Goal: Information Seeking & Learning: Compare options

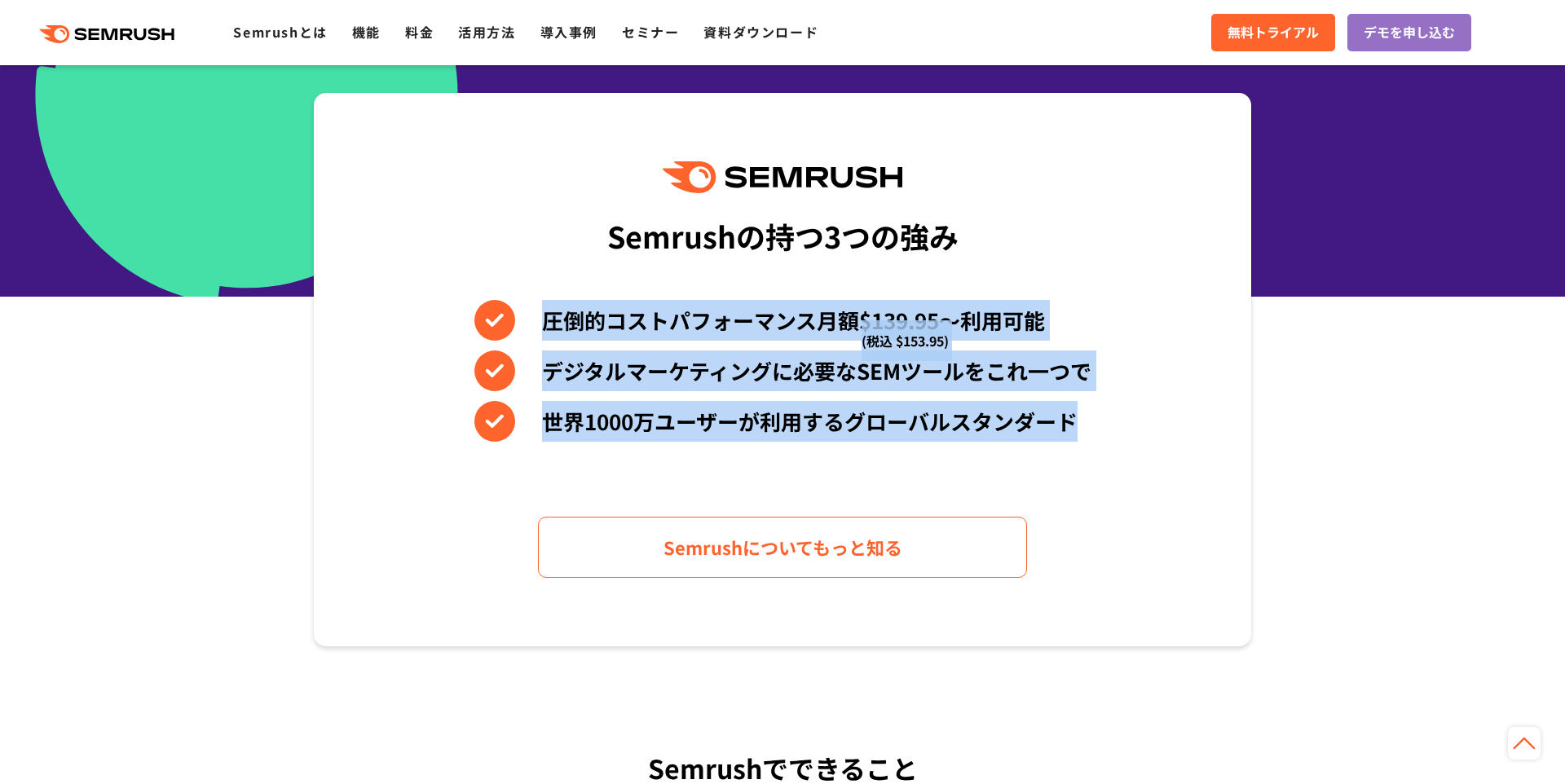
drag, startPoint x: 566, startPoint y: 325, endPoint x: 1173, endPoint y: 468, distance: 623.6
click at [1185, 471] on div "Semrushの持つ3つの強み 圧倒的コストパフォーマンス月額$139.95〜利用可能 (税込 $153.95) デジタルマーケティングに必要なSEMツールを…" at bounding box center [782, 370] width 937 height 553
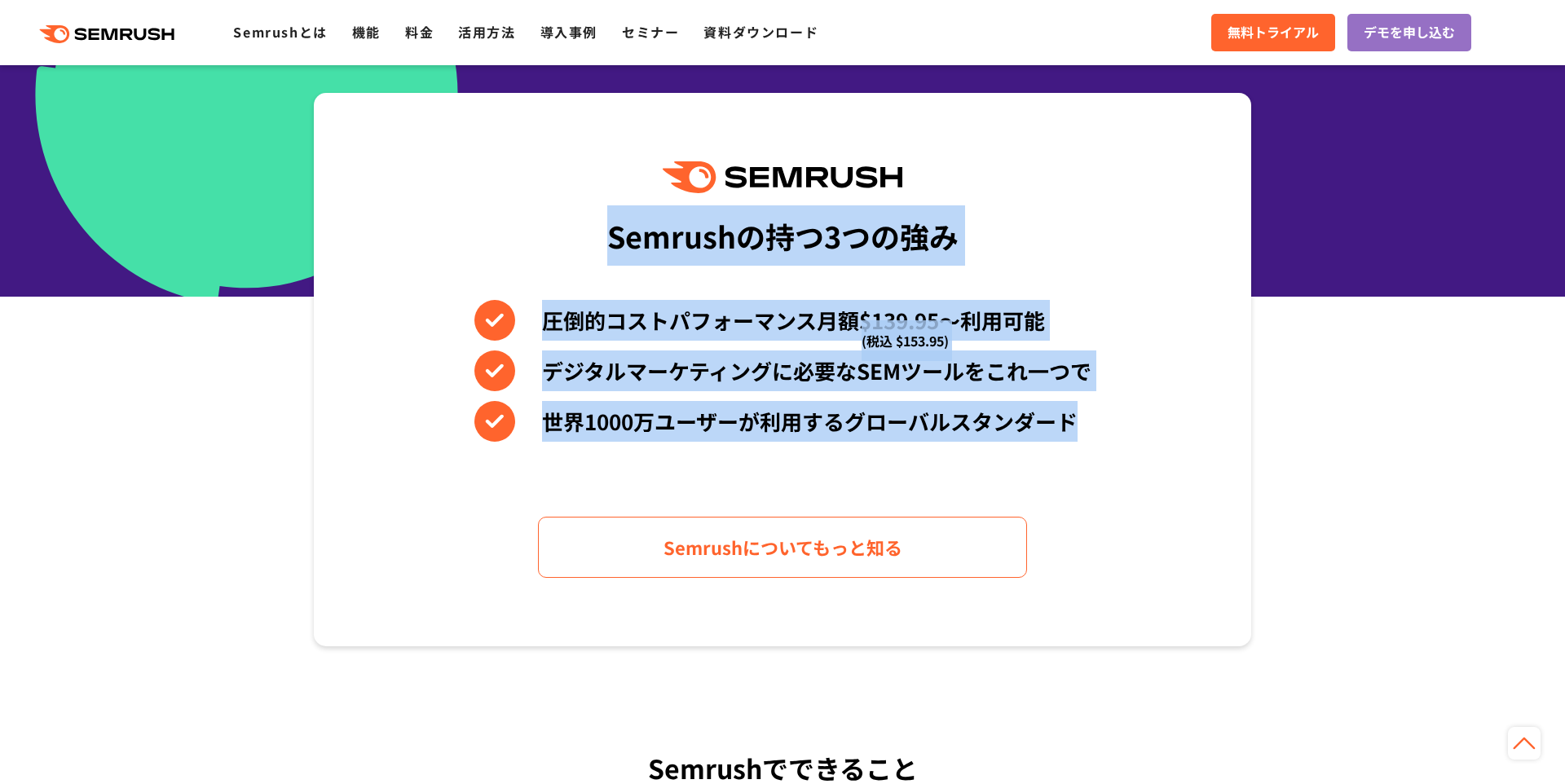
drag, startPoint x: 1173, startPoint y: 468, endPoint x: 607, endPoint y: 163, distance: 642.9
click at [607, 163] on div "Semrushの持つ3つの強み 圧倒的コストパフォーマンス月額$139.95〜利用可能 (税込 $153.95) デジタルマーケティングに必要なSEMツールを…" at bounding box center [782, 370] width 937 height 553
drag, startPoint x: 607, startPoint y: 160, endPoint x: 1122, endPoint y: 433, distance: 582.9
click at [1122, 433] on div "Semrushの持つ3つの強み 圧倒的コストパフォーマンス月額$139.95〜利用可能 (税込 $153.95) デジタルマーケティングに必要なSEMツールを…" at bounding box center [782, 370] width 937 height 553
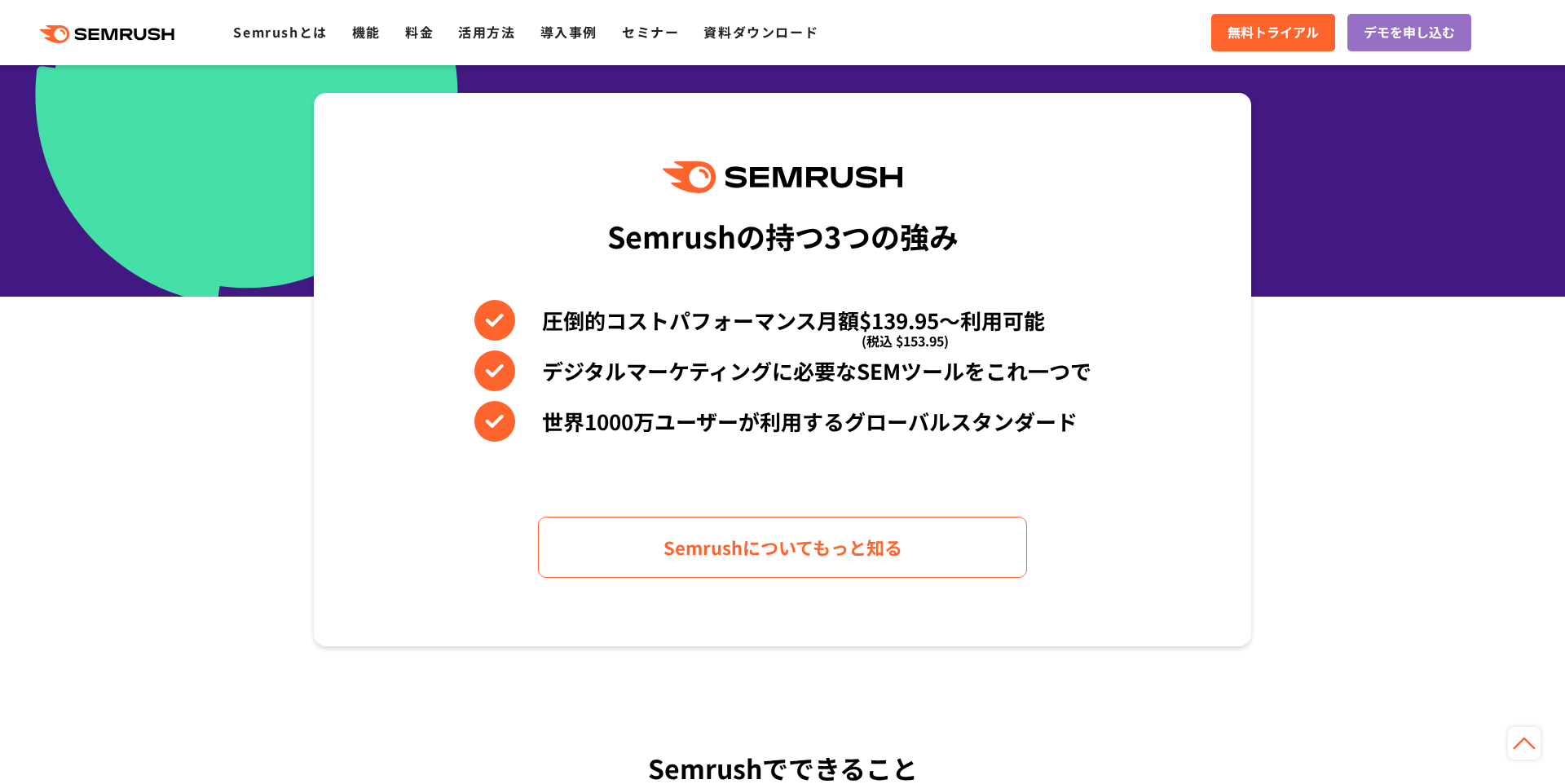
drag, startPoint x: 1122, startPoint y: 433, endPoint x: 1088, endPoint y: 417, distance: 37.6
click at [1122, 433] on div "Semrushの持つ3つの強み 圧倒的コストパフォーマンス月額$139.95〜利用可能 (税込 $153.95) デジタルマーケティングに必要なSEMツールを…" at bounding box center [782, 370] width 937 height 553
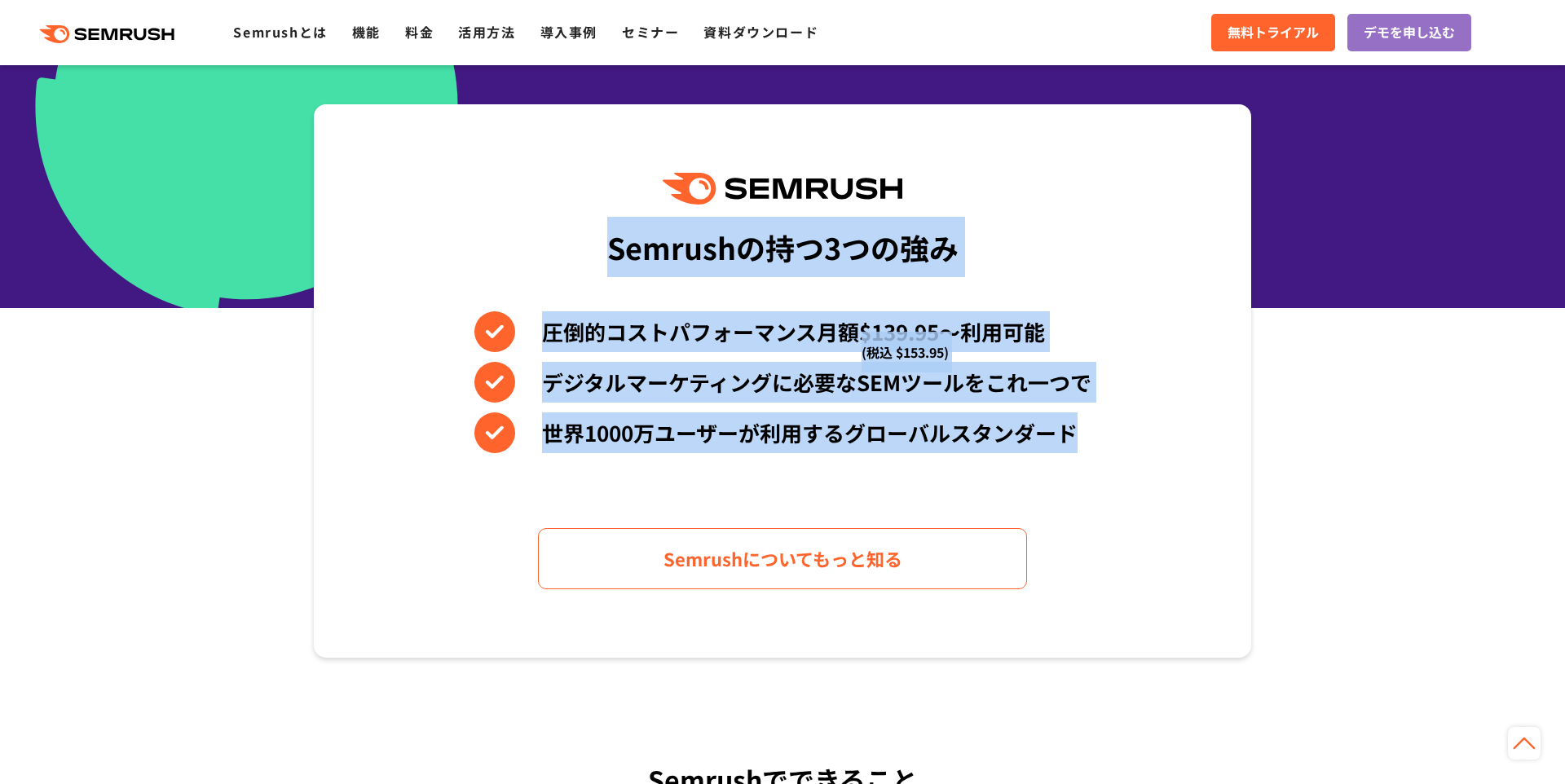
drag, startPoint x: 1088, startPoint y: 417, endPoint x: 559, endPoint y: 159, distance: 588.6
click at [559, 159] on div "Semrushの持つ3つの強み 圧倒的コストパフォーマンス月額$139.95〜利用可能 (税込 $153.95) デジタルマーケティングに必要なSEMツールを…" at bounding box center [782, 381] width 937 height 553
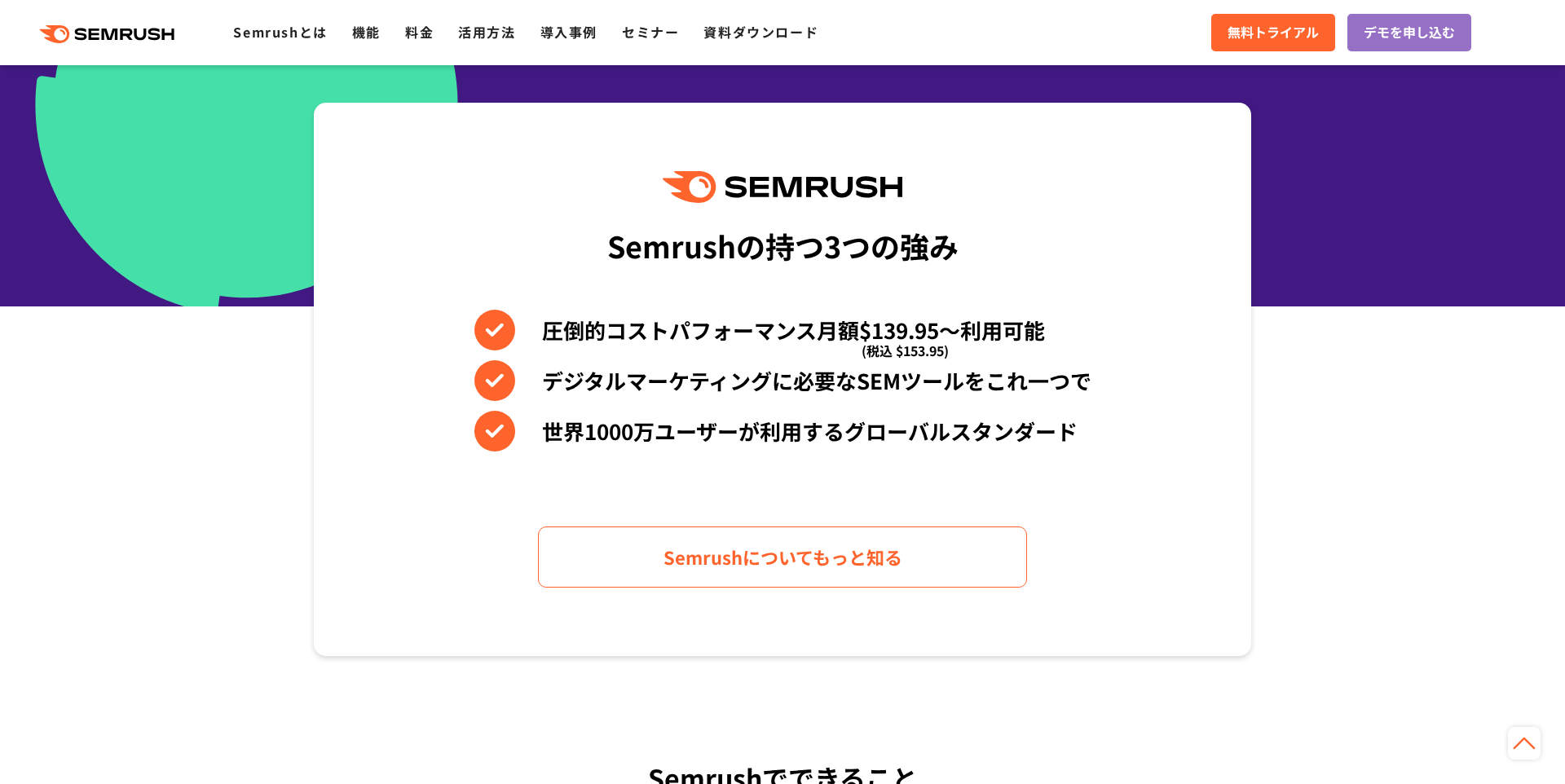
click at [574, 136] on div "Semrushの持つ3つの強み 圧倒的コストパフォーマンス月額$139.95〜利用可能 (税込 $153.95) デジタルマーケティングに必要なSEMツールを…" at bounding box center [782, 379] width 937 height 553
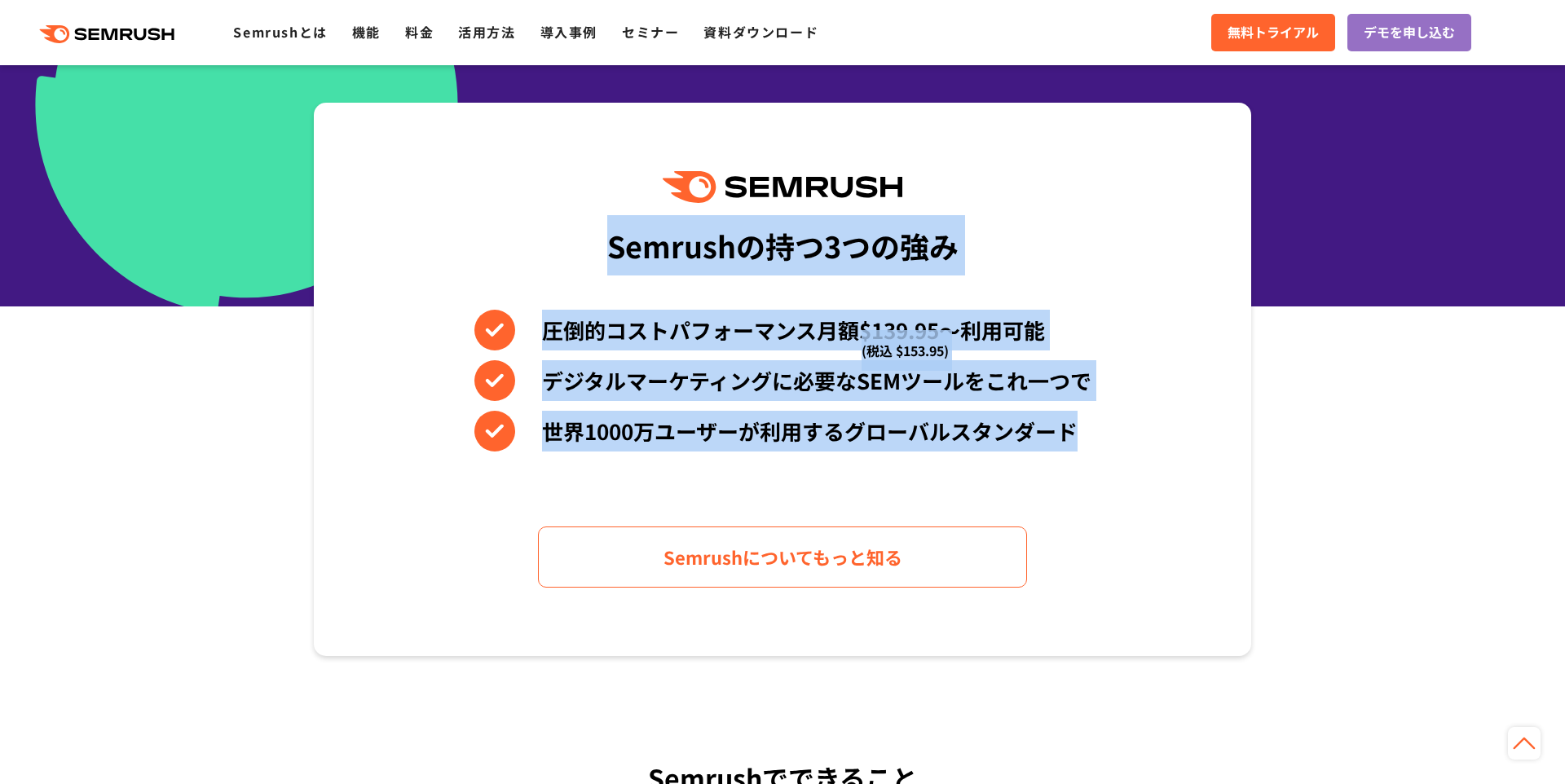
drag, startPoint x: 703, startPoint y: 208, endPoint x: 1137, endPoint y: 423, distance: 484.3
click at [1137, 423] on div "Semrushの持つ3つの強み 圧倒的コストパフォーマンス月額$139.95〜利用可能 (税込 $153.95) デジタルマーケティングに必要なSEMツールを…" at bounding box center [782, 379] width 937 height 553
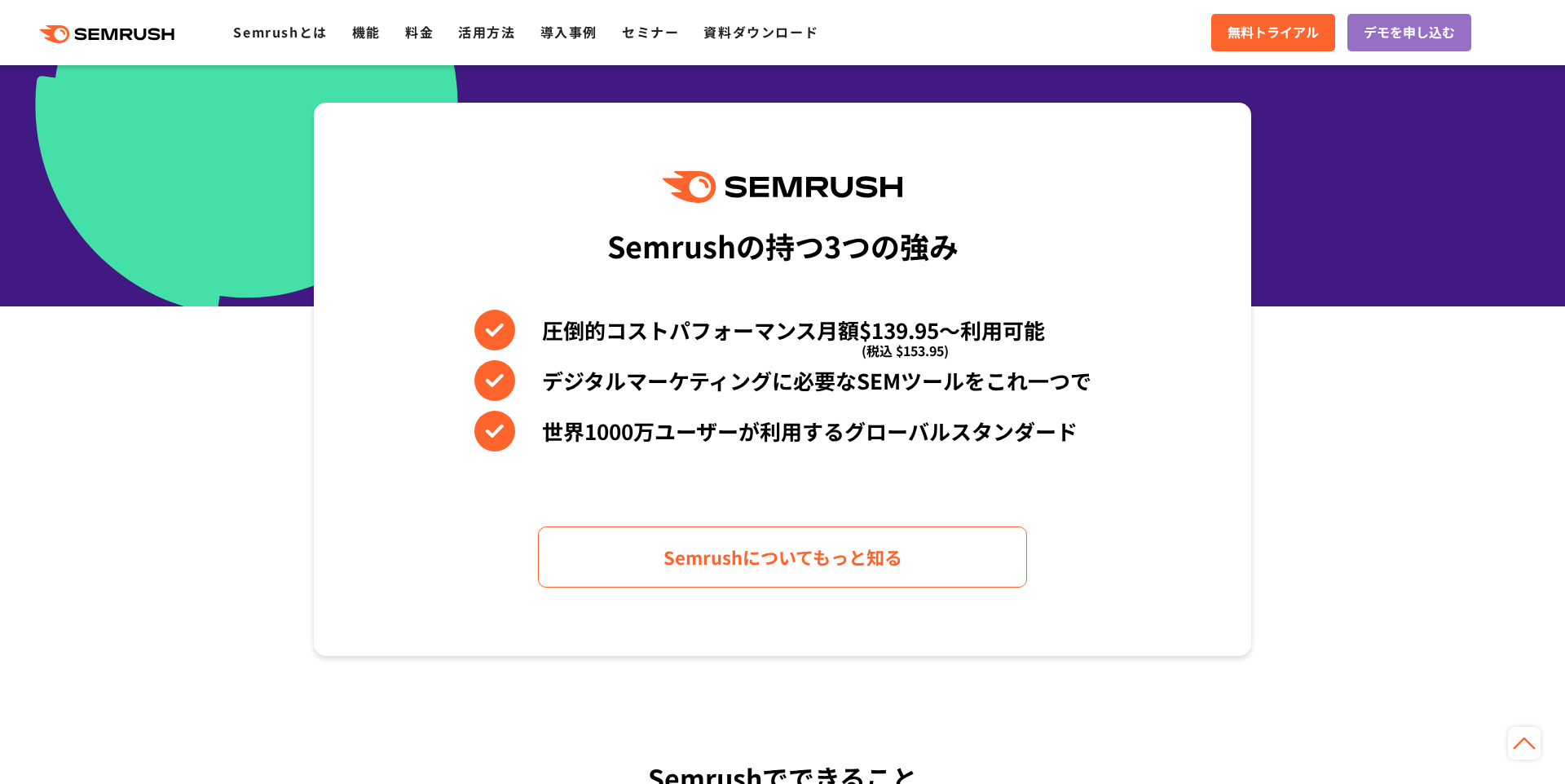
drag, startPoint x: 1137, startPoint y: 426, endPoint x: 1086, endPoint y: 424, distance: 51.0
click at [1139, 427] on div "Semrushの持つ3つの強み 圧倒的コストパフォーマンス月額$139.95〜利用可能 (税込 $153.95) デジタルマーケティングに必要なSEMツールを…" at bounding box center [782, 379] width 937 height 553
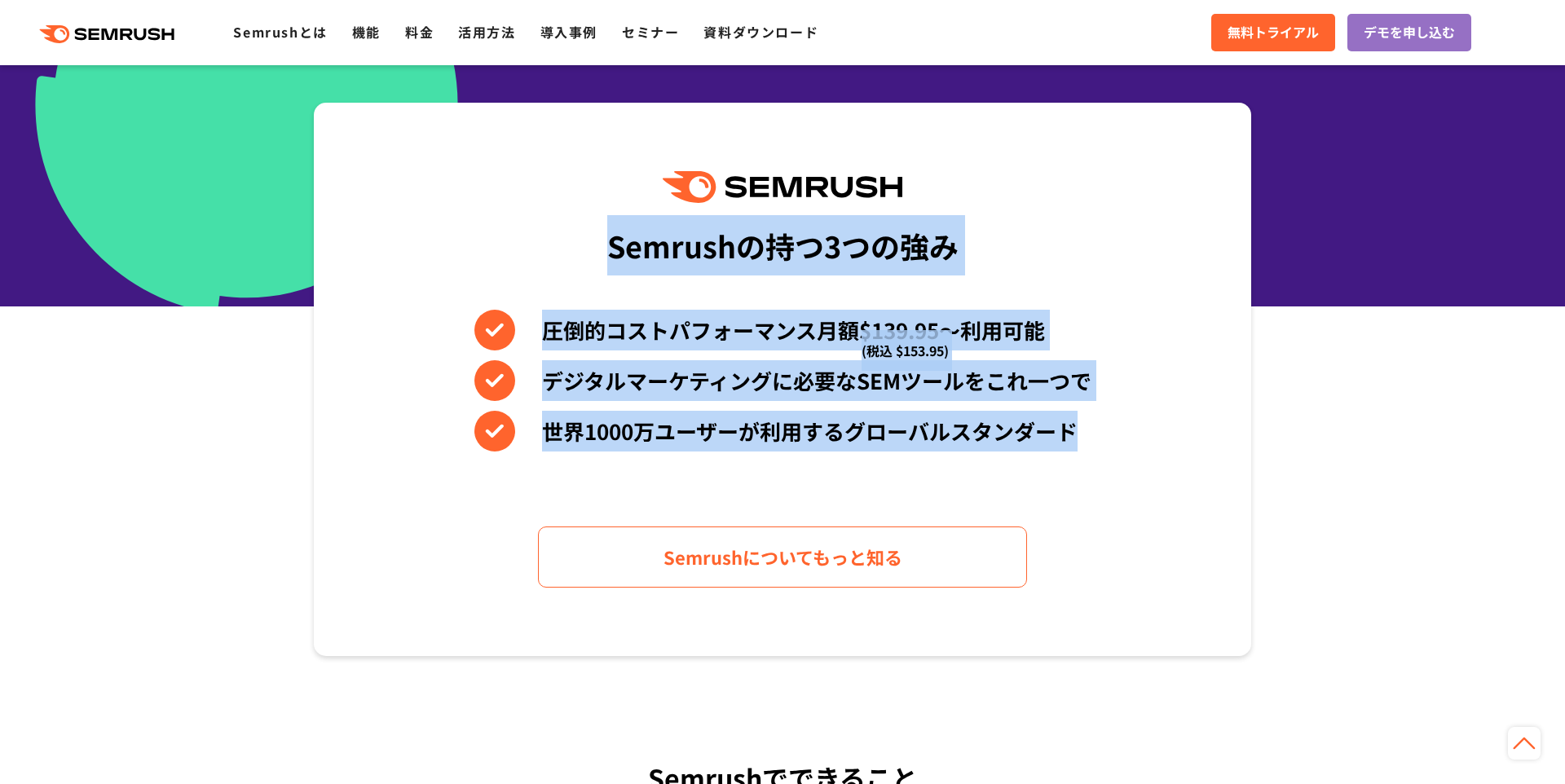
drag, startPoint x: 1086, startPoint y: 424, endPoint x: 613, endPoint y: 168, distance: 537.8
click at [613, 168] on div "Semrushの持つ3つの強み 圧倒的コストパフォーマンス月額$139.95〜利用可能 (税込 $153.95) デジタルマーケティングに必要なSEMツールを…" at bounding box center [782, 379] width 937 height 553
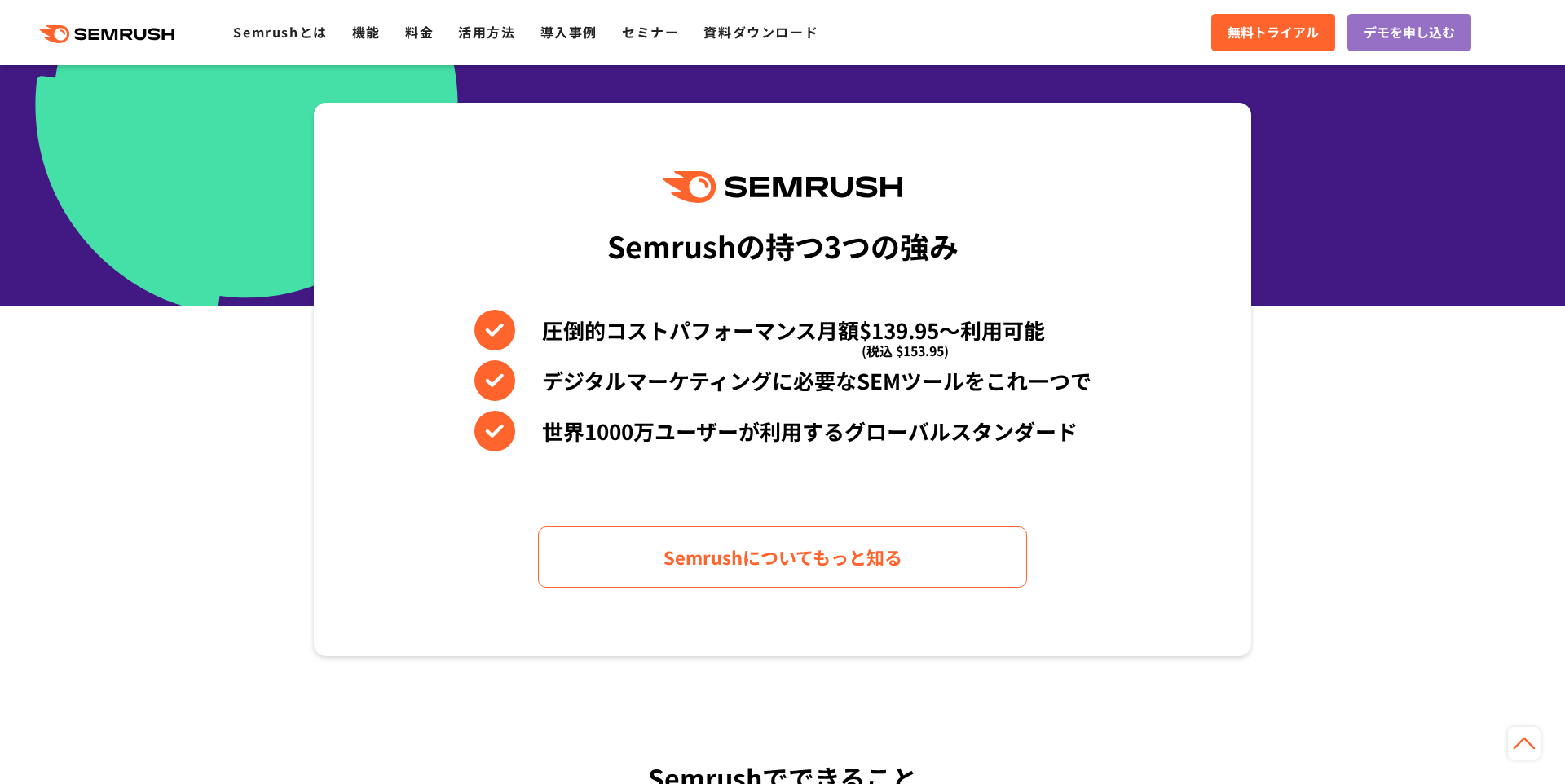
drag, startPoint x: 613, startPoint y: 168, endPoint x: 652, endPoint y: 177, distance: 40.0
click at [613, 168] on div "Semrushの持つ3つの強み 圧倒的コストパフォーマンス月額$139.95〜利用可能 (税込 $153.95) デジタルマーケティングに必要なSEMツールを…" at bounding box center [782, 379] width 937 height 553
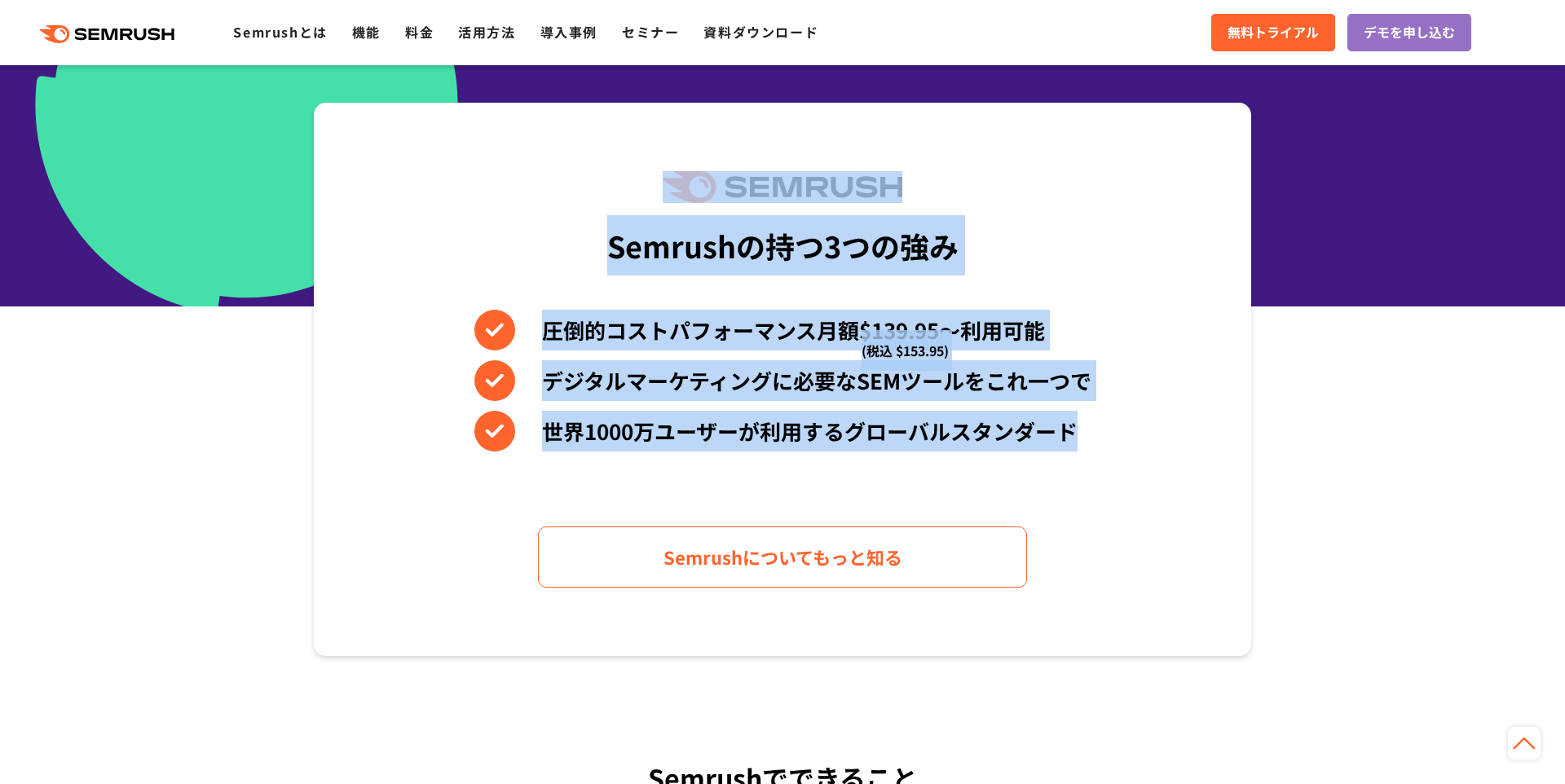
drag, startPoint x: 652, startPoint y: 177, endPoint x: 1132, endPoint y: 433, distance: 544.0
click at [1132, 433] on div "Semrushの持つ3つの強み 圧倒的コストパフォーマンス月額$139.95〜利用可能 (税込 $153.95) デジタルマーケティングに必要なSEMツールを…" at bounding box center [782, 379] width 937 height 553
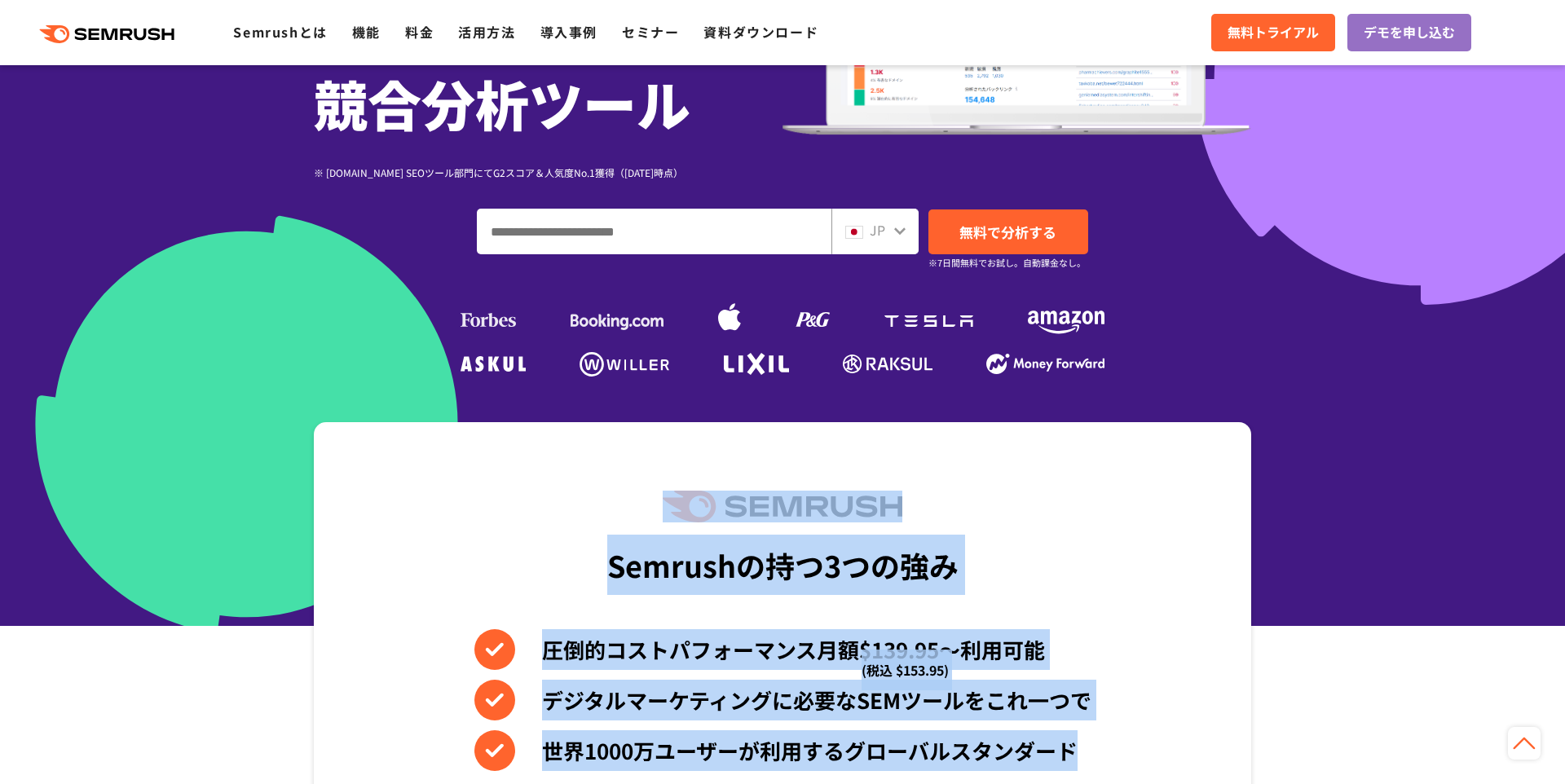
scroll to position [0, 0]
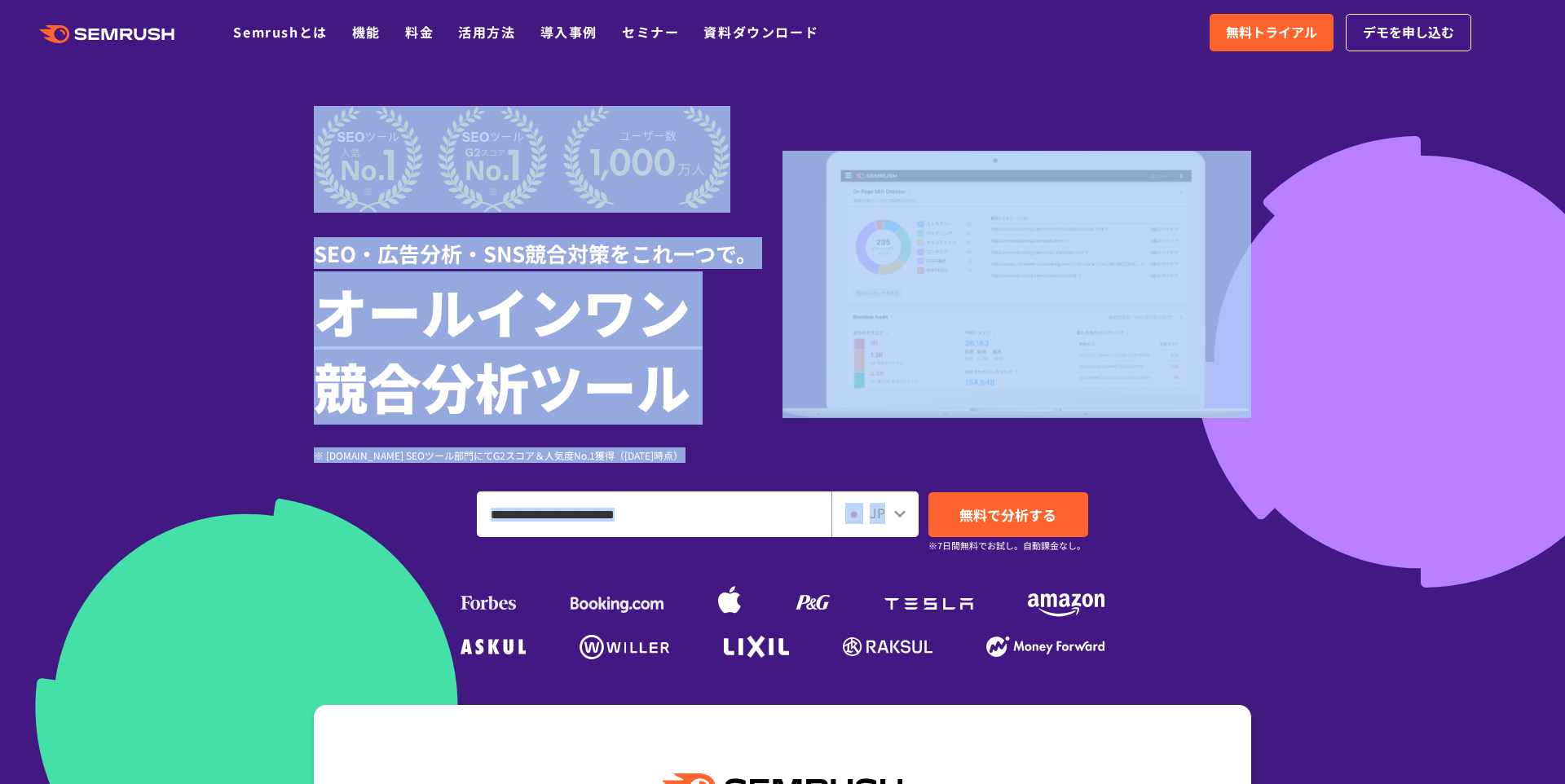
drag, startPoint x: 264, startPoint y: 133, endPoint x: 1182, endPoint y: 468, distance: 977.2
click at [1182, 468] on section "SEO・広告分析・SNS競合対策をこれ一つで。 オールインワン 競合分析ツール ※ G2.com SEOツール部門にてG2スコア＆人気度No.1獲得（2023…" at bounding box center [782, 454] width 1565 height 908
click at [1182, 468] on div "SEO・広告分析・SNS競合対策をこれ一つで。 オールインワン 競合分析ツール ※ G2.com SEOツール部門にてG2スコア＆人気度No.1獲得（2023…" at bounding box center [782, 384] width 937 height 558
drag, startPoint x: 866, startPoint y: 412, endPoint x: 169, endPoint y: 173, distance: 736.8
click at [169, 173] on section "SEO・広告分析・SNS競合対策をこれ一つで。 オールインワン 競合分析ツール ※ G2.com SEOツール部門にてG2スコア＆人気度No.1獲得（2023…" at bounding box center [782, 454] width 1565 height 908
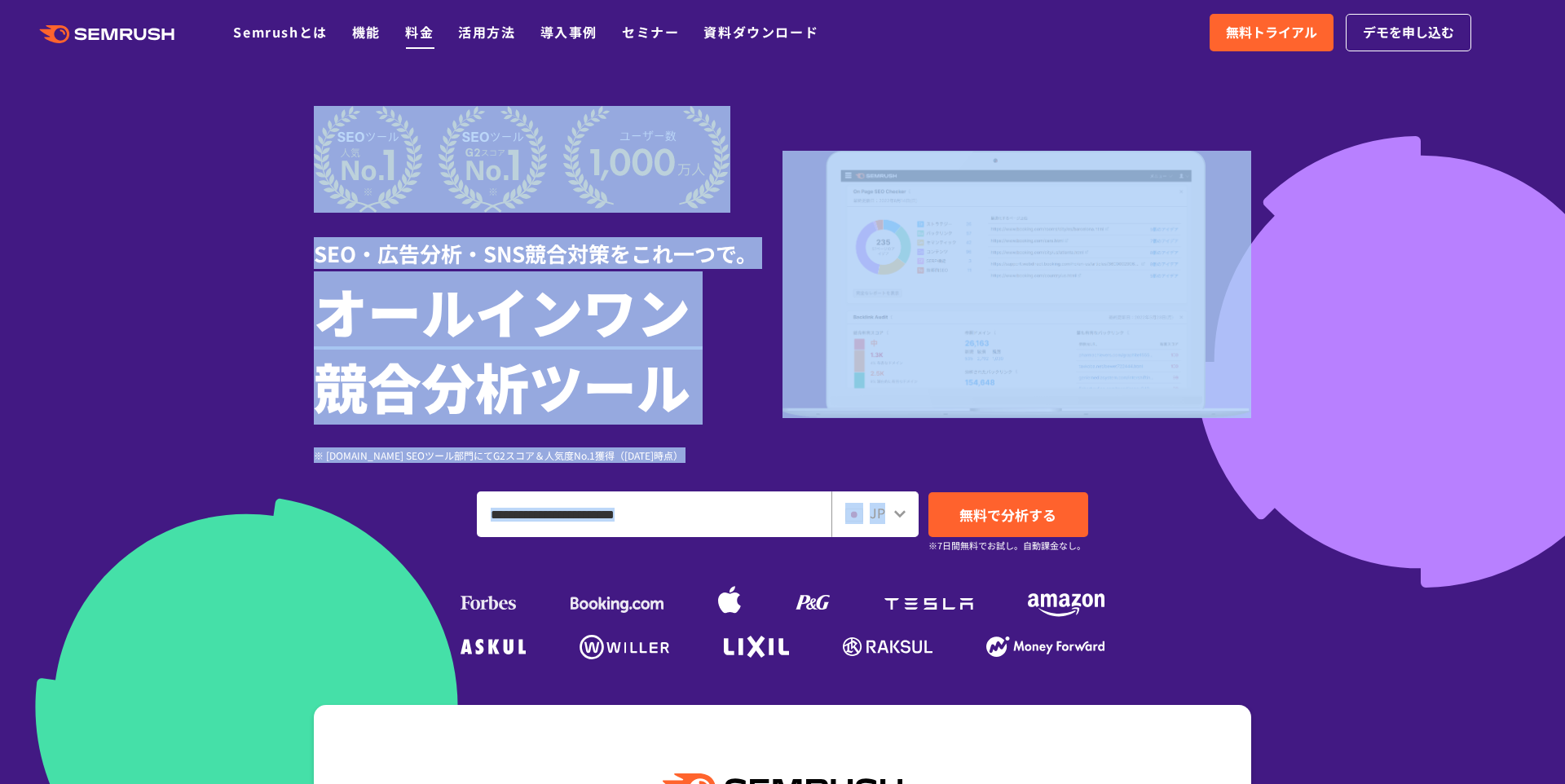
click at [411, 33] on link "料金" at bounding box center [419, 31] width 28 height 20
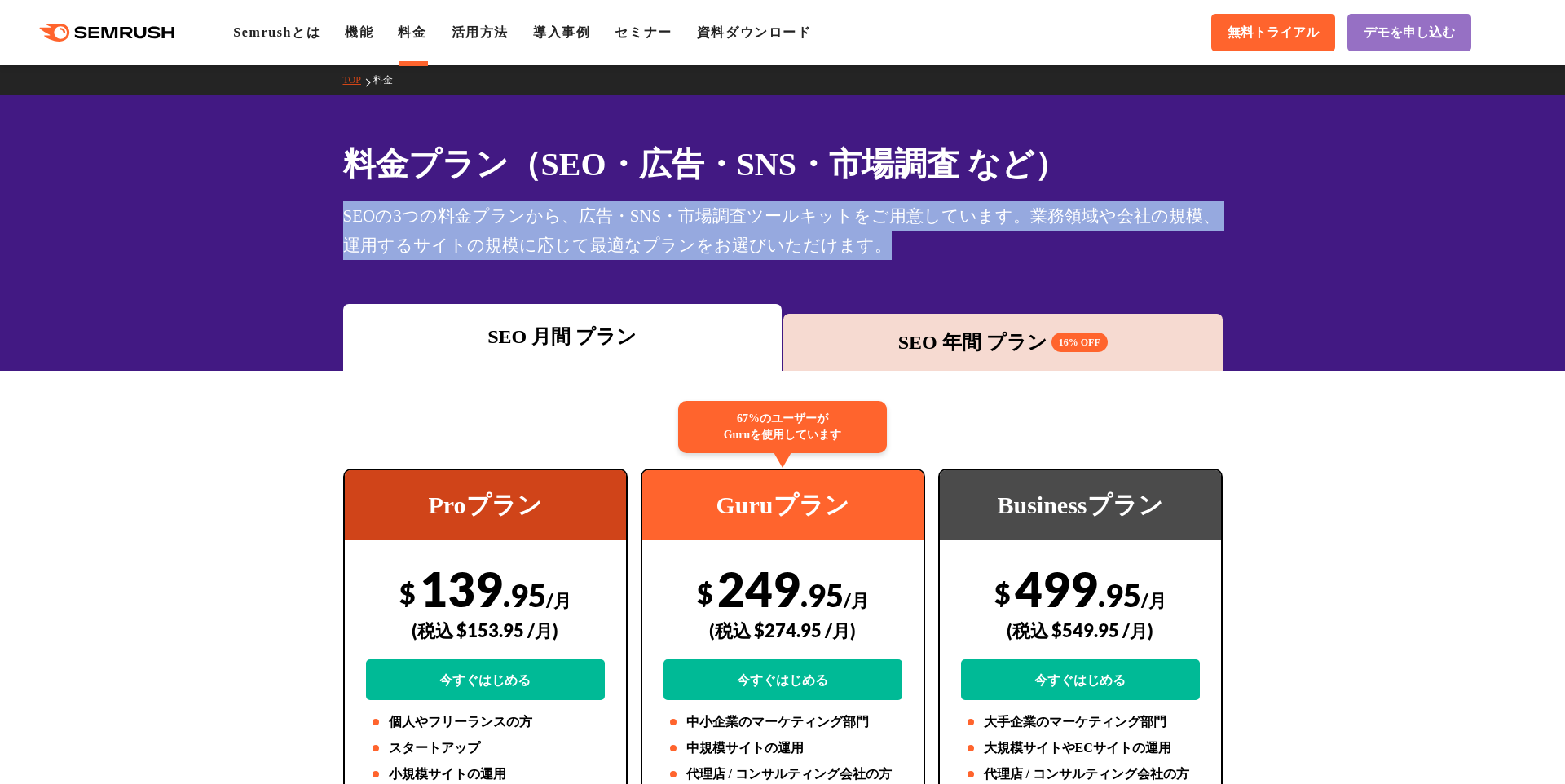
drag, startPoint x: 296, startPoint y: 189, endPoint x: 838, endPoint y: 263, distance: 547.0
click at [927, 236] on div "料金プラン（SEO・広告・SNS・市場調査 など） SEOの3つの料金プランから、広告・SNS・市場調査ツールキットをご用意しています。業務領域や会社の規模、…" at bounding box center [782, 233] width 1565 height 276
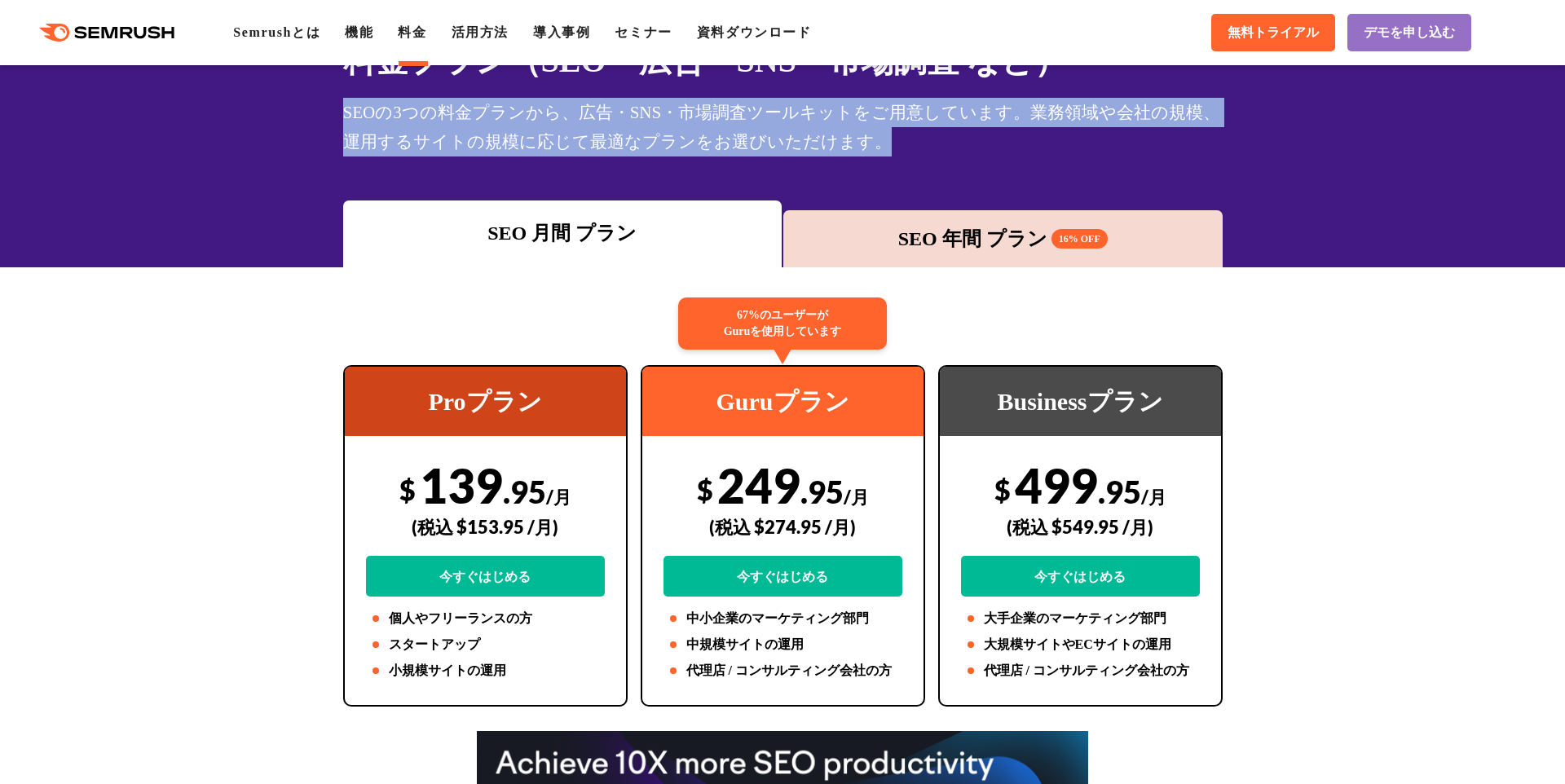
scroll to position [227, 0]
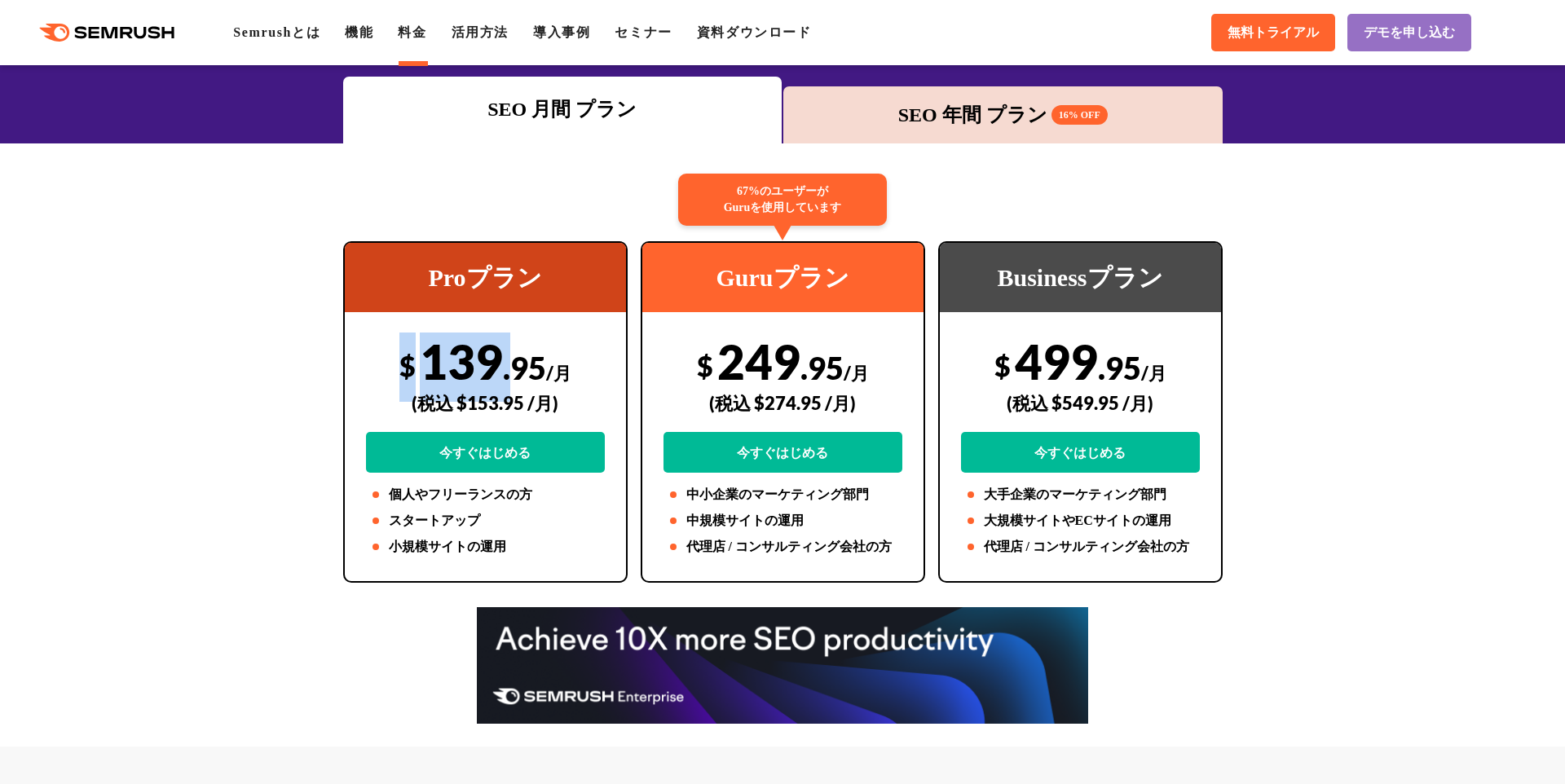
drag, startPoint x: 344, startPoint y: 373, endPoint x: 515, endPoint y: 364, distance: 171.2
click at [515, 364] on div "Proプラン $ 139 .95 /月 (税込 $153.95 /月) 今すぐはじめる 個人やフリーランスの方 スタートアップ 小規模サイトの運用" at bounding box center [485, 412] width 285 height 341
click at [514, 364] on span ".95" at bounding box center [524, 368] width 43 height 37
drag, startPoint x: 430, startPoint y: 359, endPoint x: 492, endPoint y: 358, distance: 62.0
click at [492, 358] on div "$ 139 .95 /月 (税込 $153.95 /月) 今すぐはじめる" at bounding box center [485, 402] width 239 height 140
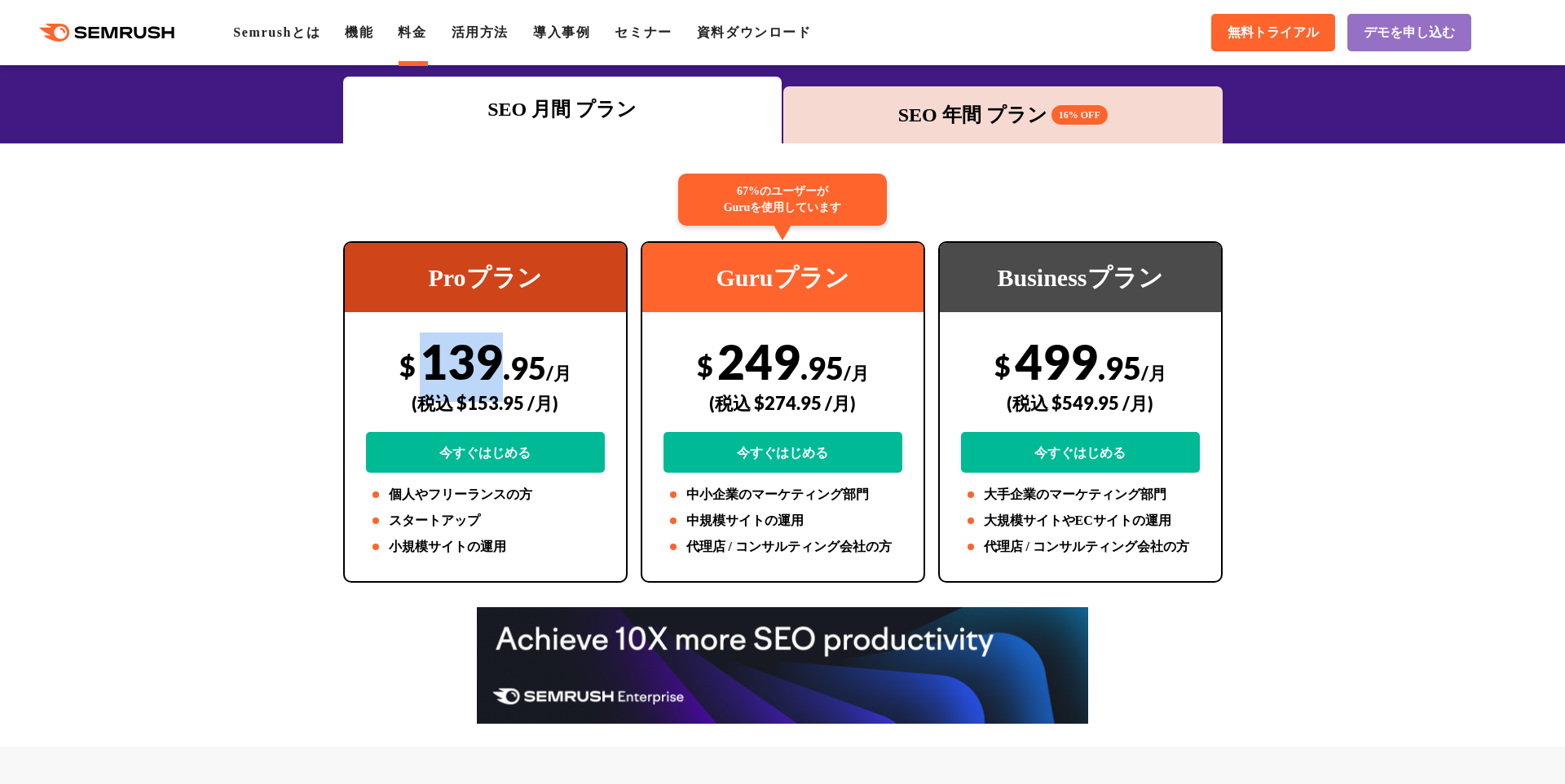
scroll to position [225, 0]
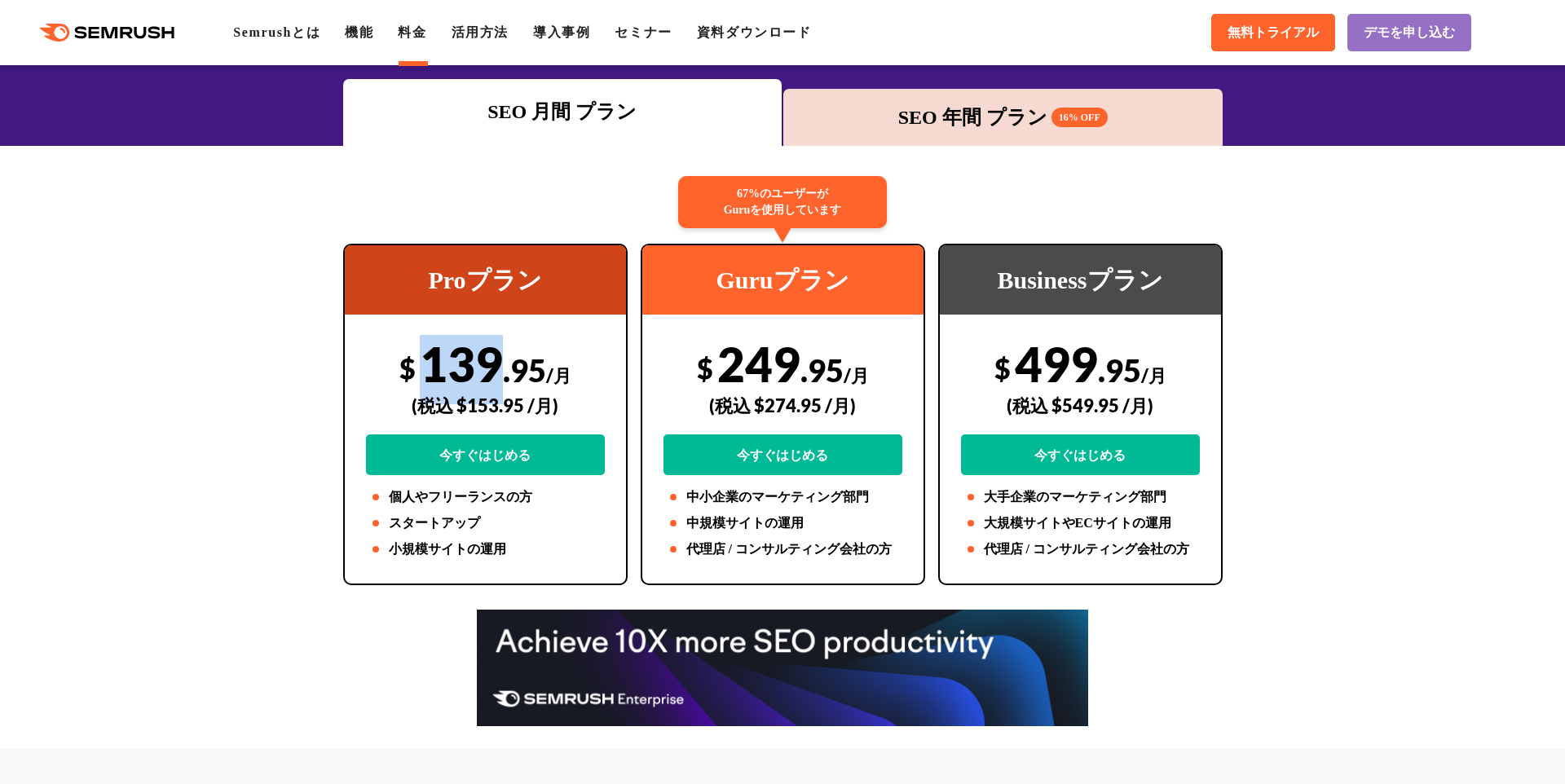
copy div "139"
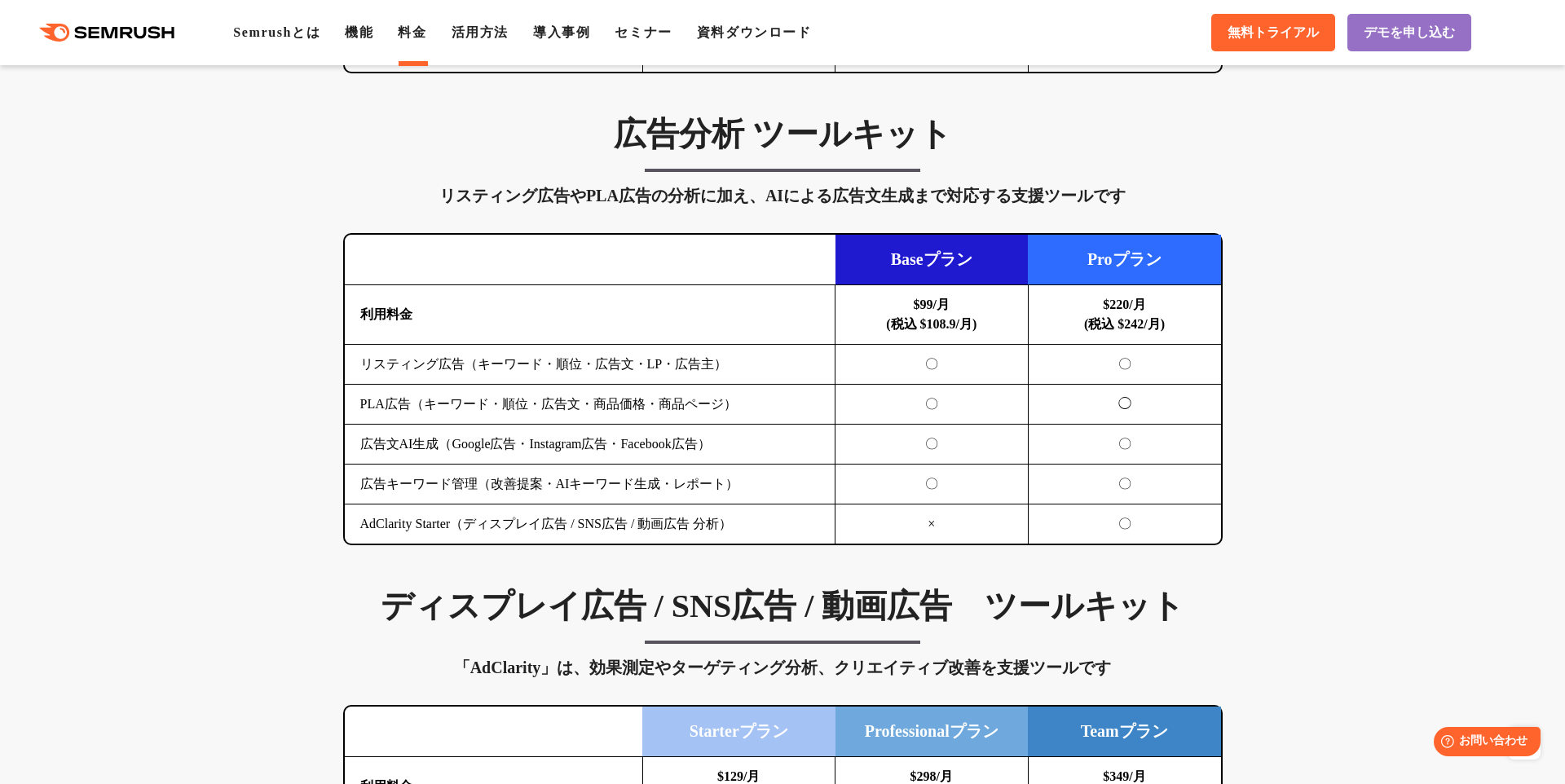
scroll to position [1628, 0]
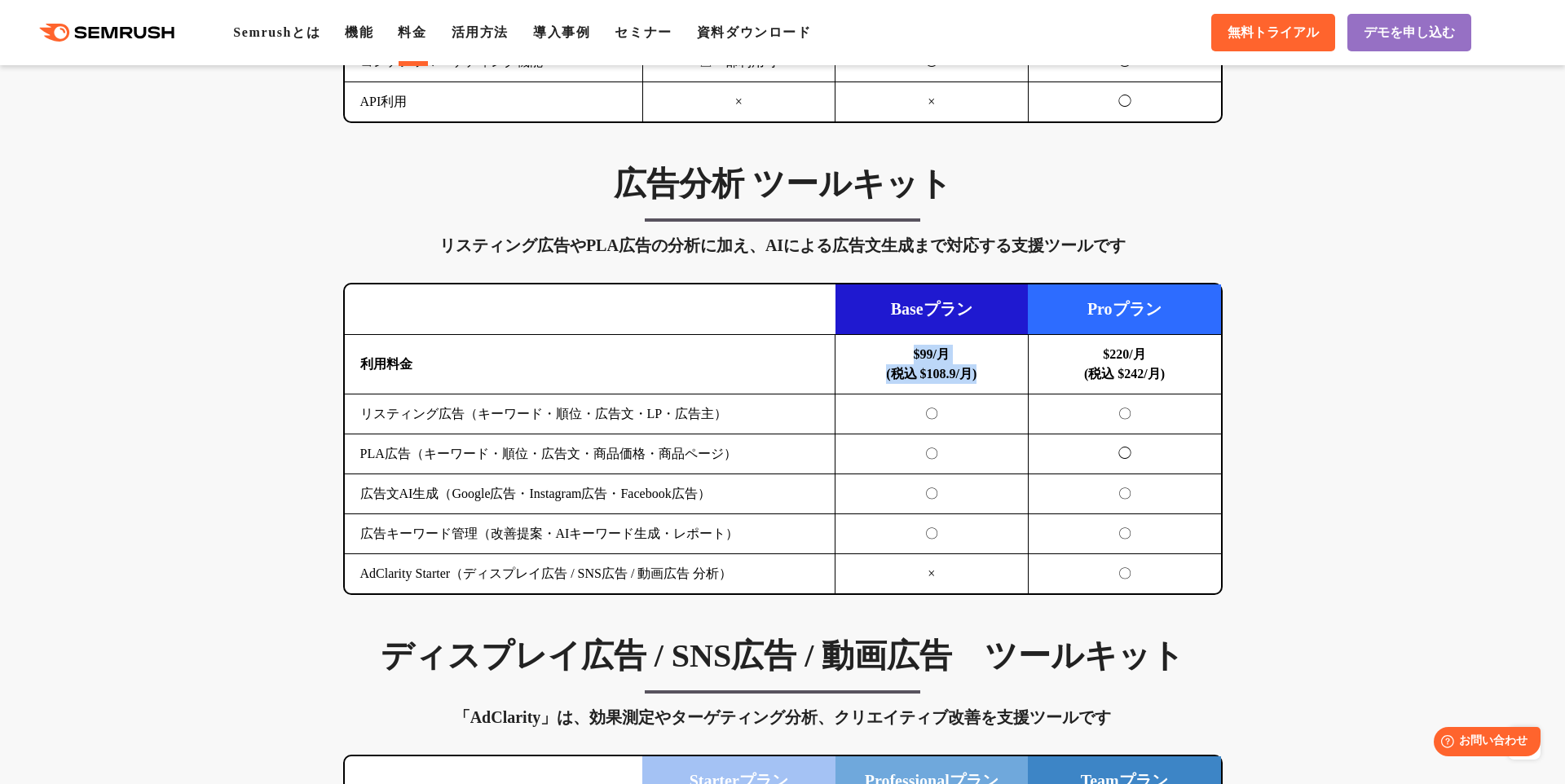
drag, startPoint x: 888, startPoint y: 356, endPoint x: 843, endPoint y: 370, distance: 47.1
click at [987, 381] on td "$99/月 (税込 $108.9/月)" at bounding box center [931, 364] width 193 height 60
drag, startPoint x: 843, startPoint y: 370, endPoint x: 723, endPoint y: 363, distance: 120.2
click at [843, 370] on td "$99/月 (税込 $108.9/月)" at bounding box center [931, 364] width 193 height 60
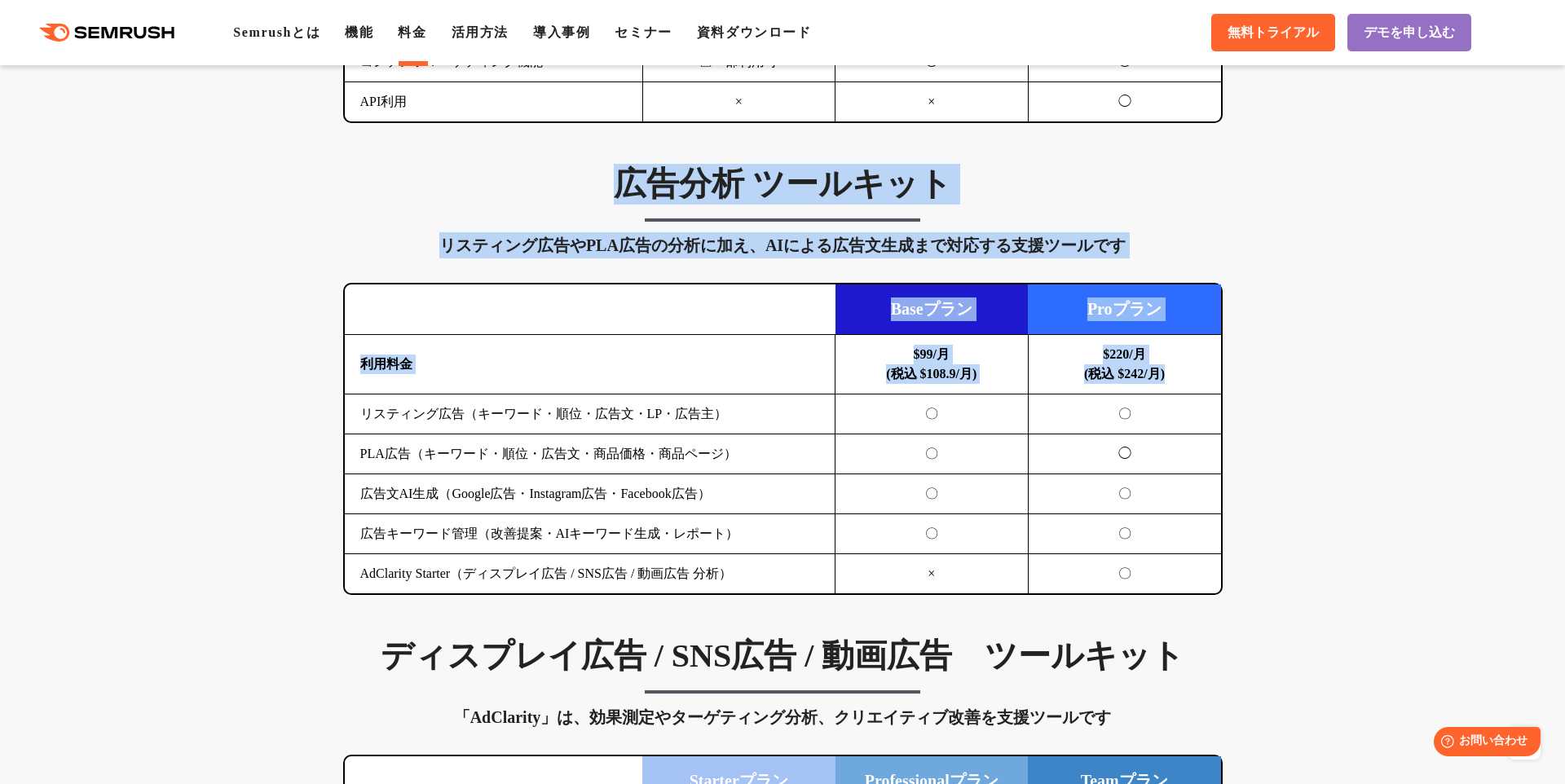
drag, startPoint x: 522, startPoint y: 198, endPoint x: 1201, endPoint y: 377, distance: 702.2
click at [1205, 377] on div "広告分析 ツールキット リスティング広告やPLA広告の分析に加え、AIによる広告文生成まで対応する支援ツールです 横にスワイプしてください Baseプラン P…" at bounding box center [782, 378] width 912 height 431
click at [1200, 377] on td "$220/月 (税込 $242/月)" at bounding box center [1124, 364] width 193 height 60
drag, startPoint x: 1148, startPoint y: 369, endPoint x: 491, endPoint y: 193, distance: 680.2
click at [491, 193] on div "広告分析 ツールキット リスティング広告やPLA広告の分析に加え、AIによる広告文生成まで対応する支援ツールです 横にスワイプしてください Baseプラン P…" at bounding box center [782, 378] width 912 height 431
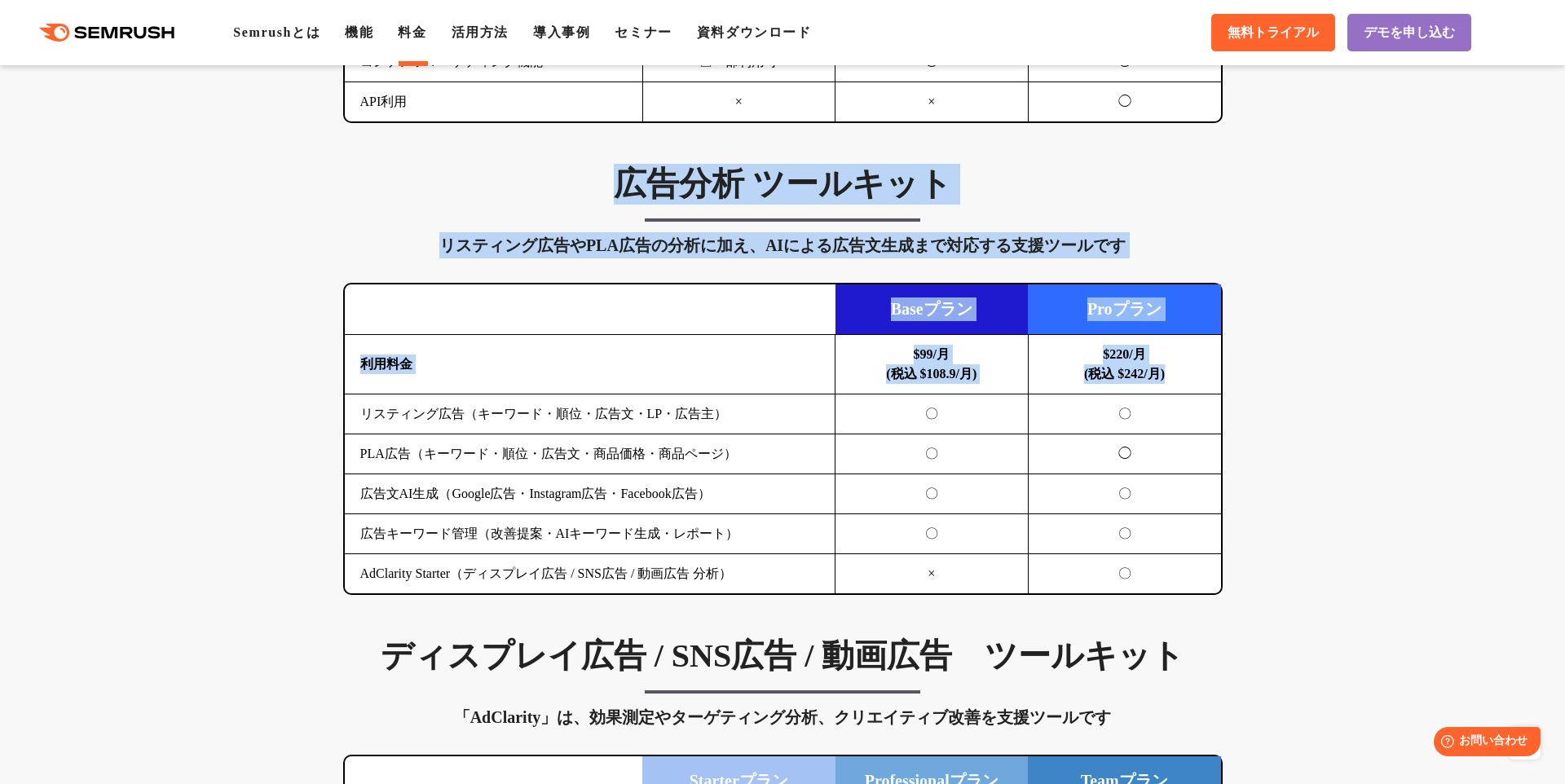
click at [491, 193] on h3 "広告分析 ツールキット" at bounding box center [782, 184] width 879 height 41
drag, startPoint x: 520, startPoint y: 197, endPoint x: 777, endPoint y: 403, distance: 329.4
click at [777, 404] on div "広告分析 ツールキット リスティング広告やPLA広告の分析に加え、AIによる広告文生成まで対応する支援ツールです 横にスワイプしてください Baseプラン P…" at bounding box center [782, 378] width 912 height 431
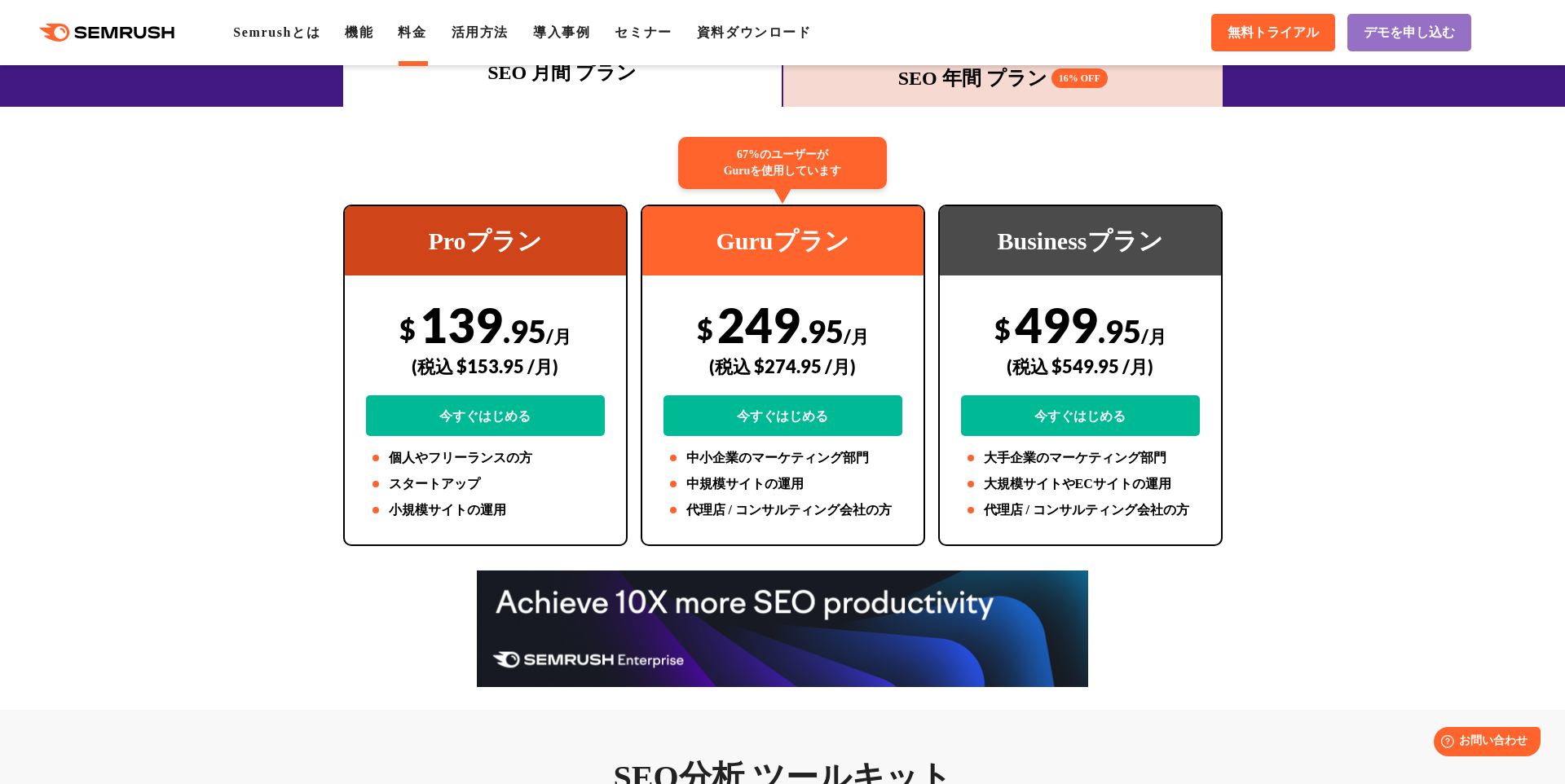
scroll to position [229, 0]
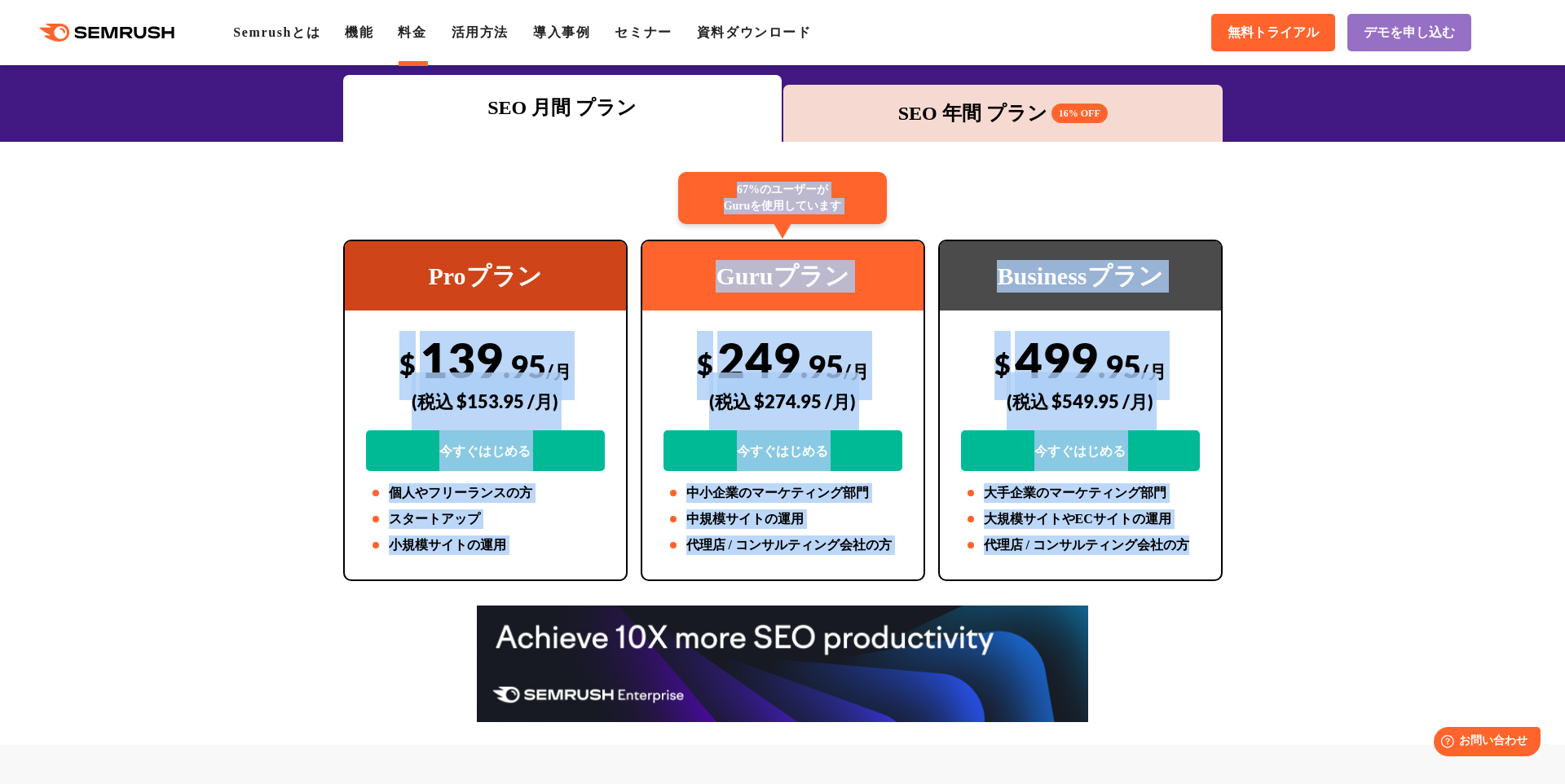
drag, startPoint x: 361, startPoint y: 329, endPoint x: 1190, endPoint y: 556, distance: 859.5
click at [1190, 556] on div "Proプラン $ 139 .95 /月 (税込 $153.95 /月) 今すぐはじめる 個人やフリーランスの方 スタートアップ 小規模サイトの運用 67%のユ…" at bounding box center [782, 410] width 892 height 341
click at [1190, 556] on div "Businessプラン $ 499 .95 /月 (税込 $549.95 /月) 今すぐはじめる 大手企業のマーケティング部門 大規模サイトやECサイトの運用…" at bounding box center [1080, 410] width 285 height 341
drag, startPoint x: 761, startPoint y: 437, endPoint x: 276, endPoint y: 281, distance: 509.5
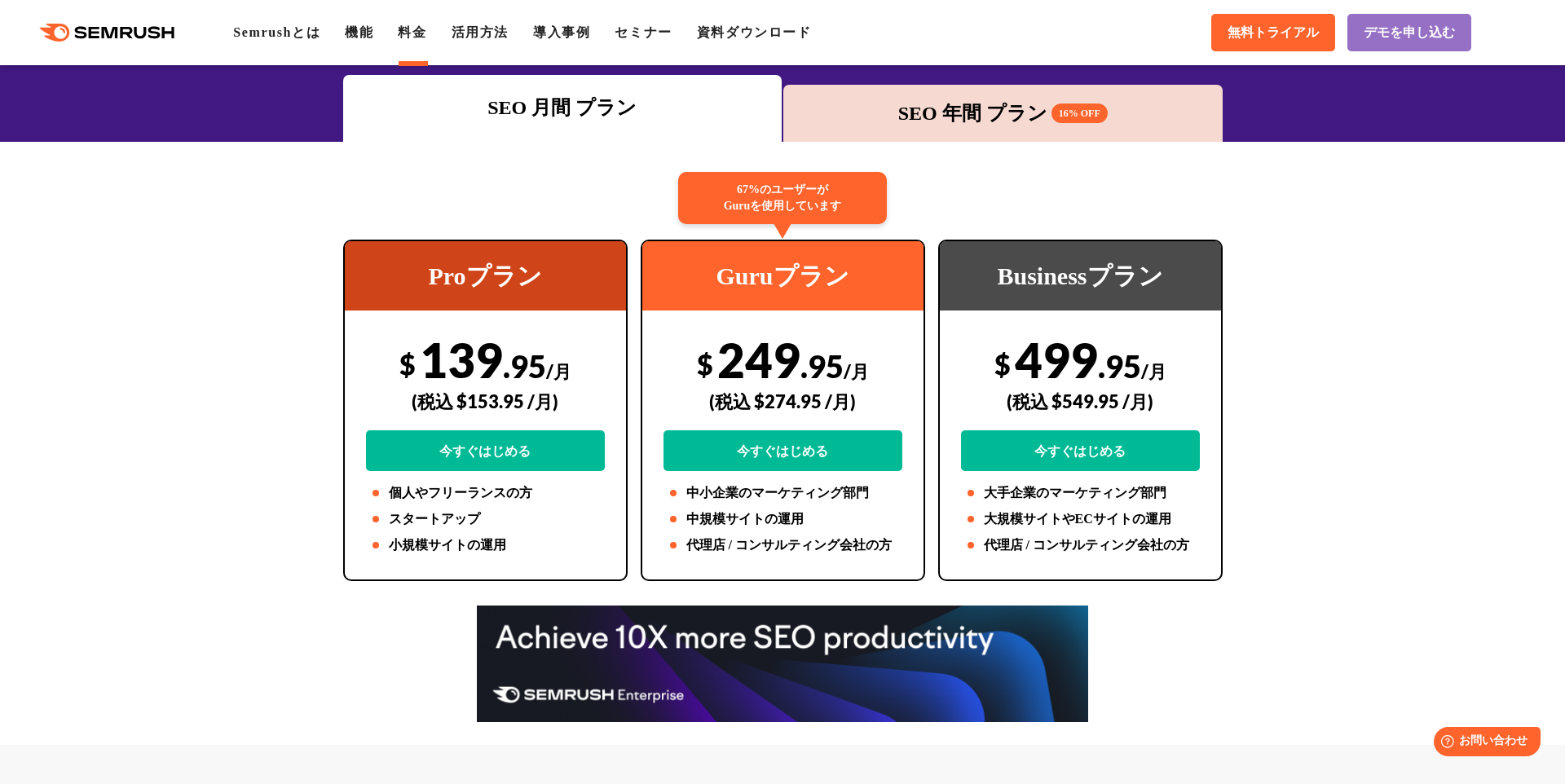
drag, startPoint x: 276, startPoint y: 281, endPoint x: 286, endPoint y: 283, distance: 10.2
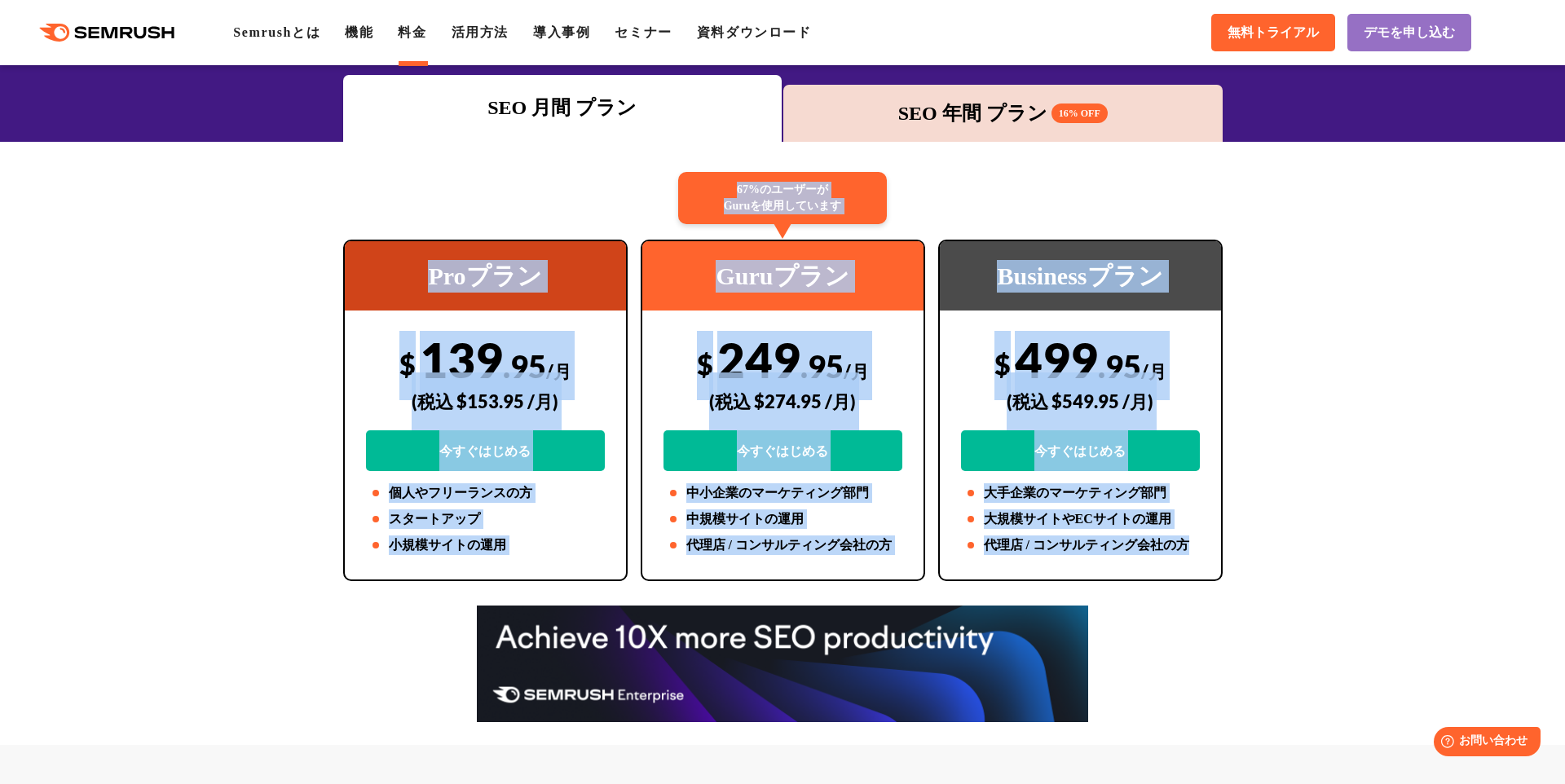
drag, startPoint x: 286, startPoint y: 283, endPoint x: 1189, endPoint y: 560, distance: 944.5
click at [1189, 560] on div "Businessプラン $ 499 .95 /月 (税込 $549.95 /月) 今すぐはじめる 大手企業のマーケティング部門 大規模サイトやECサイトの運用…" at bounding box center [1080, 410] width 285 height 341
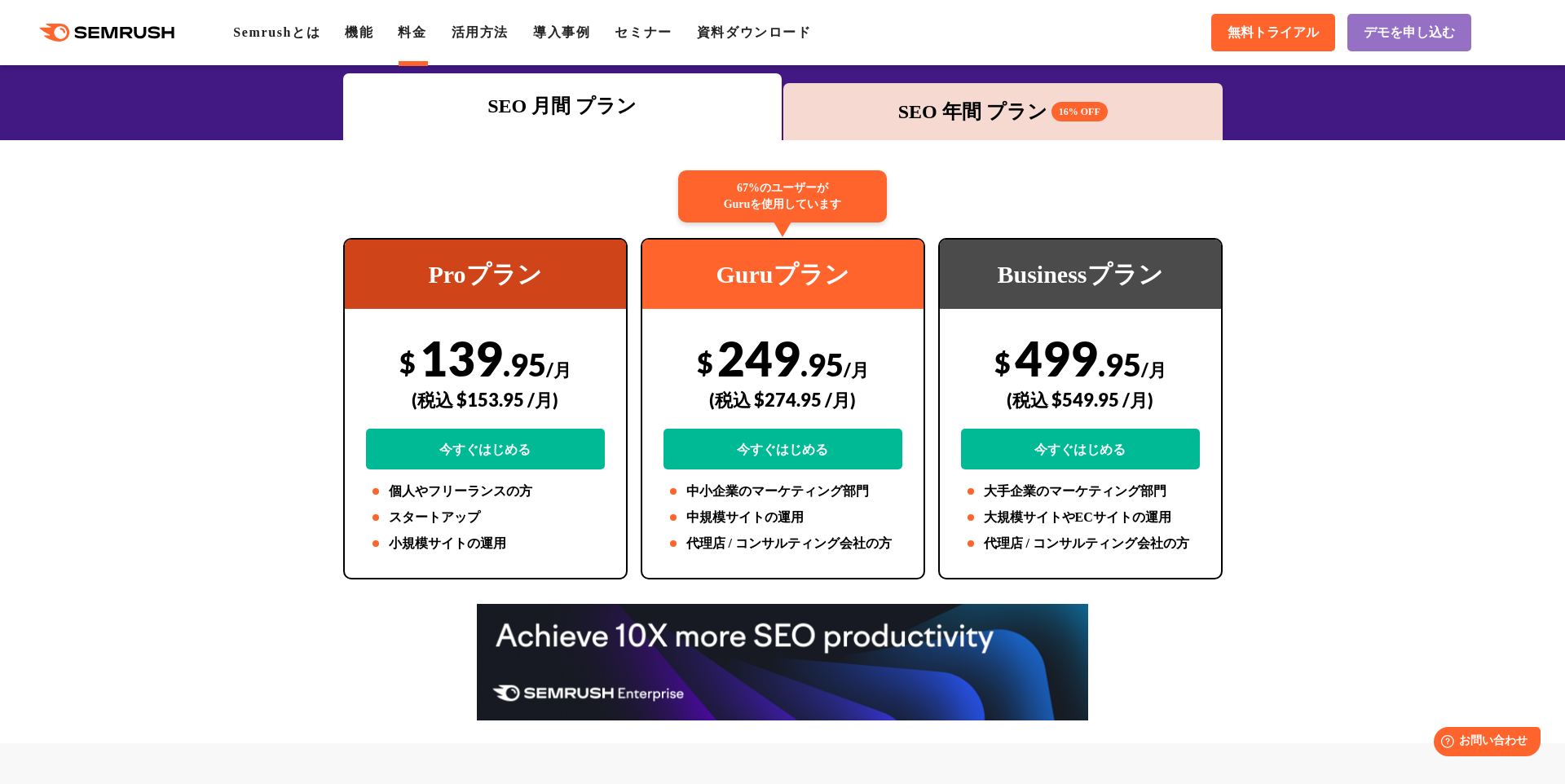
scroll to position [232, 0]
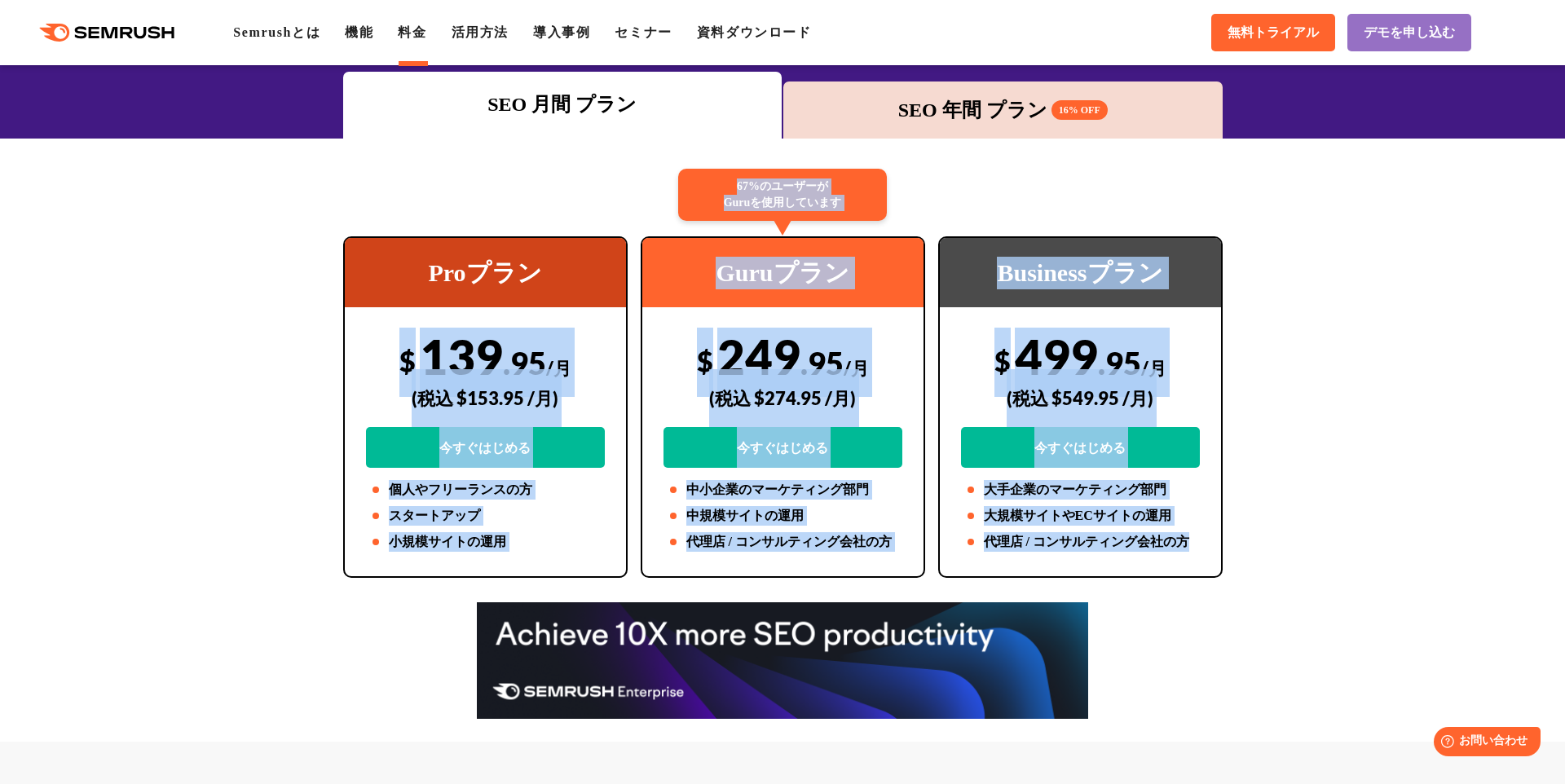
drag, startPoint x: 347, startPoint y: 347, endPoint x: 1236, endPoint y: 563, distance: 914.9
click at [1236, 563] on div "Proプラン $ 139 .95 /月 (税込 $153.95 /月) 今すぐはじめる 個人やフリーランスの方 スタートアップ 小規模サイトの運用 67%のユ…" at bounding box center [782, 407] width 912 height 341
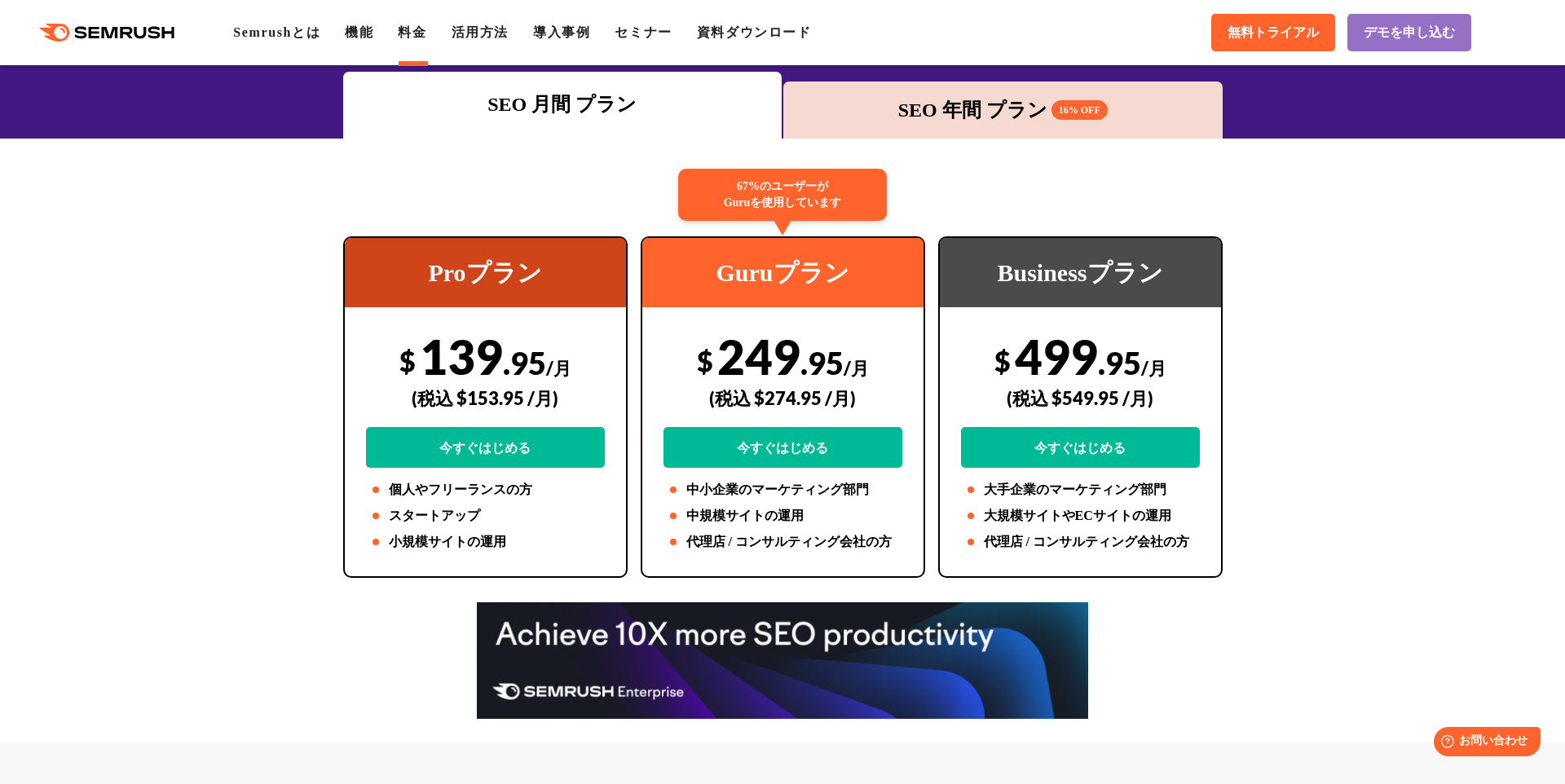
drag, startPoint x: 1236, startPoint y: 563, endPoint x: 1053, endPoint y: 519, distance: 188.2
click at [1206, 555] on div "Proプラン $ 139 .95 /月 (税込 $153.95 /月) 今すぐはじめる 個人やフリーランスの方 スタートアップ 小規模サイトの運用 67%のユ…" at bounding box center [782, 407] width 912 height 341
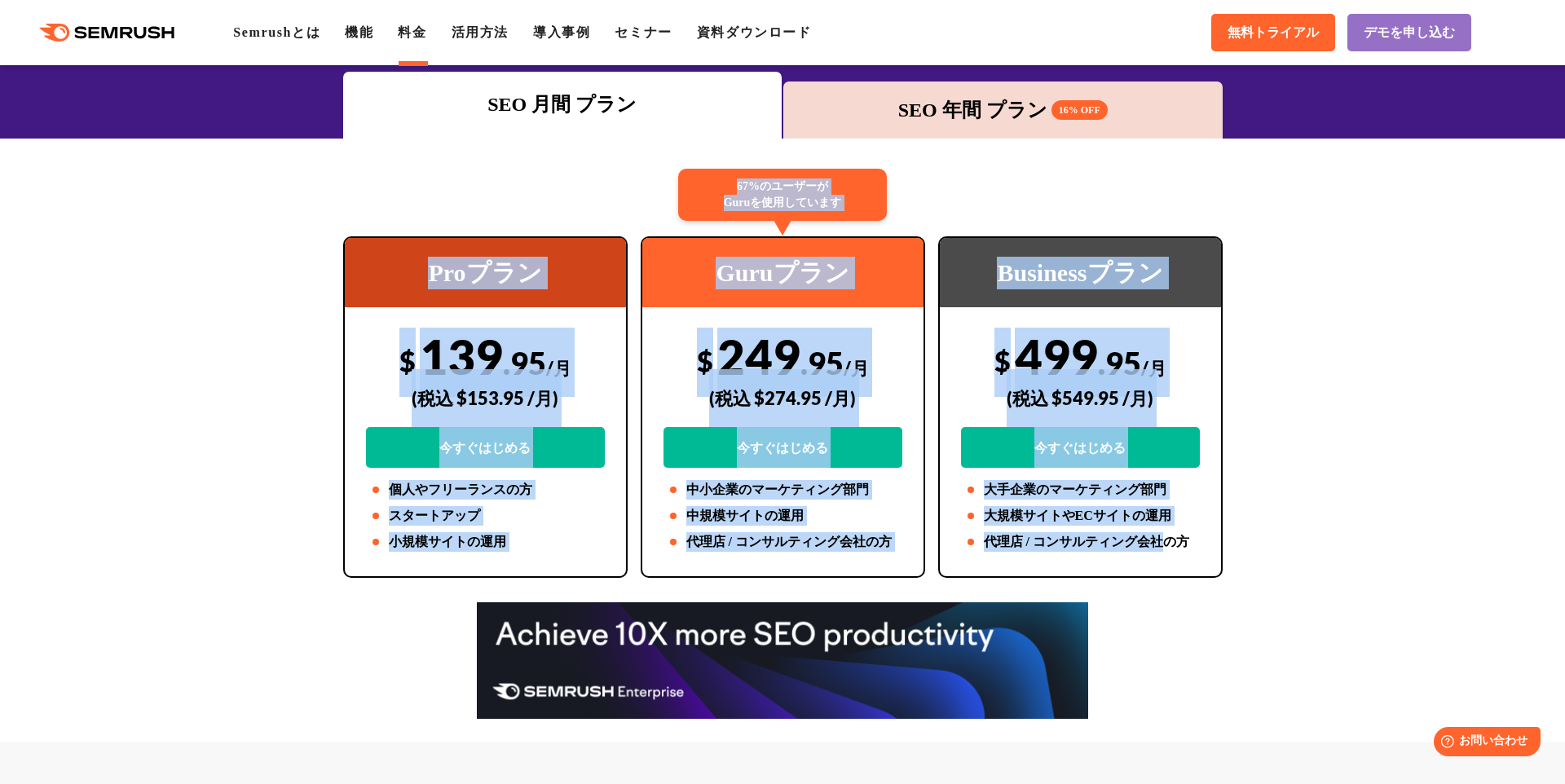
drag, startPoint x: 1053, startPoint y: 519, endPoint x: 372, endPoint y: 232, distance: 739.0
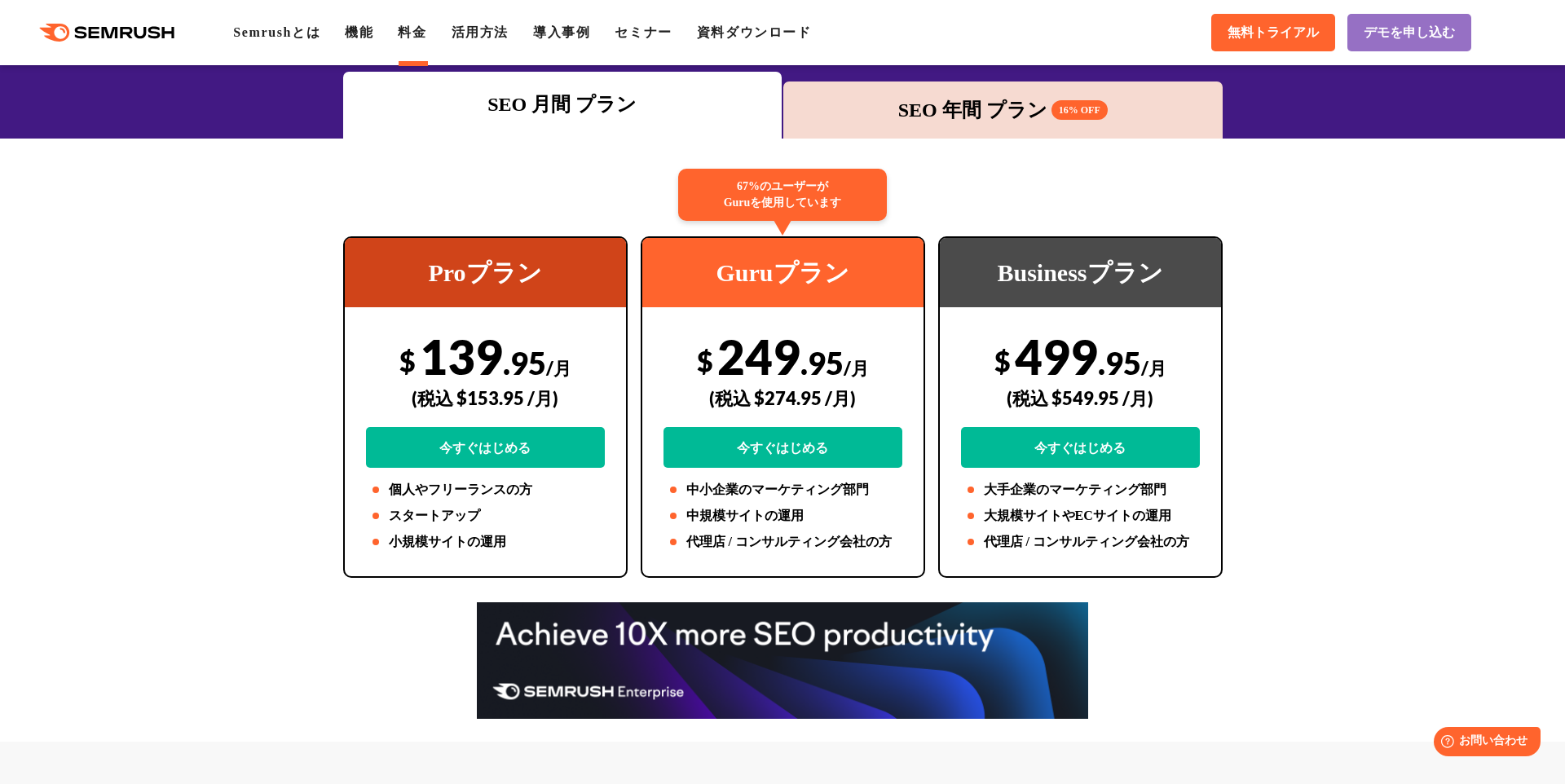
drag, startPoint x: 372, startPoint y: 232, endPoint x: 462, endPoint y: 269, distance: 97.3
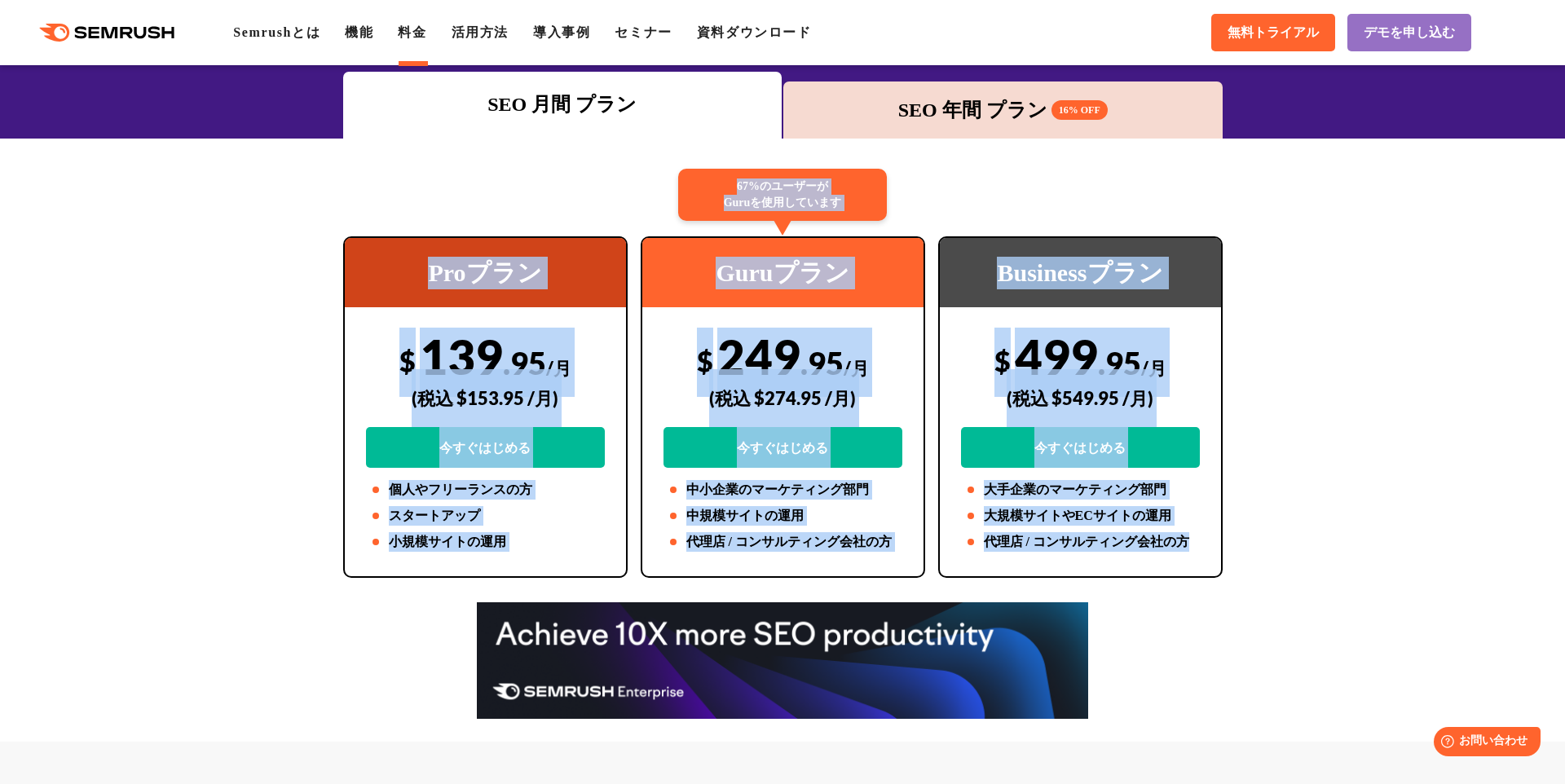
drag, startPoint x: 462, startPoint y: 269, endPoint x: 1244, endPoint y: 563, distance: 835.4
drag, startPoint x: 921, startPoint y: 494, endPoint x: 341, endPoint y: 270, distance: 621.8
click at [341, 270] on div "Proプラン $ 139 .95 /月 (税込 $153.95 /月) 今すぐはじめる 個人やフリーランスの方 スタートアップ 小規模サイトの運用 67%のユ…" at bounding box center [782, 407] width 892 height 341
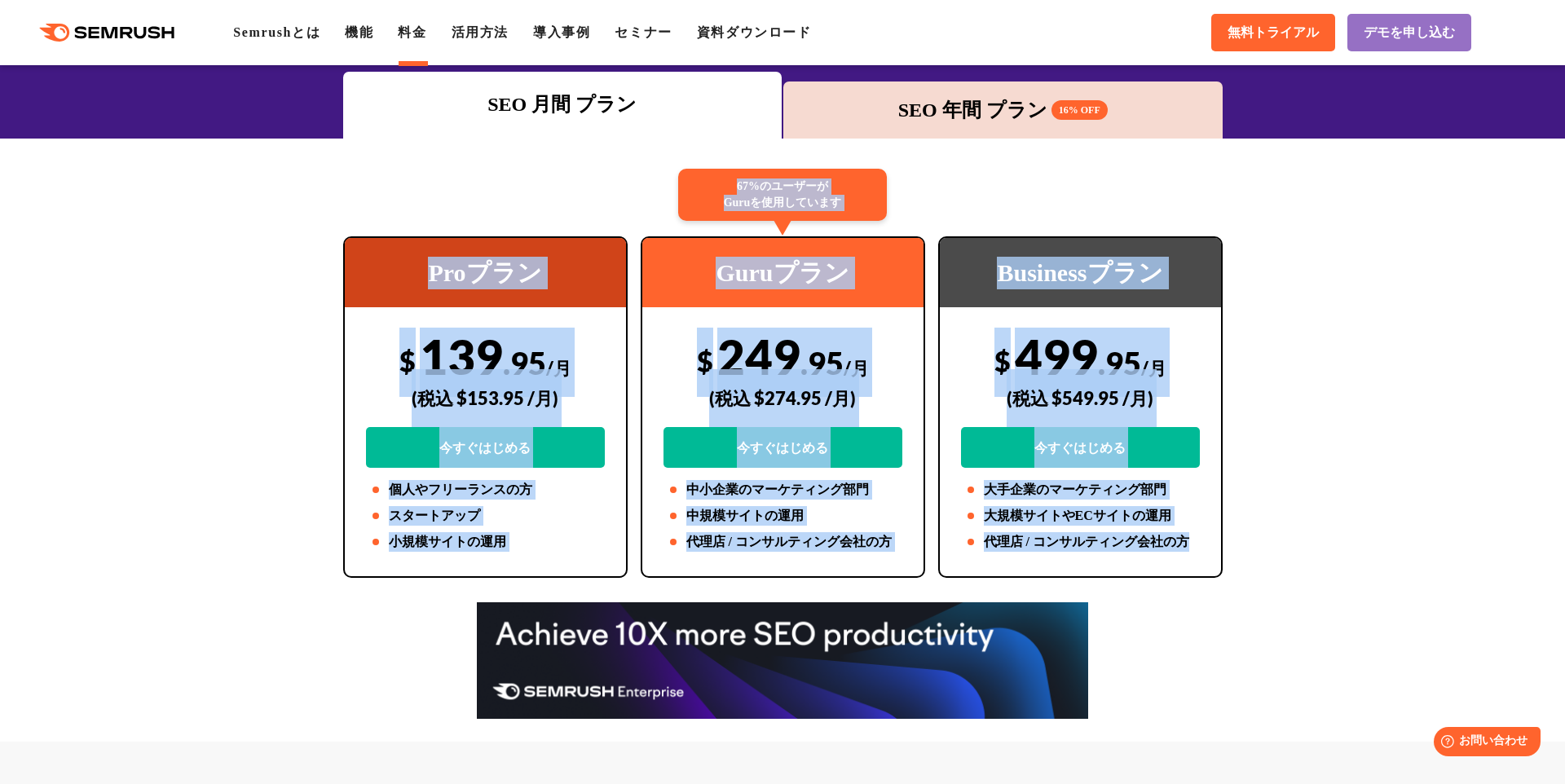
drag, startPoint x: 341, startPoint y: 270, endPoint x: 444, endPoint y: 311, distance: 110.9
click at [343, 270] on div "Proプラン $ 139 .95 /月 (税込 $153.95 /月) 今すぐはじめる 個人やフリーランスの方 スタートアップ 小規模サイトの運用" at bounding box center [485, 407] width 285 height 341
drag, startPoint x: 444, startPoint y: 311, endPoint x: 1081, endPoint y: 558, distance: 683.2
click at [1081, 558] on div "Proプラン $ 139 .95 /月 (税込 $153.95 /月) 今すぐはじめる 個人やフリーランスの方 スタートアップ 小規模サイトの運用 67%のユ…" at bounding box center [782, 407] width 892 height 341
click at [1081, 558] on div "Businessプラン $ 499 .95 /月 (税込 $549.95 /月) 今すぐはじめる 大手企業のマーケティング部門 大規模サイトやECサイトの運用…" at bounding box center [1080, 407] width 285 height 341
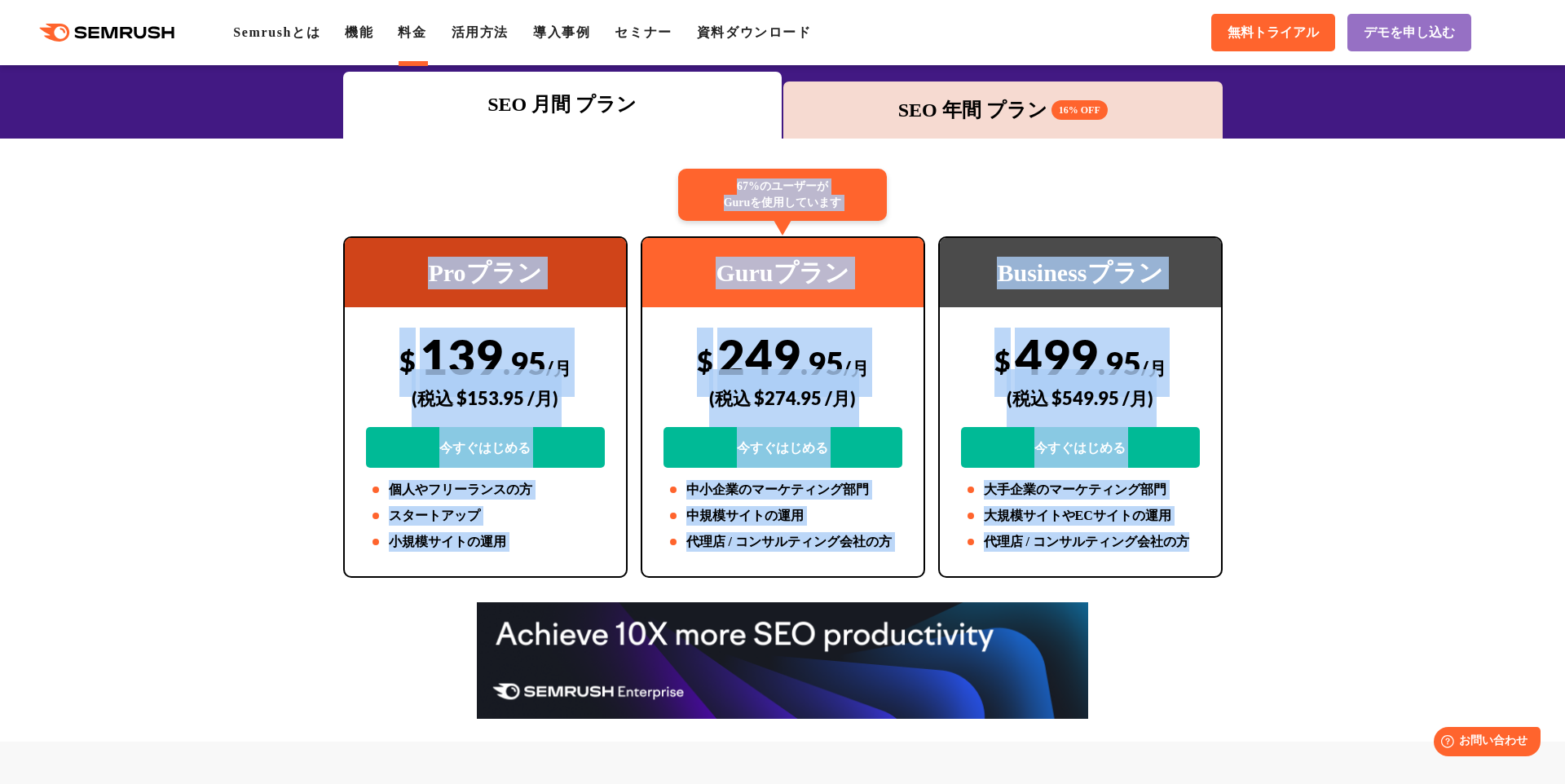
drag, startPoint x: 1033, startPoint y: 535, endPoint x: 312, endPoint y: 228, distance: 783.6
drag, startPoint x: 594, startPoint y: 307, endPoint x: 1126, endPoint y: 554, distance: 586.5
click at [1126, 554] on div "Proプラン $ 139 .95 /月 (税込 $153.95 /月) 今すぐはじめる 個人やフリーランスの方 スタートアップ 小規模サイトの運用 67%のユ…" at bounding box center [782, 407] width 892 height 341
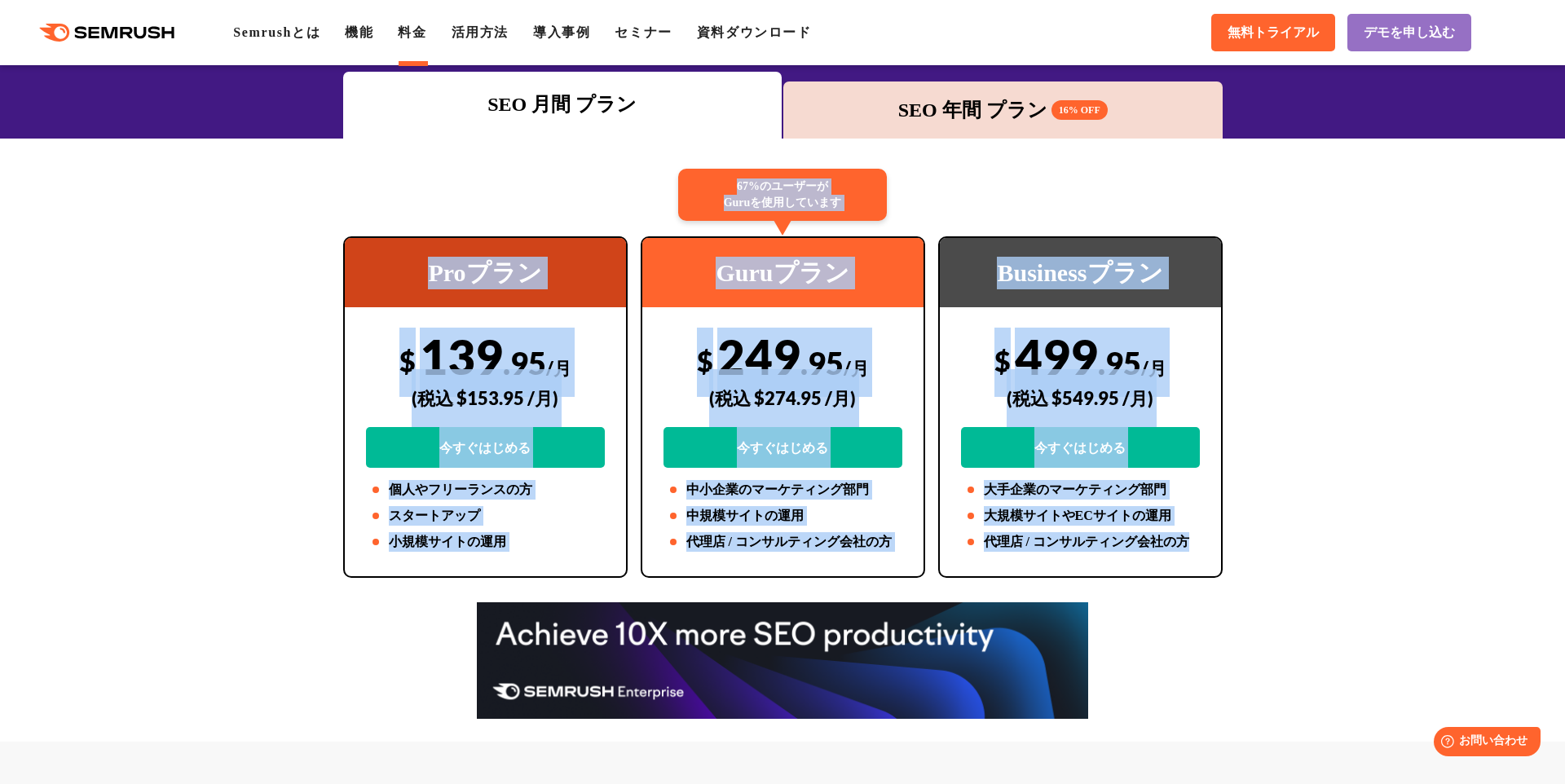
click at [1126, 554] on div "Businessプラン $ 499 .95 /月 (税込 $549.95 /月) 今すぐはじめる 大手企業のマーケティング部門 大規模サイトやECサイトの運用…" at bounding box center [1080, 407] width 285 height 341
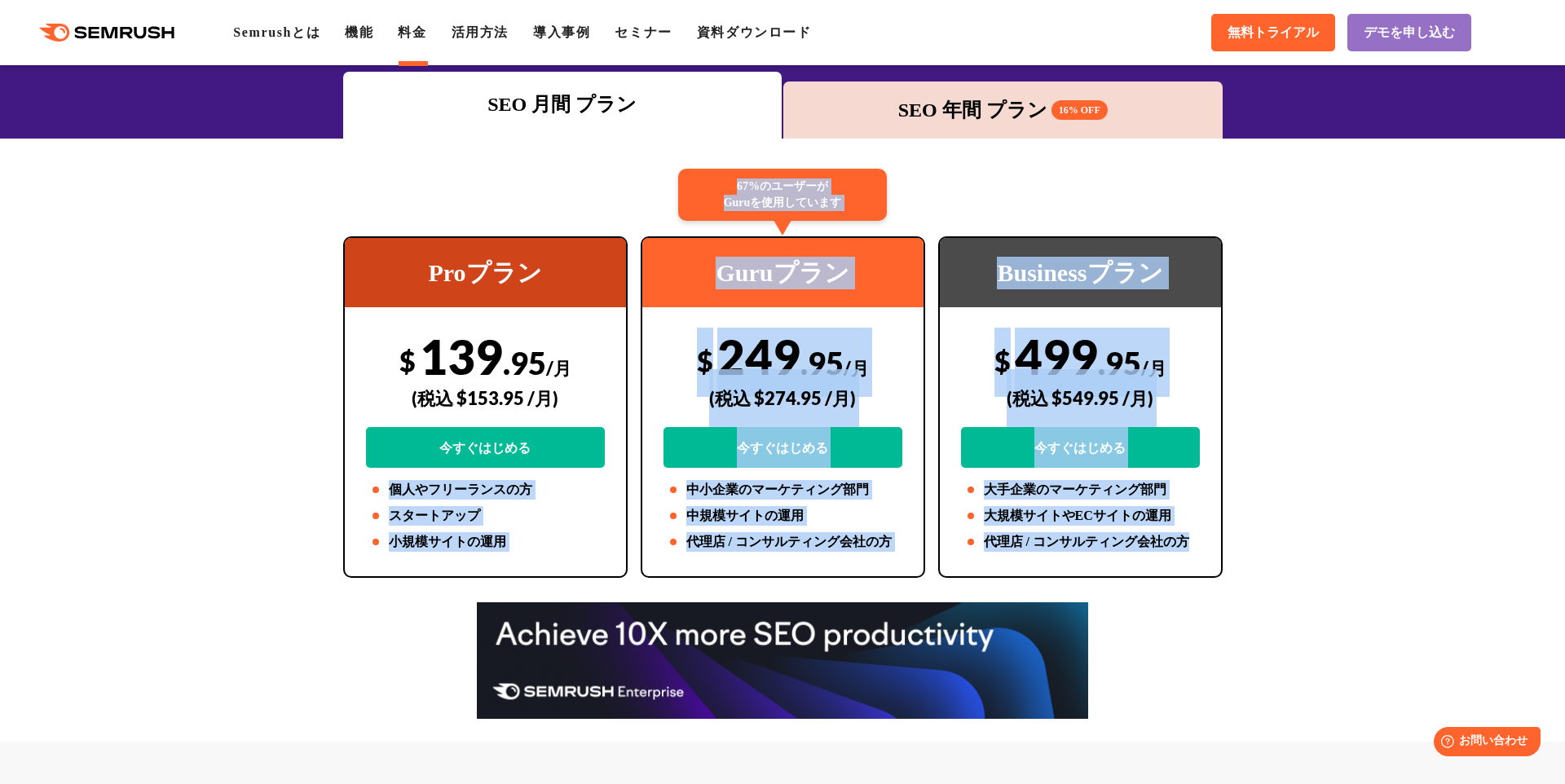
drag, startPoint x: 974, startPoint y: 532, endPoint x: 356, endPoint y: 473, distance: 620.8
click at [356, 473] on div "Proプラン $ 139 .95 /月 (税込 $153.95 /月) 今すぐはじめる 個人やフリーランスの方 スタートアップ 小規模サイトの運用 67%のユ…" at bounding box center [782, 407] width 892 height 341
click at [456, 499] on li "個人やフリーランスの方" at bounding box center [485, 490] width 239 height 20
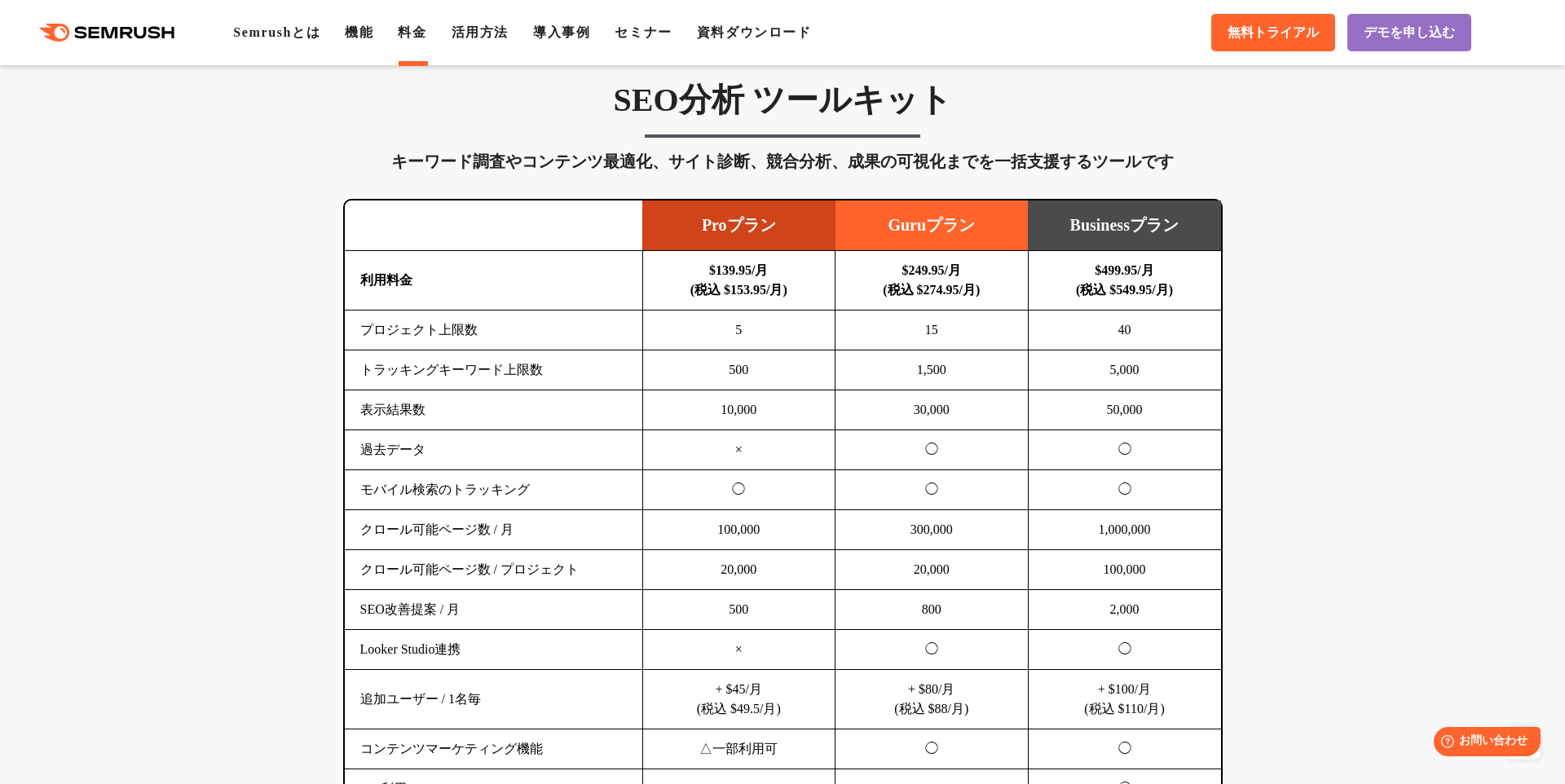
scroll to position [1073, 0]
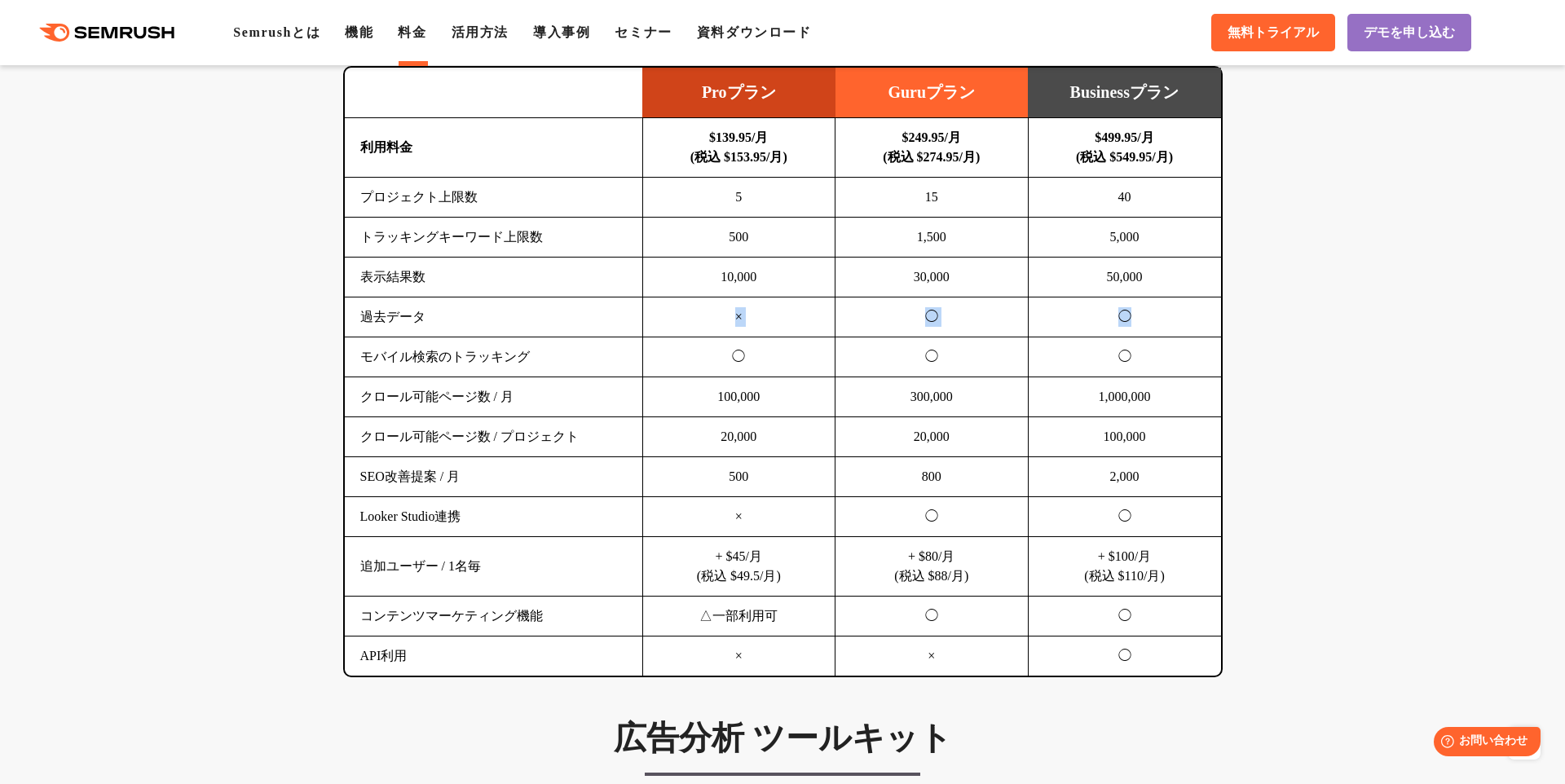
drag, startPoint x: 676, startPoint y: 326, endPoint x: 1177, endPoint y: 327, distance: 501.0
click at [1177, 327] on tr "過去データ × ◯ ◯" at bounding box center [782, 317] width 876 height 40
click at [1177, 327] on td "◯" at bounding box center [1124, 317] width 193 height 40
drag, startPoint x: 1175, startPoint y: 319, endPoint x: 472, endPoint y: 320, distance: 703.0
click at [472, 320] on tr "過去データ × ◯ ◯" at bounding box center [782, 317] width 876 height 40
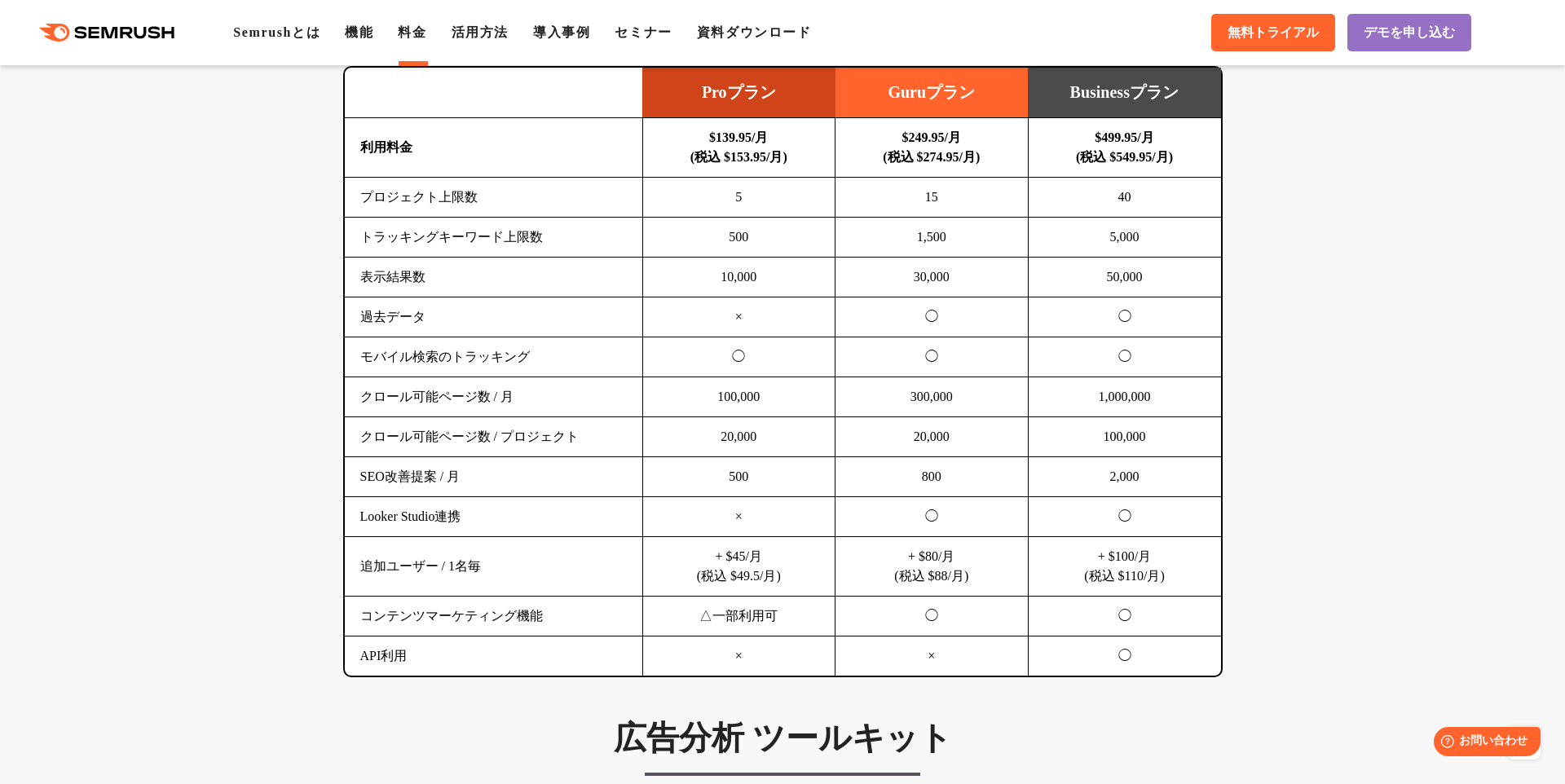
click at [472, 320] on td "過去データ" at bounding box center [493, 317] width 298 height 40
drag, startPoint x: 512, startPoint y: 366, endPoint x: 929, endPoint y: 420, distance: 420.5
click at [928, 417] on tbody "利用料金 $139.95/月 (税込 $153.95/月) $249.95/月 (税込 $274.95/月) $499.95/月 (税込 $549.95/月)…" at bounding box center [782, 397] width 876 height 558
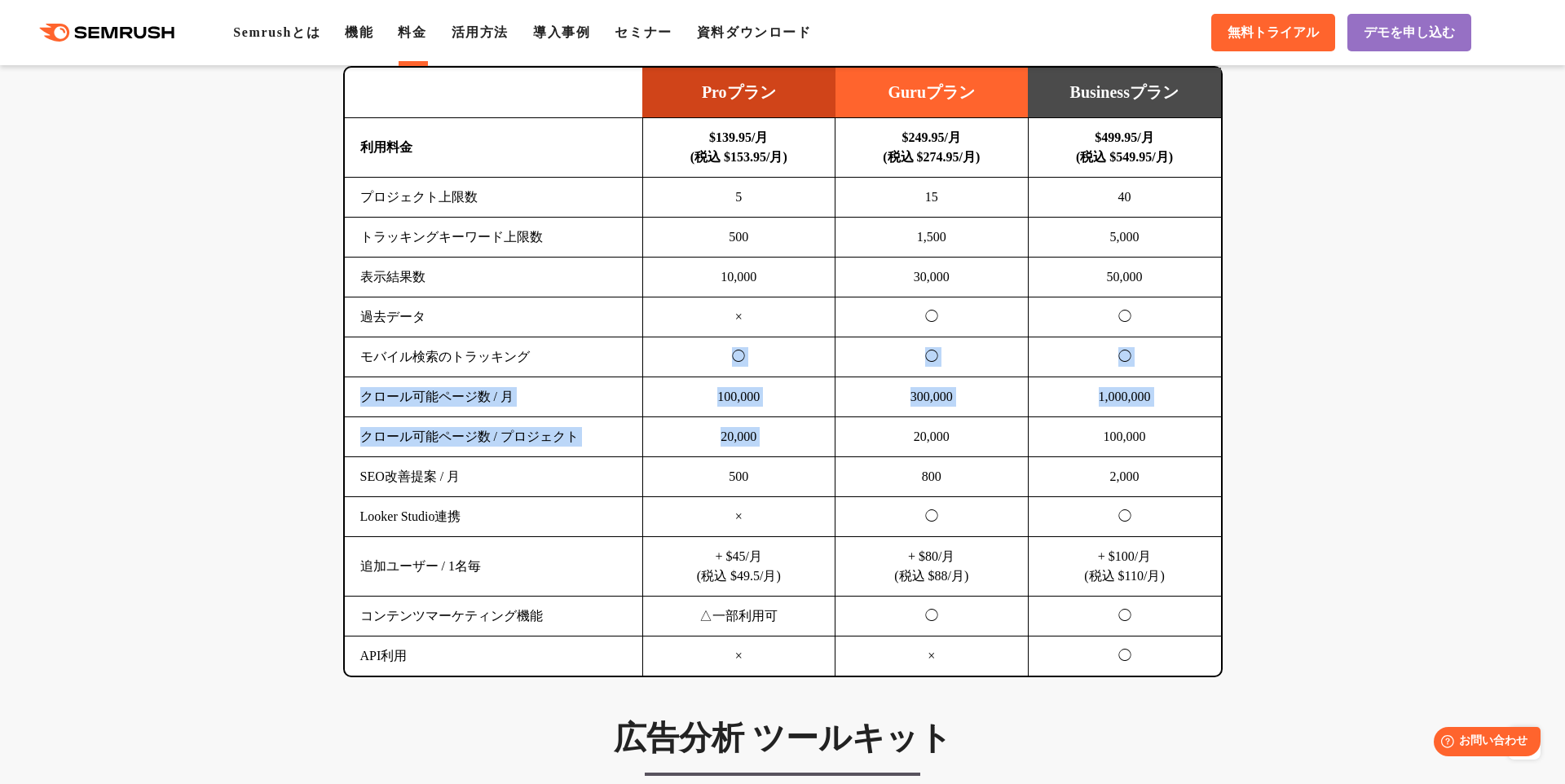
click at [941, 422] on td "20,000" at bounding box center [931, 437] width 193 height 40
drag, startPoint x: 359, startPoint y: 385, endPoint x: 696, endPoint y: 468, distance: 347.1
click at [731, 471] on tbody "利用料金 $139.95/月 (税込 $153.95/月) $249.95/月 (税込 $274.95/月) $499.95/月 (税込 $549.95/月)…" at bounding box center [782, 397] width 876 height 558
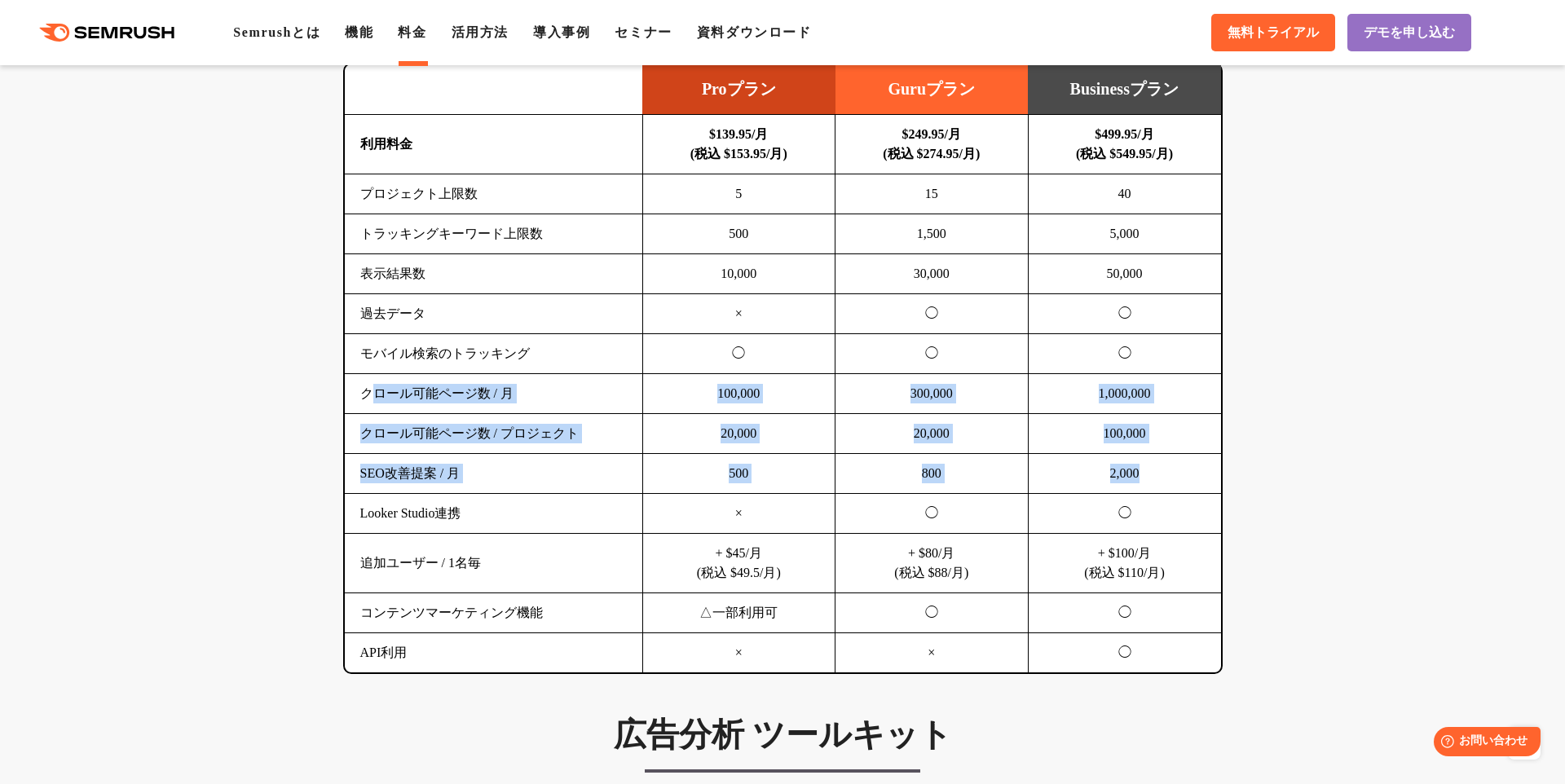
drag, startPoint x: 1163, startPoint y: 476, endPoint x: 369, endPoint y: 396, distance: 798.0
click at [369, 396] on tbody "利用料金 $139.95/月 (税込 $153.95/月) $249.95/月 (税込 $274.95/月) $499.95/月 (税込 $549.95/月)…" at bounding box center [782, 393] width 876 height 558
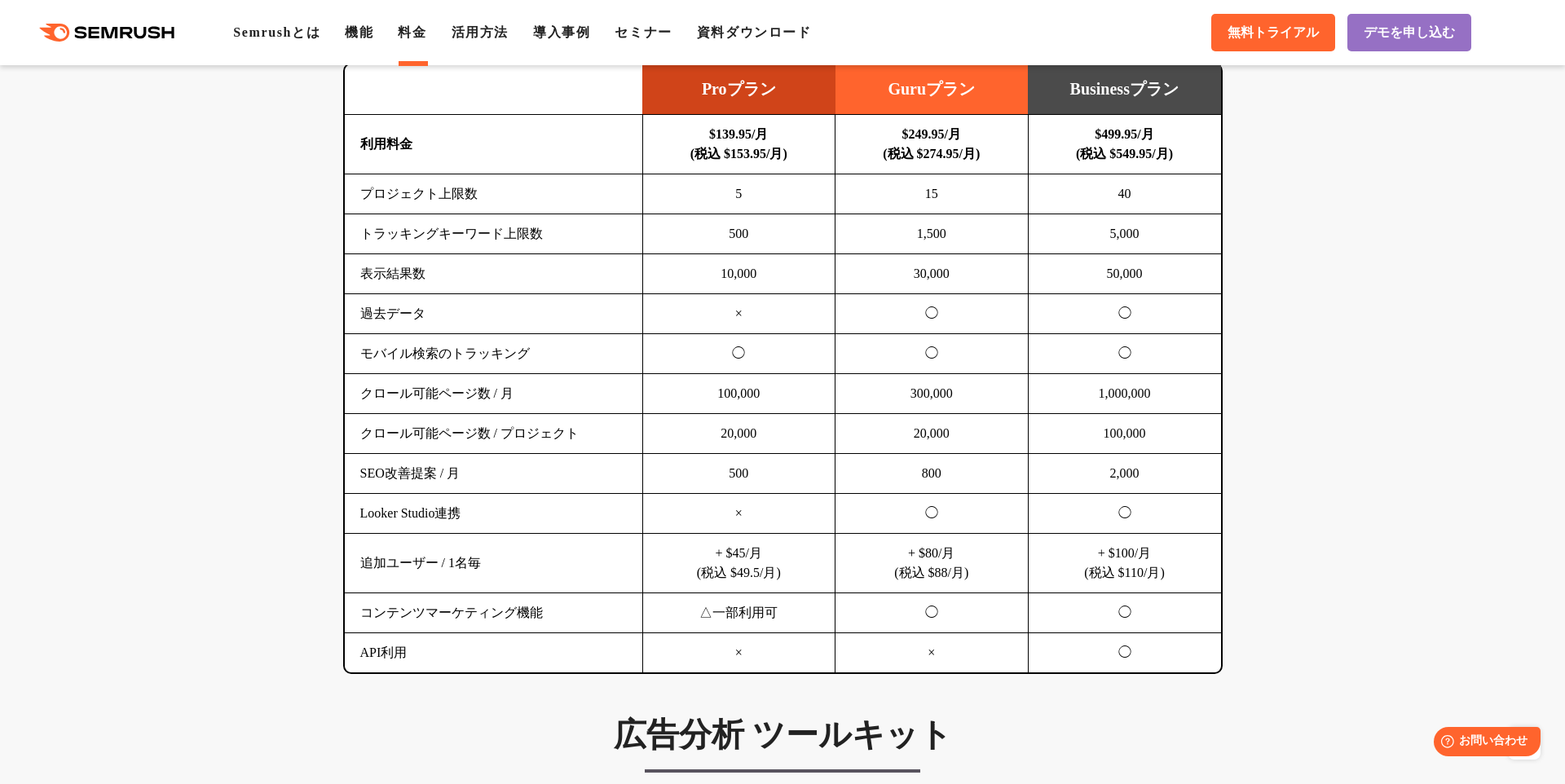
click at [369, 396] on td "クロール可能ページ数 / 月" at bounding box center [493, 393] width 298 height 40
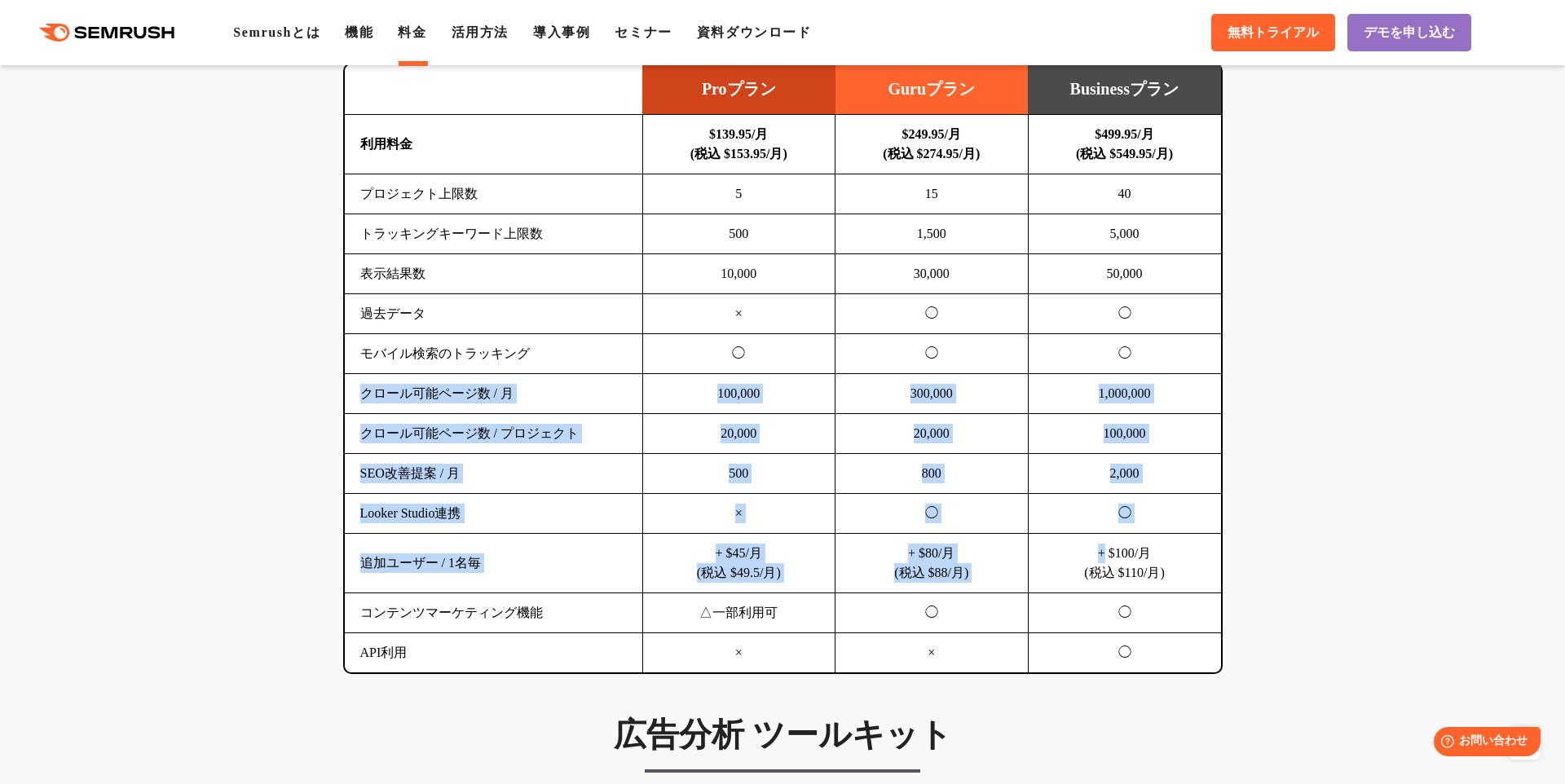
drag, startPoint x: 370, startPoint y: 396, endPoint x: 1125, endPoint y: 533, distance: 767.3
click at [1135, 536] on tbody "利用料金 $139.95/月 (税込 $153.95/月) $249.95/月 (税込 $274.95/月) $499.95/月 (税込 $549.95/月)…" at bounding box center [782, 393] width 876 height 558
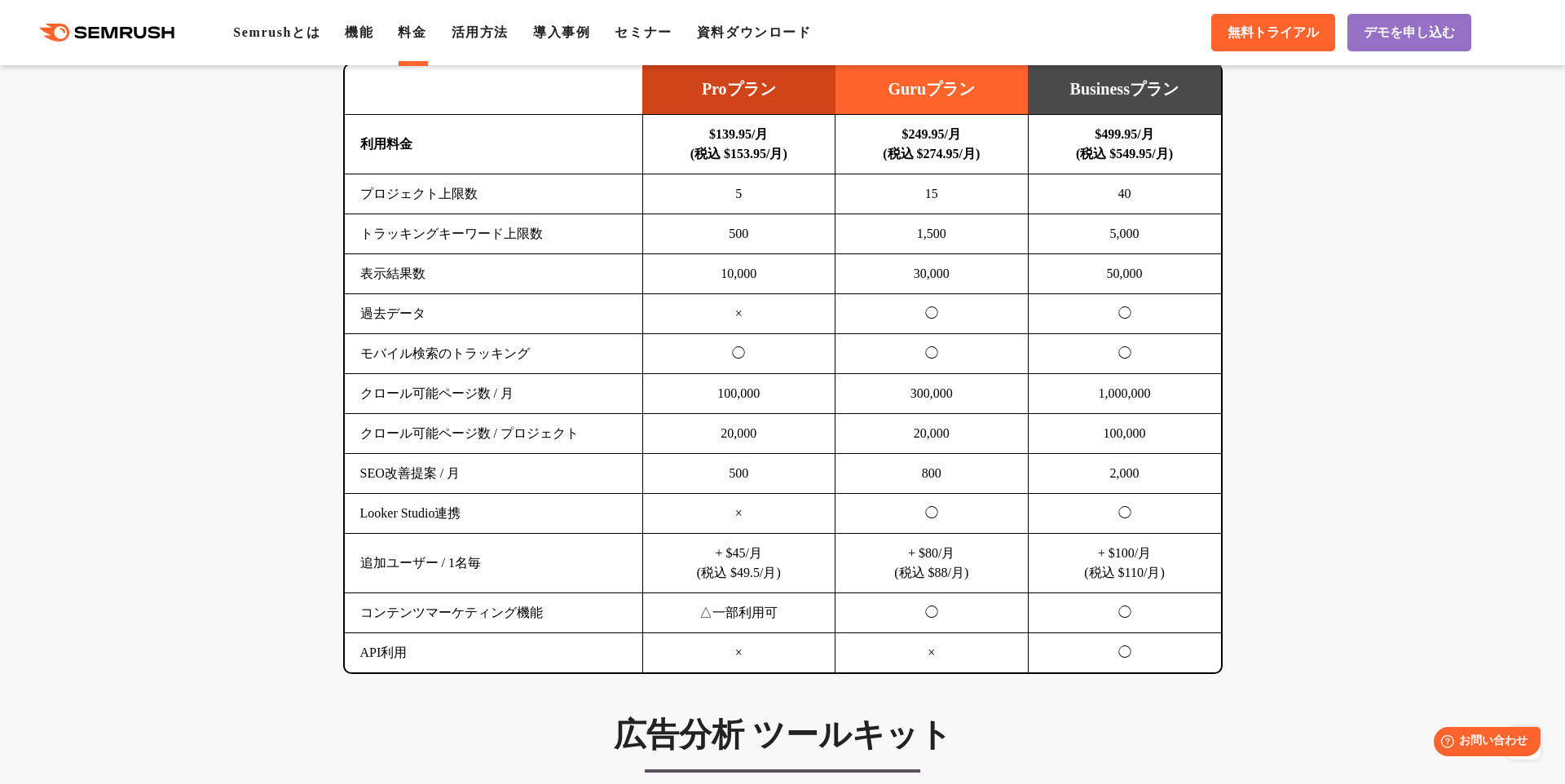
drag, startPoint x: 509, startPoint y: 521, endPoint x: 398, endPoint y: 507, distance: 111.9
click at [506, 521] on td "Looker Studio連携" at bounding box center [493, 513] width 298 height 40
drag, startPoint x: 348, startPoint y: 554, endPoint x: 1183, endPoint y: 579, distance: 835.4
click at [1183, 579] on tr "追加ユーザー / 1名毎 + $45/月 (税込 $49.5/月) + $80/月 (税込 $88/月) + $100/月 (税込 $110/月)" at bounding box center [782, 563] width 876 height 60
click at [1183, 579] on td "+ $100/月 (税込 $110/月)" at bounding box center [1124, 563] width 193 height 60
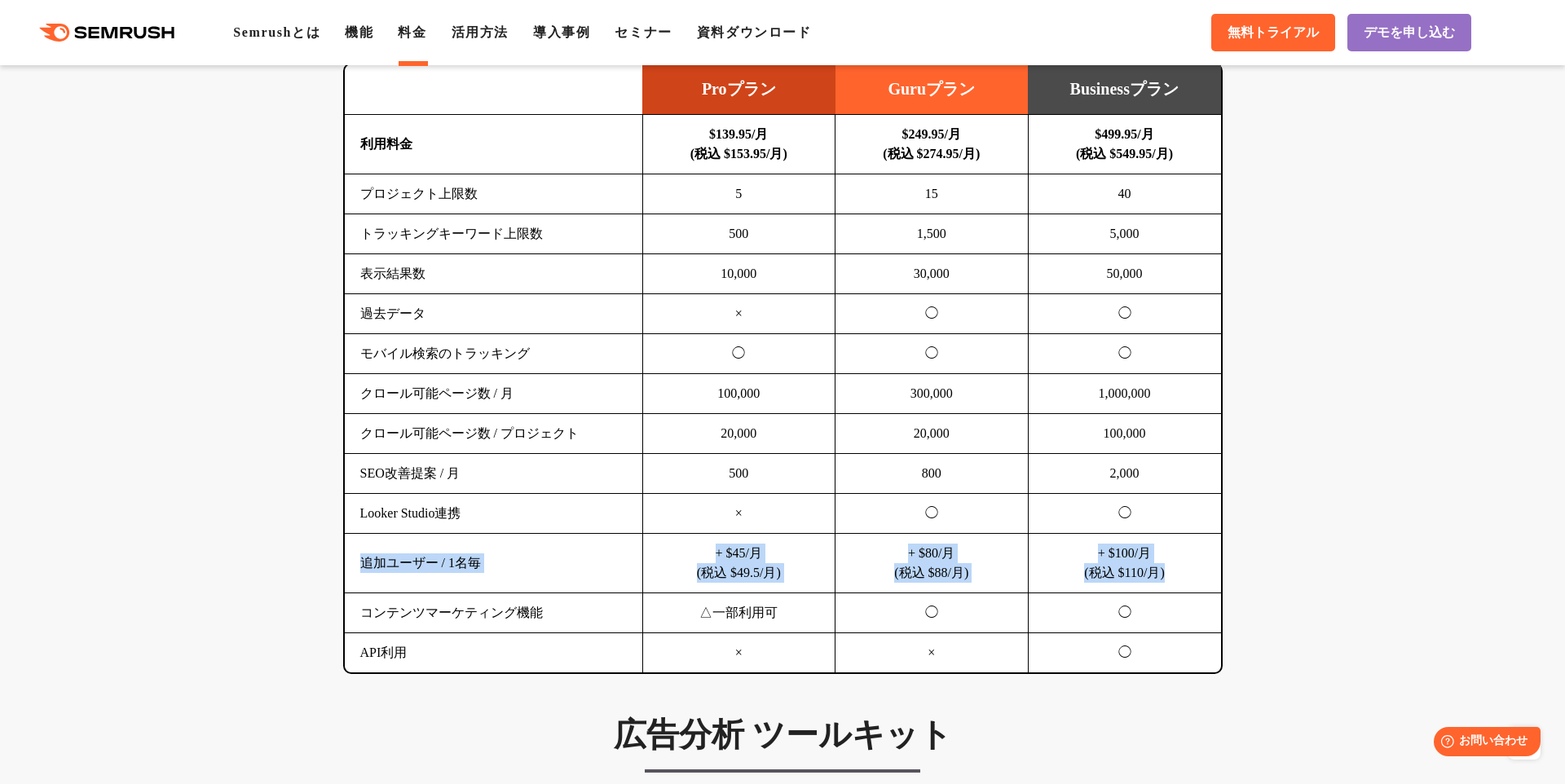
drag, startPoint x: 1171, startPoint y: 579, endPoint x: 351, endPoint y: 533, distance: 821.3
click at [351, 534] on tr "追加ユーザー / 1名毎 + $45/月 (税込 $49.5/月) + $80/月 (税込 $88/月) + $100/月 (税込 $110/月)" at bounding box center [782, 563] width 876 height 60
click at [351, 534] on td "追加ユーザー / 1名毎" at bounding box center [493, 563] width 298 height 60
drag, startPoint x: 354, startPoint y: 535, endPoint x: 1149, endPoint y: 588, distance: 796.8
click at [1149, 588] on tr "追加ユーザー / 1名毎 + $45/月 (税込 $49.5/月) + $80/月 (税込 $88/月) + $100/月 (税込 $110/月)" at bounding box center [782, 563] width 876 height 60
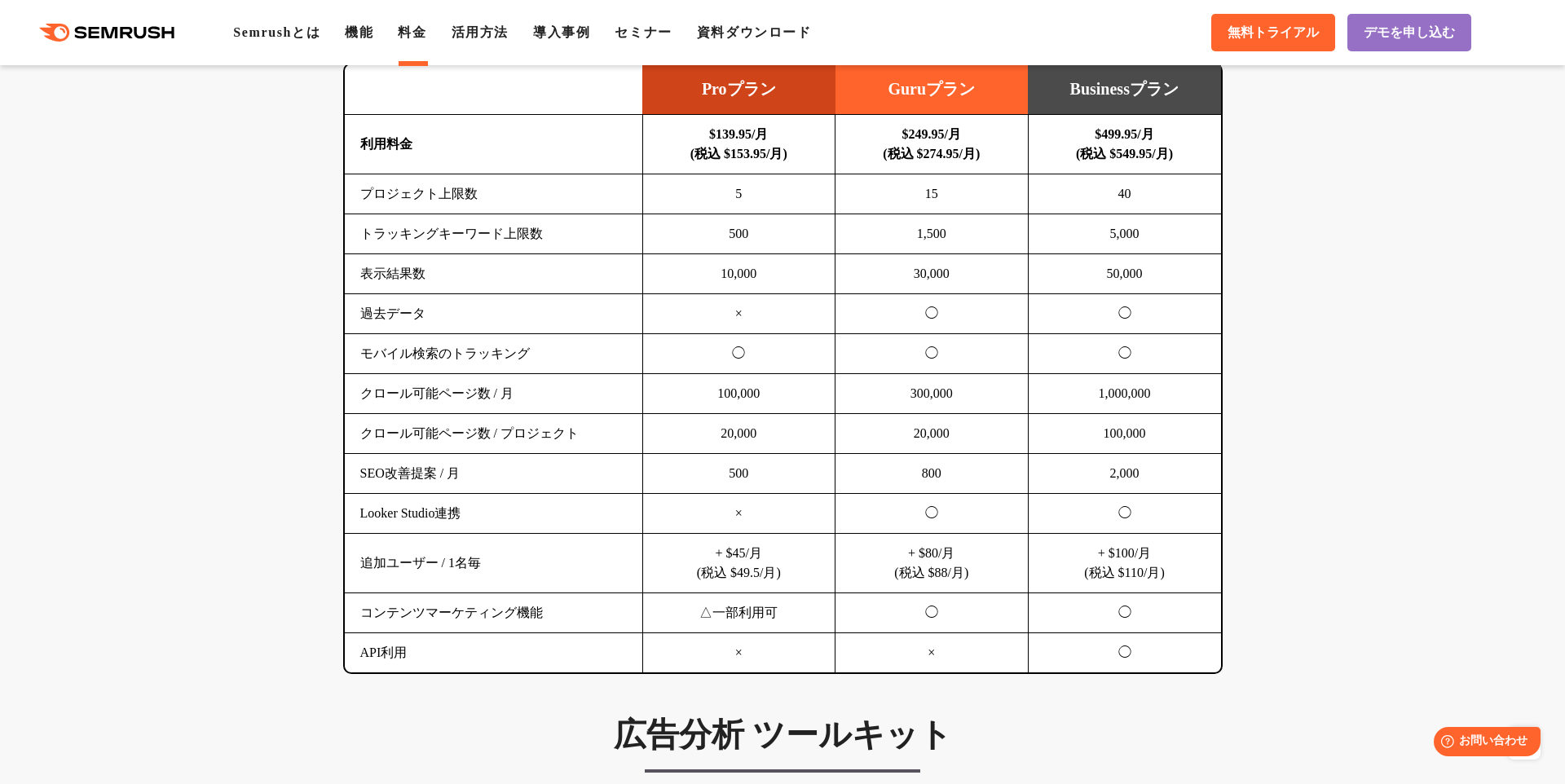
drag, startPoint x: 740, startPoint y: 584, endPoint x: 734, endPoint y: 578, distance: 8.5
click at [739, 584] on td "+ $45/月 (税込 $49.5/月)" at bounding box center [738, 563] width 193 height 60
drag, startPoint x: 692, startPoint y: 552, endPoint x: 787, endPoint y: 577, distance: 98.2
click at [787, 577] on td "+ $45/月 (税込 $49.5/月)" at bounding box center [738, 563] width 193 height 60
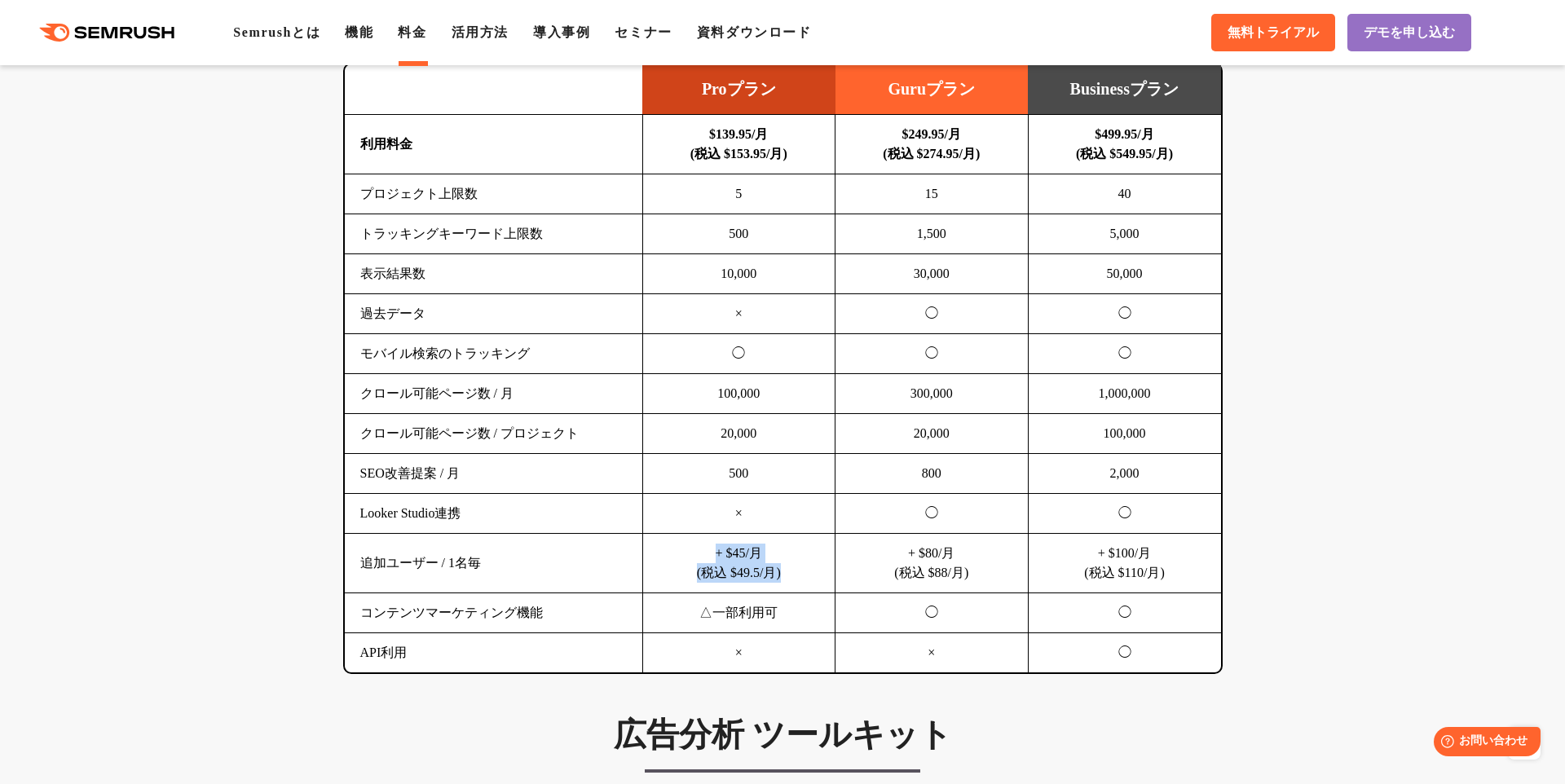
drag, startPoint x: 768, startPoint y: 571, endPoint x: 714, endPoint y: 560, distance: 55.1
click at [714, 560] on td "+ $45/月 (税込 $49.5/月)" at bounding box center [738, 563] width 193 height 60
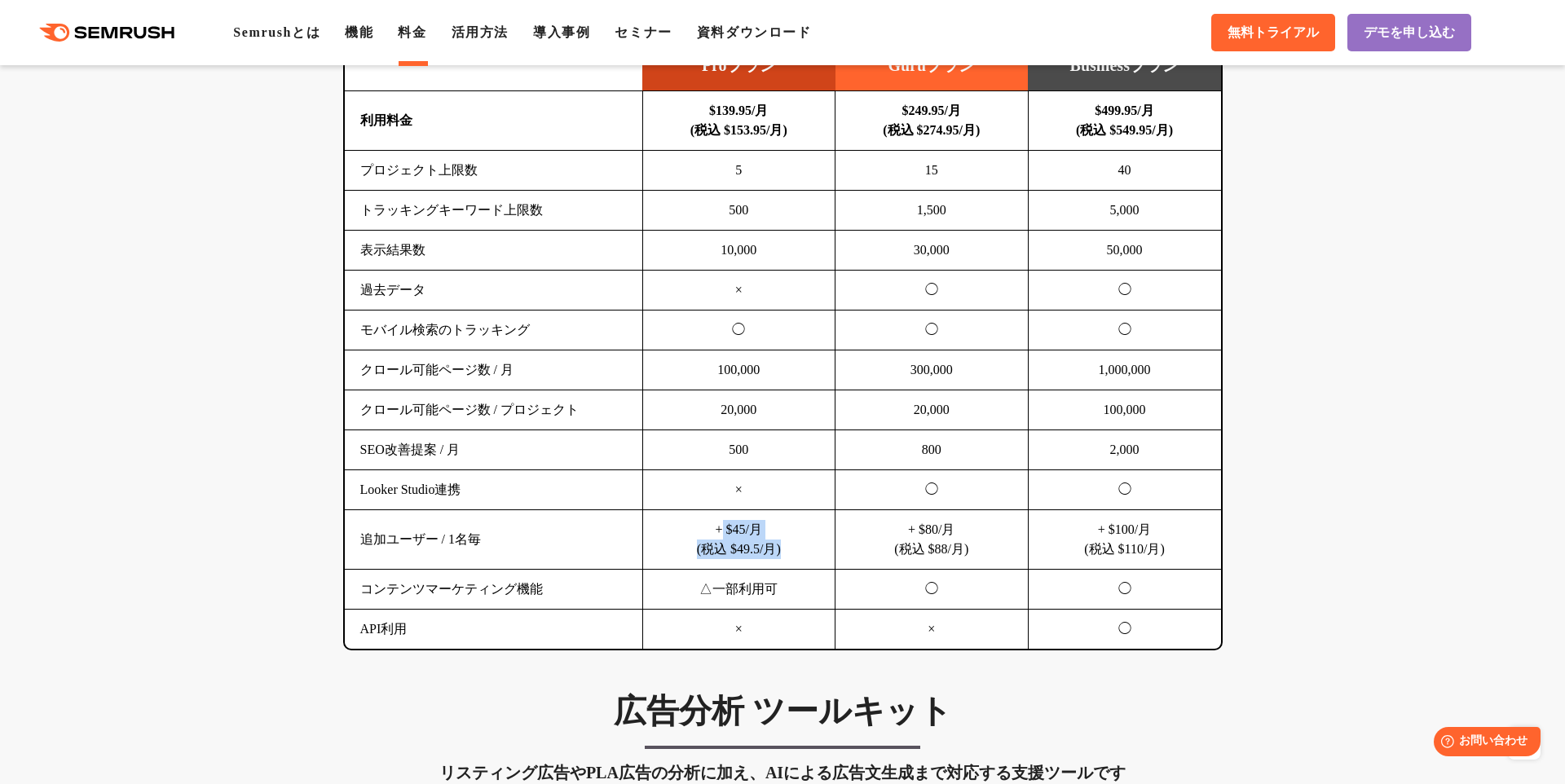
scroll to position [1097, 0]
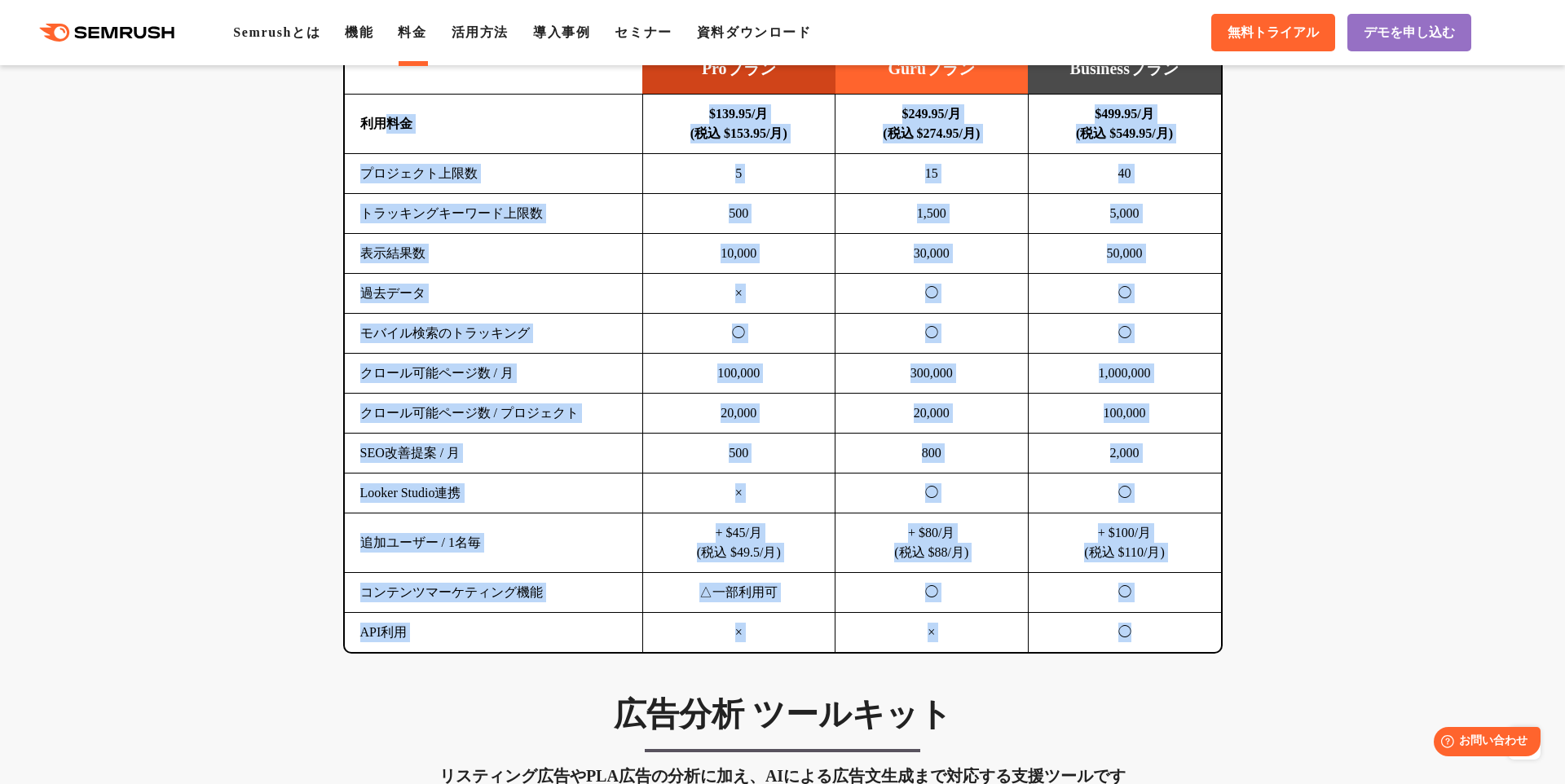
drag, startPoint x: 390, startPoint y: 127, endPoint x: 1179, endPoint y: 632, distance: 936.8
click at [1179, 632] on tbody "利用料金 $139.95/月 (税込 $153.95/月) $249.95/月 (税込 $274.95/月) $499.95/月 (税込 $549.95/月)…" at bounding box center [782, 373] width 876 height 558
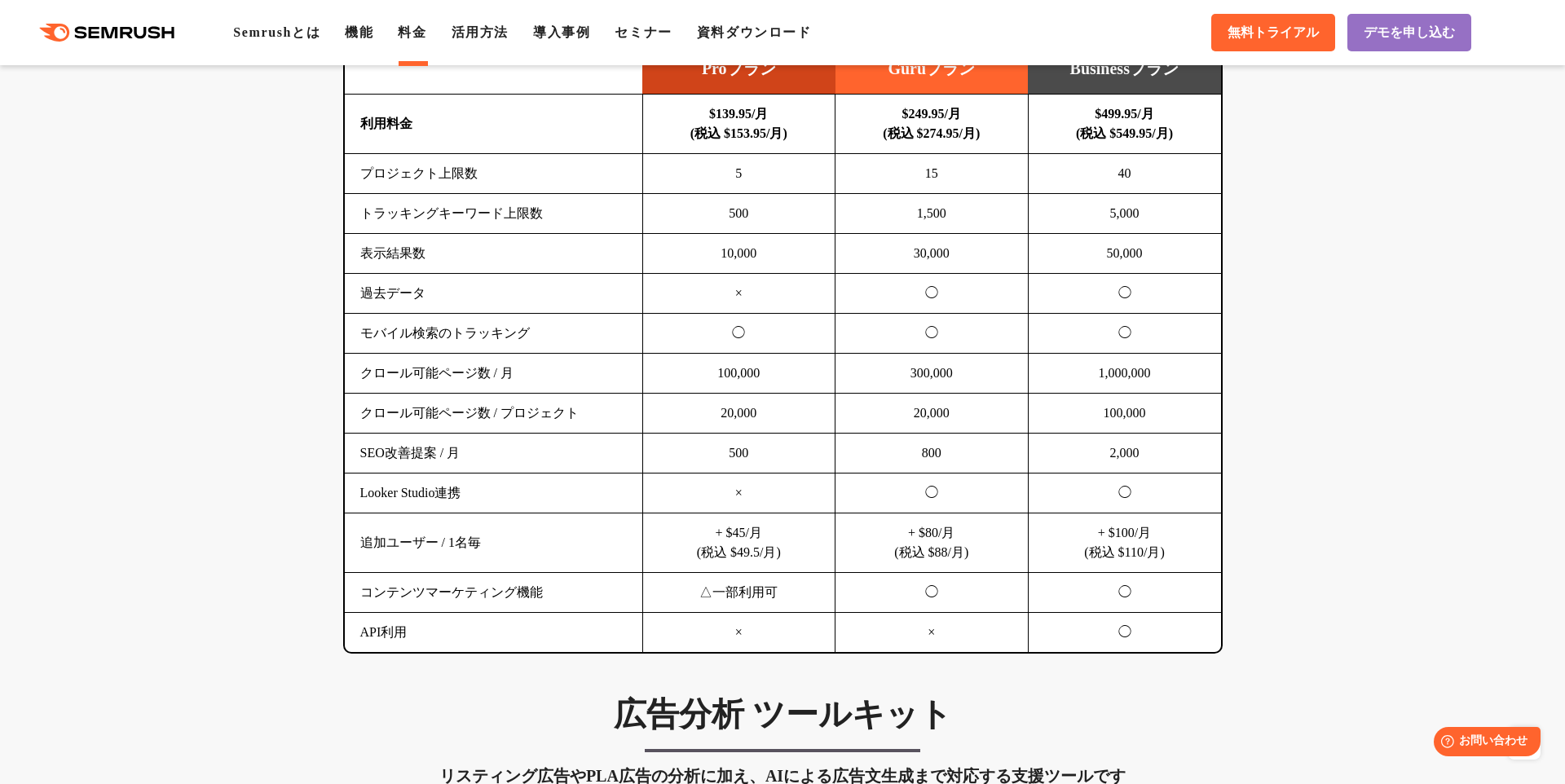
drag, startPoint x: 1141, startPoint y: 615, endPoint x: 1137, endPoint y: 623, distance: 8.9
click at [1141, 615] on td "◯" at bounding box center [1124, 632] width 193 height 40
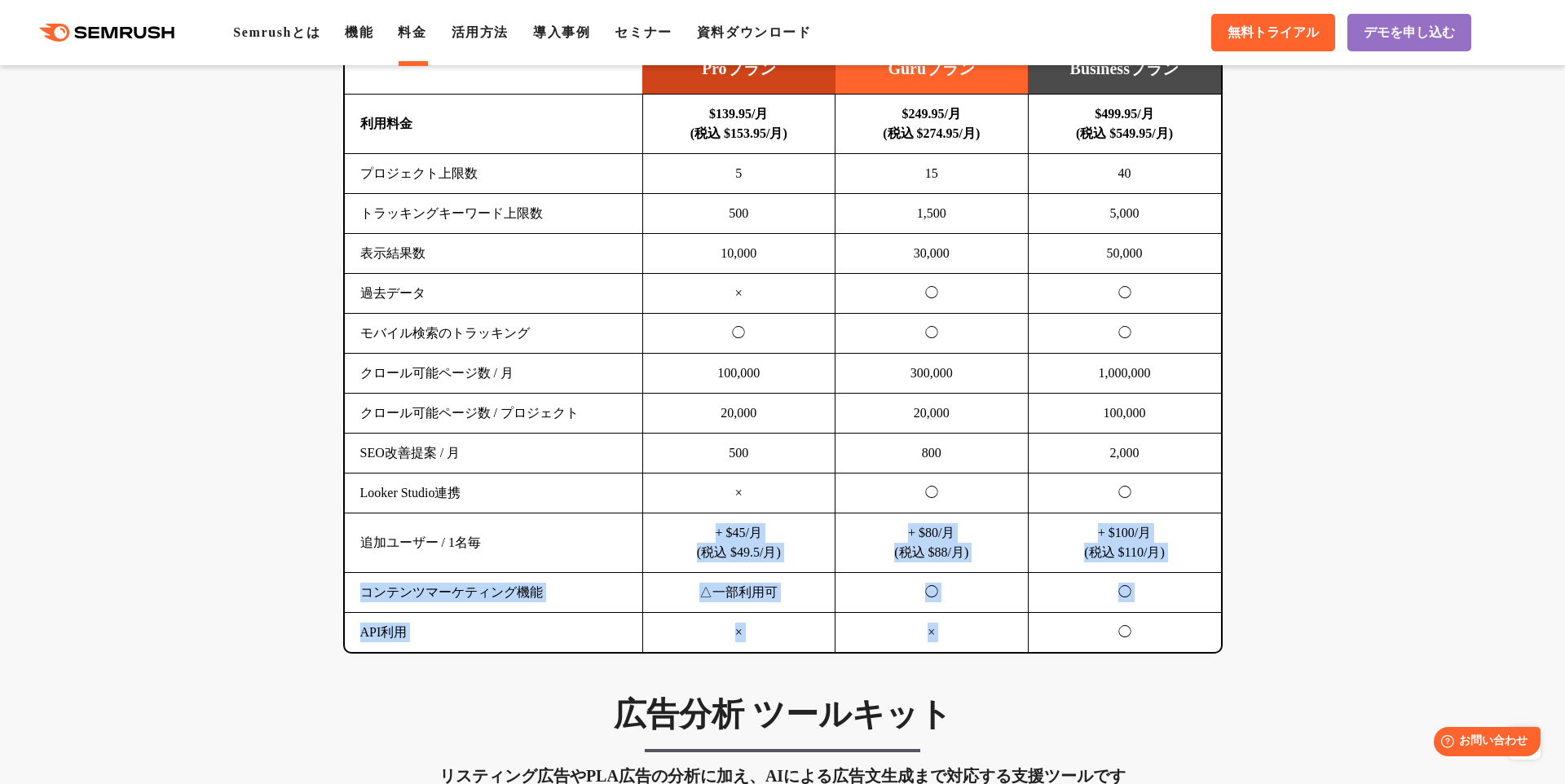
drag, startPoint x: 606, startPoint y: 560, endPoint x: 496, endPoint y: 567, distance: 110.2
click at [498, 550] on tbody "利用料金 $139.95/月 (税込 $153.95/月) $249.95/月 (税込 $274.95/月) $499.95/月 (税込 $549.95/月)…" at bounding box center [782, 373] width 876 height 558
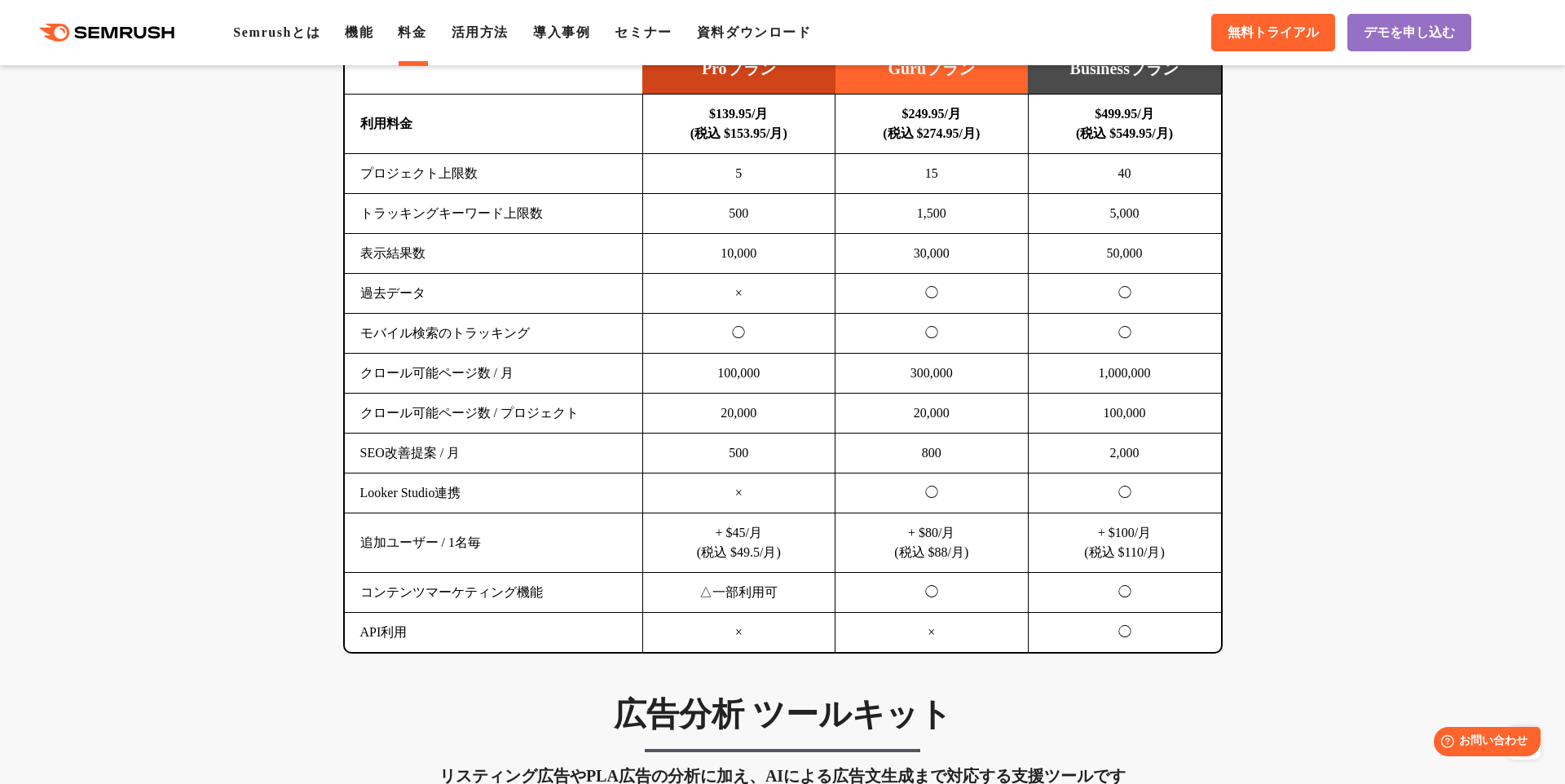
click at [492, 574] on tbody "利用料金 $139.95/月 (税込 $153.95/月) $249.95/月 (税込 $274.95/月) $499.95/月 (税込 $549.95/月)…" at bounding box center [782, 373] width 876 height 558
drag, startPoint x: 492, startPoint y: 579, endPoint x: 1053, endPoint y: 602, distance: 561.5
click at [1034, 603] on tr "コンテンツマーケティング機能 △一部利用可 ◯ ◯" at bounding box center [782, 592] width 876 height 40
drag, startPoint x: 1053, startPoint y: 602, endPoint x: 1096, endPoint y: 602, distance: 43.0
click at [1053, 602] on td "◯" at bounding box center [1124, 592] width 193 height 40
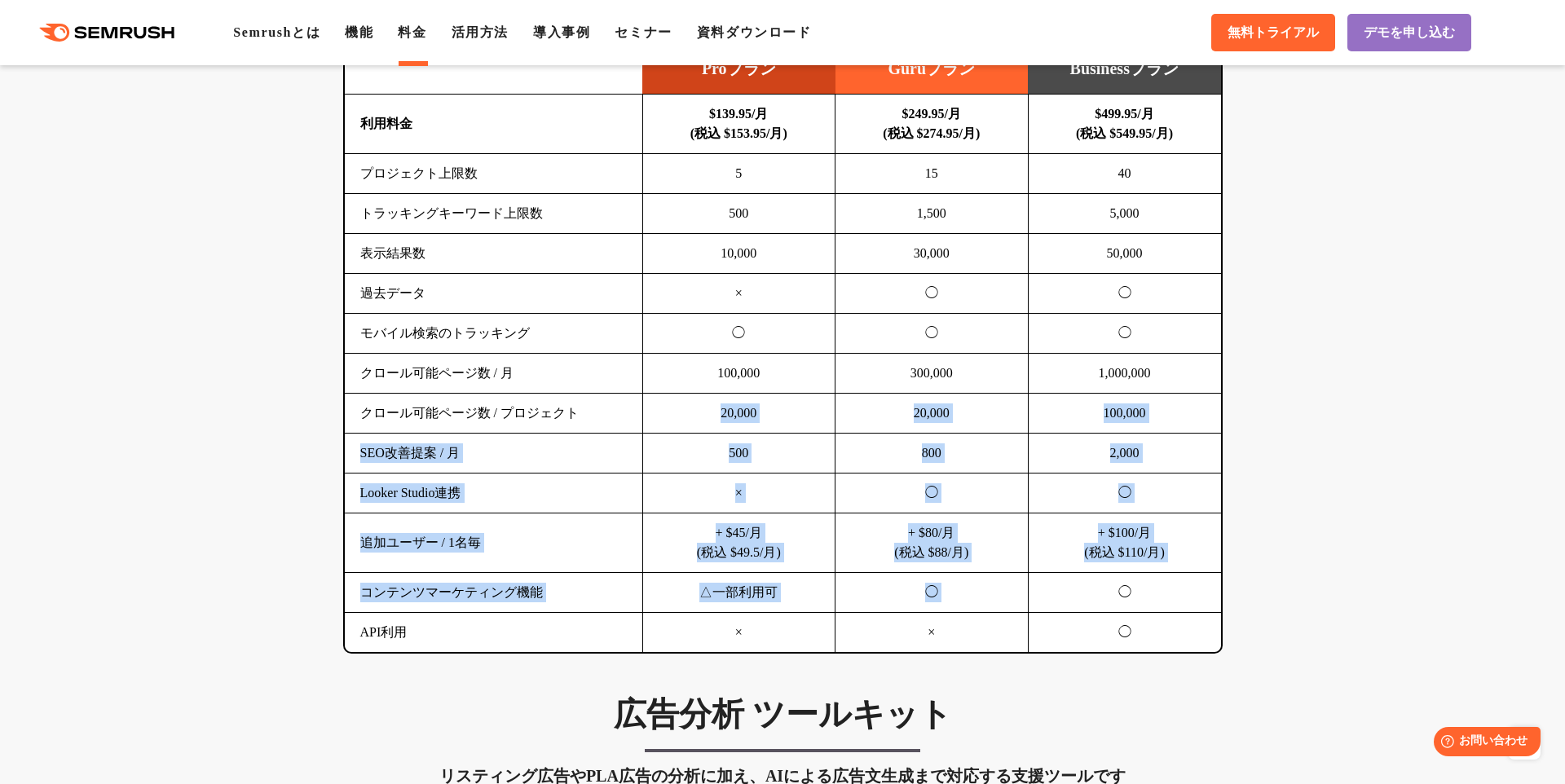
drag, startPoint x: 1096, startPoint y: 602, endPoint x: 467, endPoint y: 430, distance: 652.1
click at [467, 430] on tbody "利用料金 $139.95/月 (税込 $153.95/月) $249.95/月 (税込 $274.95/月) $499.95/月 (税込 $549.95/月)…" at bounding box center [782, 373] width 876 height 558
drag, startPoint x: 467, startPoint y: 430, endPoint x: 423, endPoint y: 339, distance: 101.1
click at [465, 426] on td "クロール可能ページ数 / プロジェクト" at bounding box center [493, 413] width 298 height 40
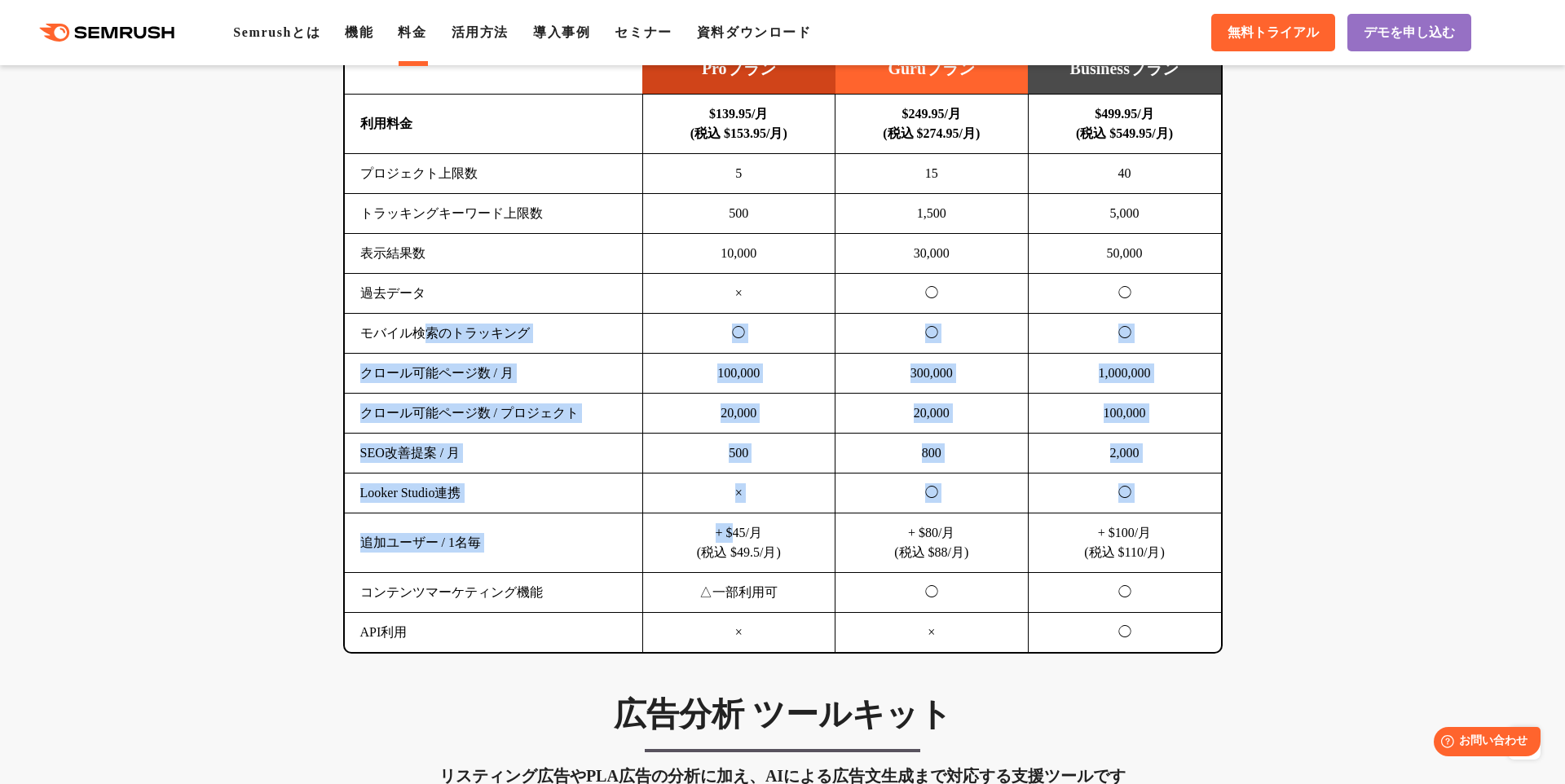
drag, startPoint x: 423, startPoint y: 339, endPoint x: 735, endPoint y: 524, distance: 362.7
click at [729, 527] on tbody "利用料金 $139.95/月 (税込 $153.95/月) $249.95/月 (税込 $274.95/月) $499.95/月 (税込 $549.95/月)…" at bounding box center [782, 373] width 876 height 558
drag, startPoint x: 735, startPoint y: 524, endPoint x: 1146, endPoint y: 444, distance: 418.7
click at [736, 524] on td "+ $45/月 (税込 $49.5/月)" at bounding box center [738, 543] width 193 height 60
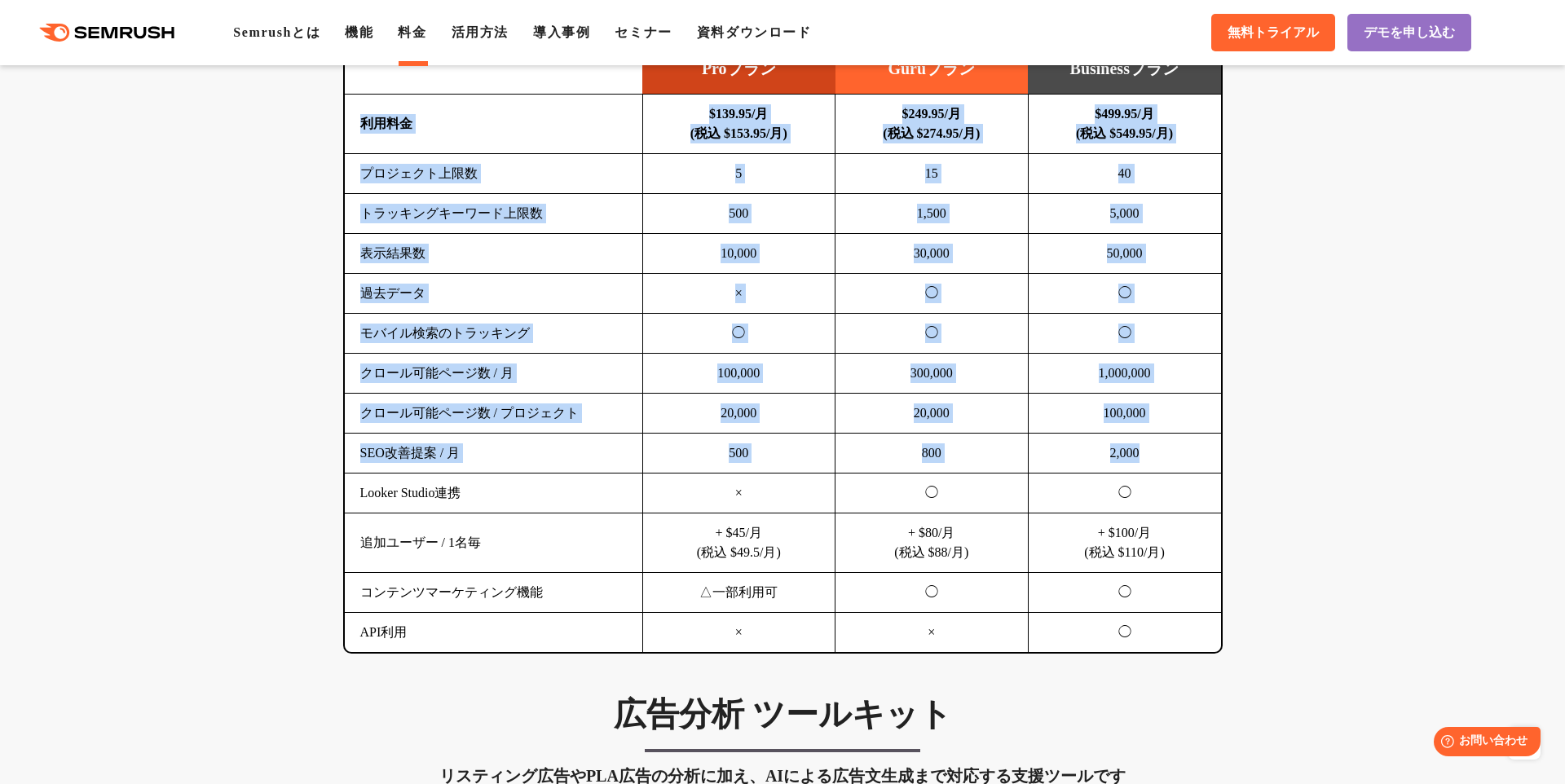
drag, startPoint x: 1170, startPoint y: 449, endPoint x: 360, endPoint y: 131, distance: 870.2
click at [360, 131] on tbody "利用料金 $139.95/月 (税込 $153.95/月) $249.95/月 (税込 $274.95/月) $499.95/月 (税込 $549.95/月)…" at bounding box center [782, 373] width 876 height 558
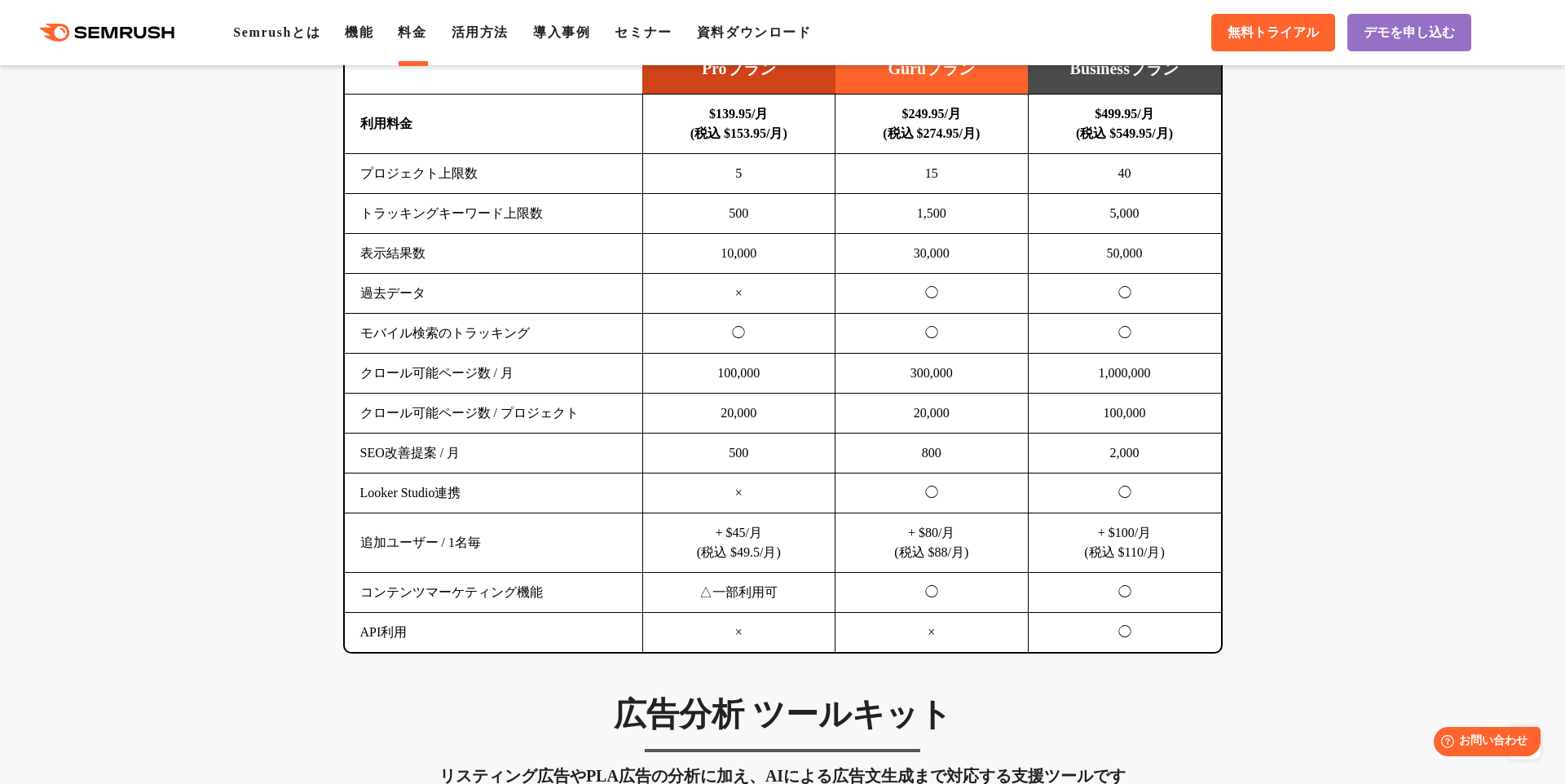
drag, startPoint x: 360, startPoint y: 131, endPoint x: 370, endPoint y: 137, distance: 11.7
click at [360, 131] on td "利用料金" at bounding box center [493, 124] width 298 height 60
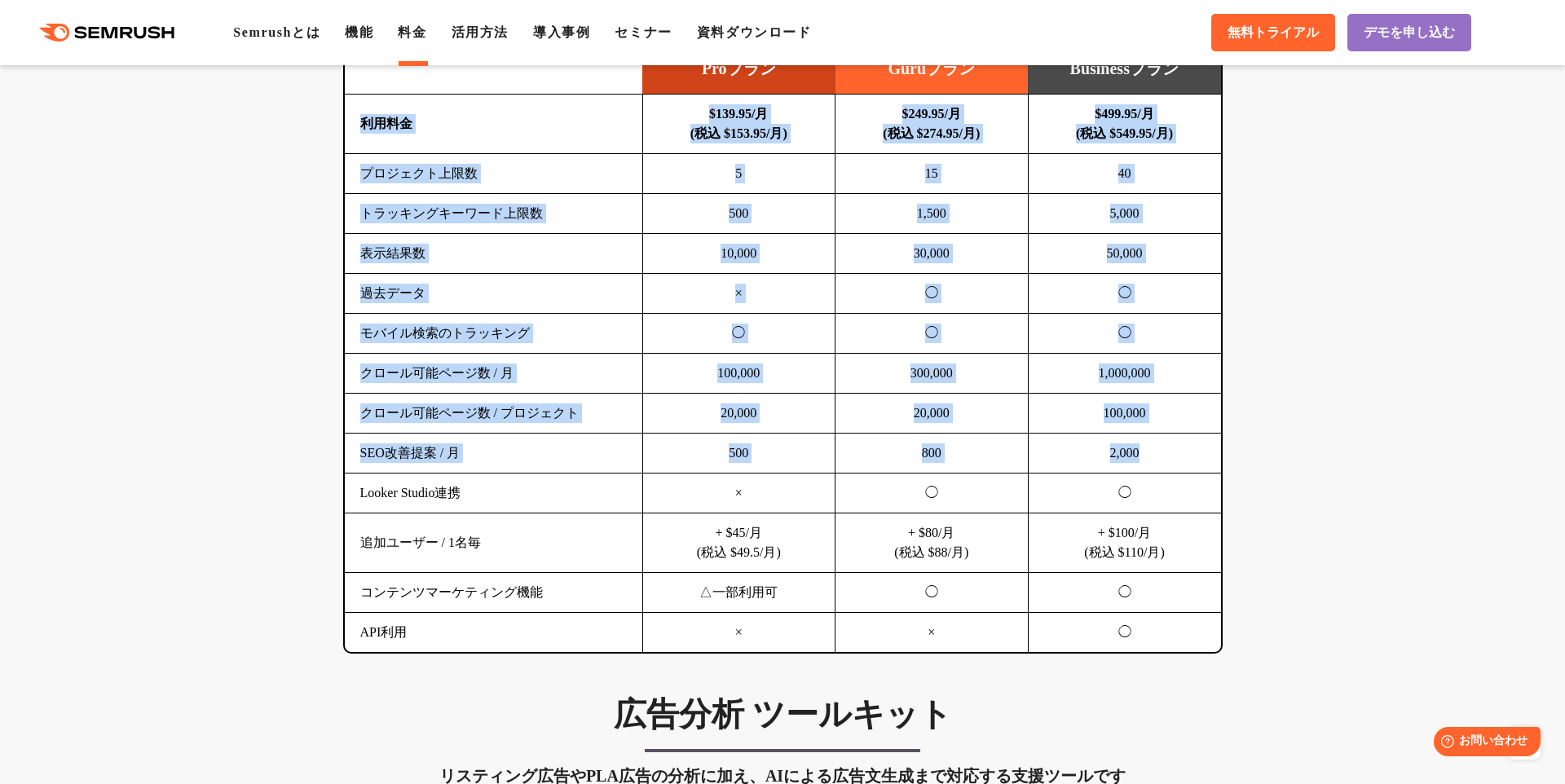
drag, startPoint x: 370, startPoint y: 137, endPoint x: 1167, endPoint y: 457, distance: 858.8
click at [1167, 457] on tbody "利用料金 $139.95/月 (税込 $153.95/月) $249.95/月 (税込 $274.95/月) $499.95/月 (税込 $549.95/月)…" at bounding box center [782, 373] width 876 height 558
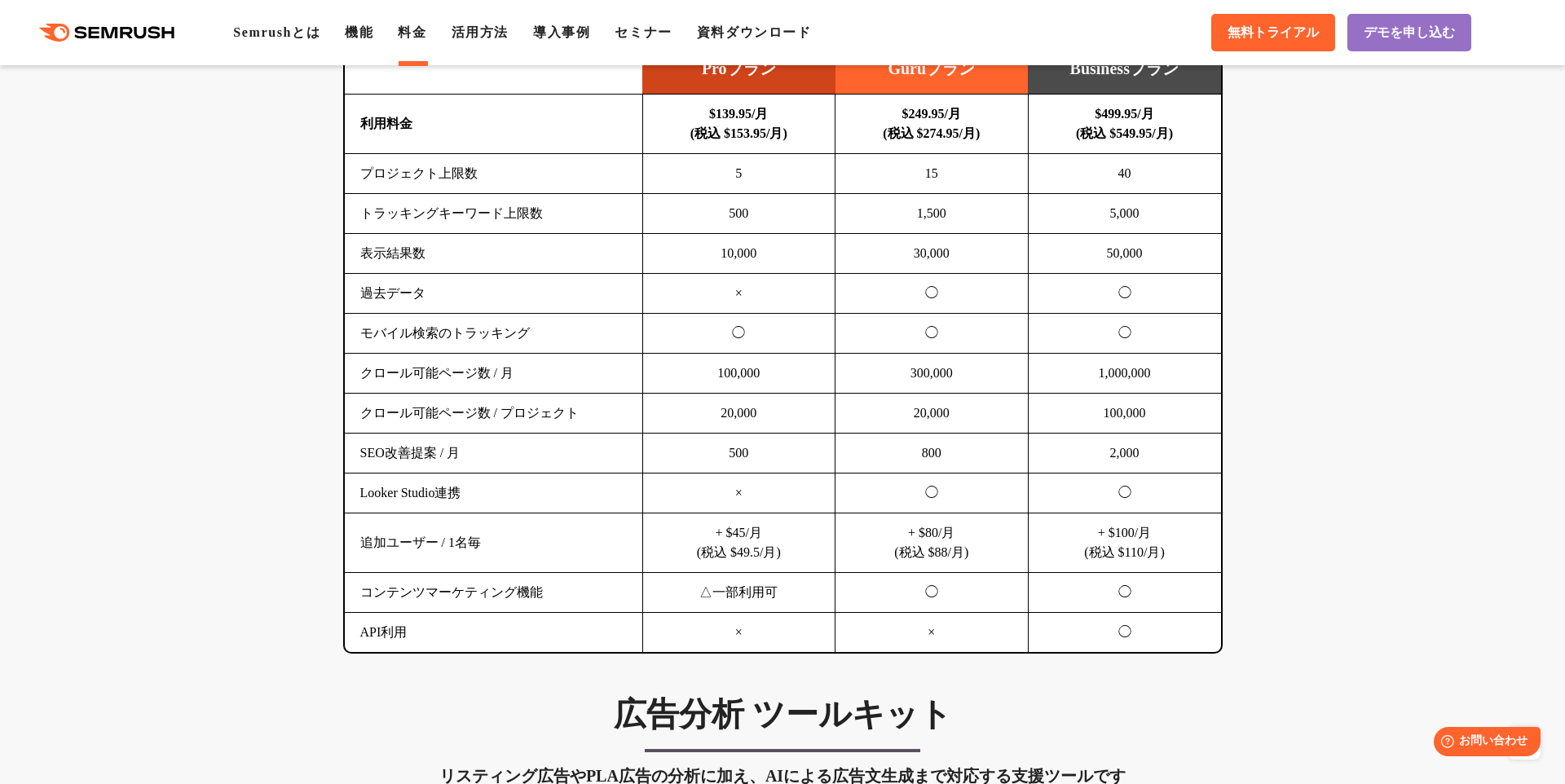
click at [1166, 457] on td "2,000" at bounding box center [1124, 453] width 193 height 40
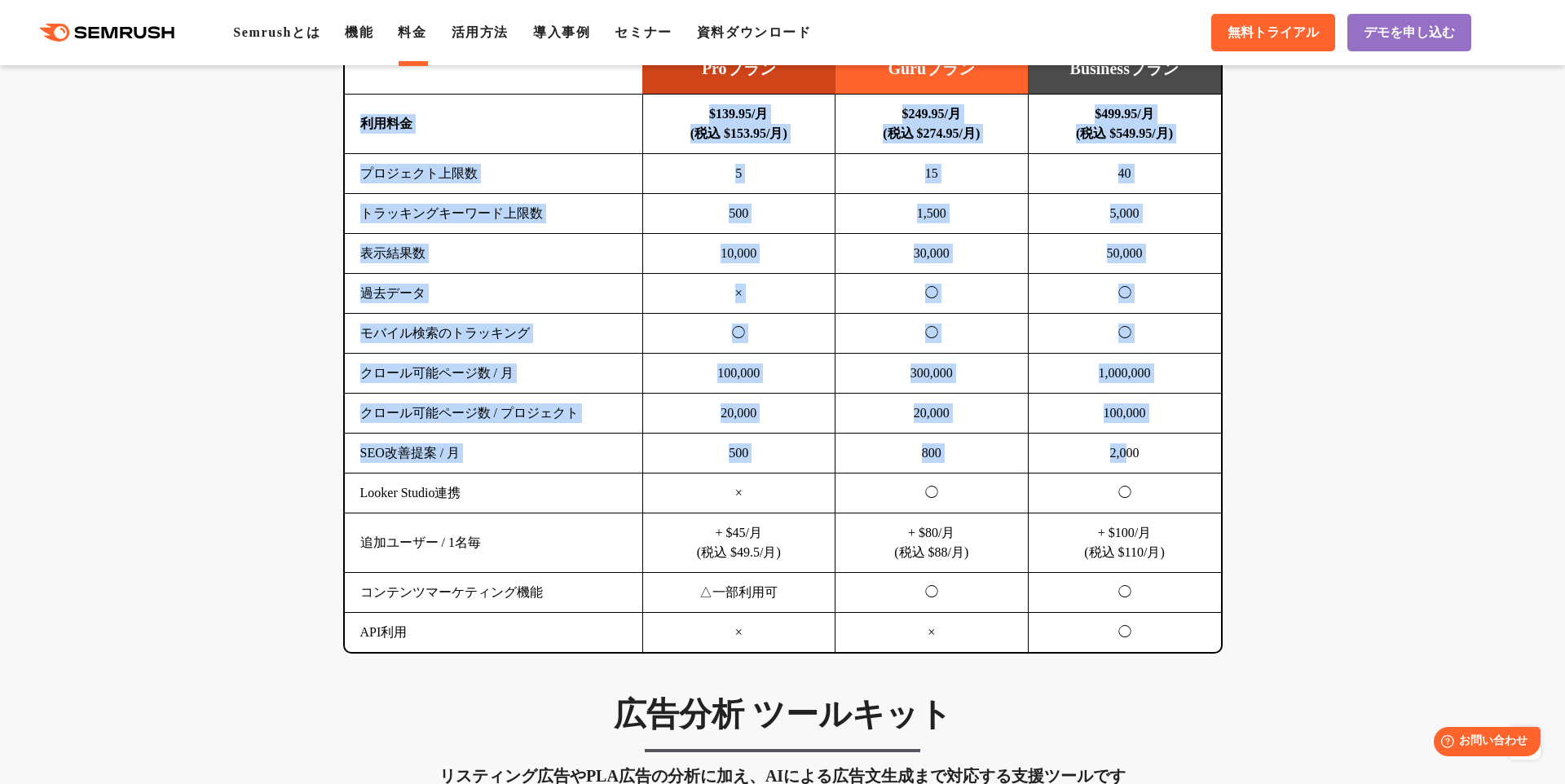
drag, startPoint x: 1073, startPoint y: 447, endPoint x: 362, endPoint y: 126, distance: 780.1
click at [362, 126] on tbody "利用料金 $139.95/月 (税込 $153.95/月) $249.95/月 (税込 $274.95/月) $499.95/月 (税込 $549.95/月)…" at bounding box center [782, 373] width 876 height 558
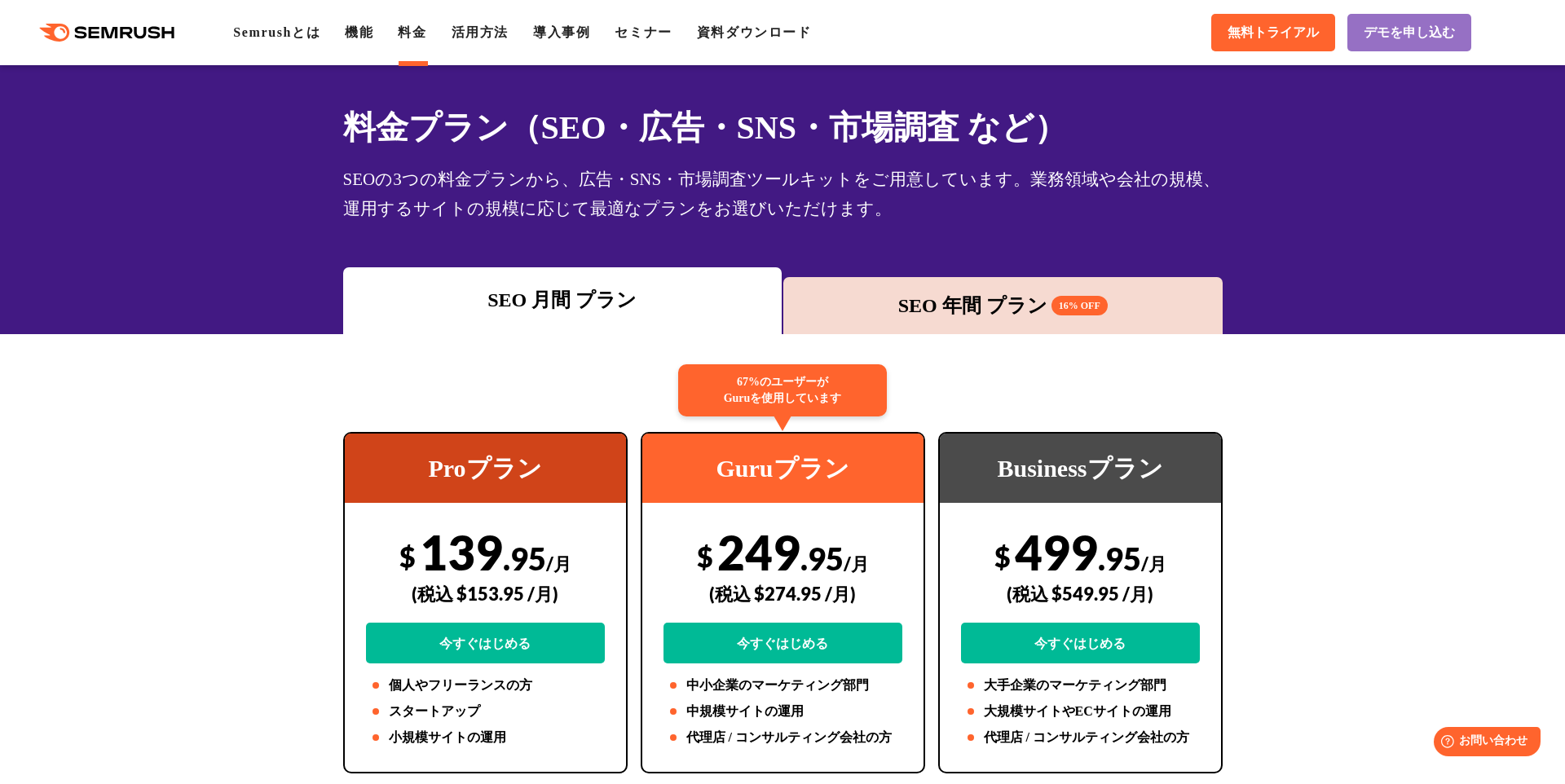
scroll to position [0, 0]
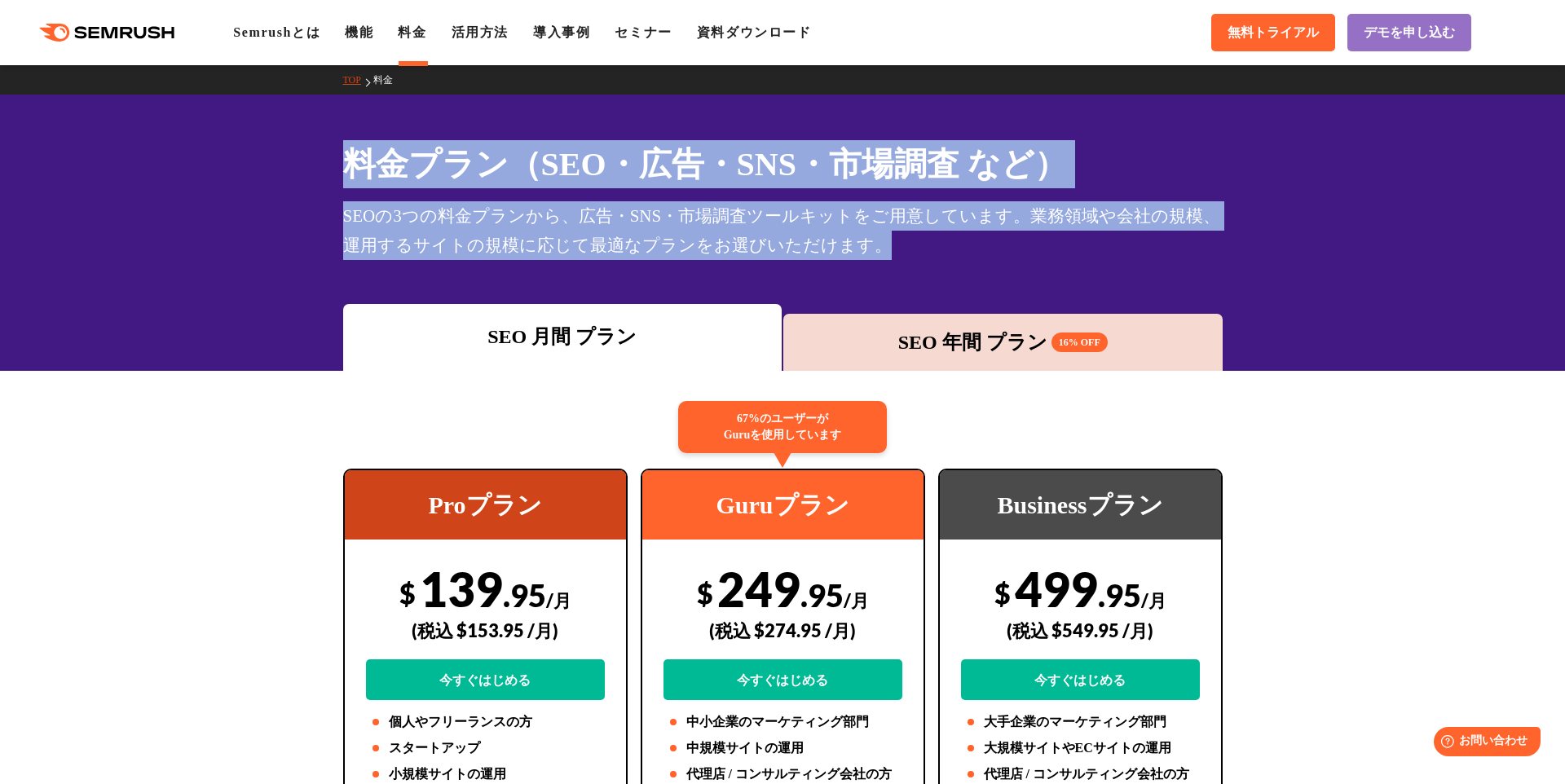
drag, startPoint x: 302, startPoint y: 144, endPoint x: 1068, endPoint y: 244, distance: 772.5
click at [1068, 244] on div "料金プラン（SEO・広告・SNS・市場調査 など） SEOの3つの料金プランから、広告・SNS・市場調査ツールキットをご用意しています。業務領域や会社の規模、…" at bounding box center [782, 233] width 1565 height 276
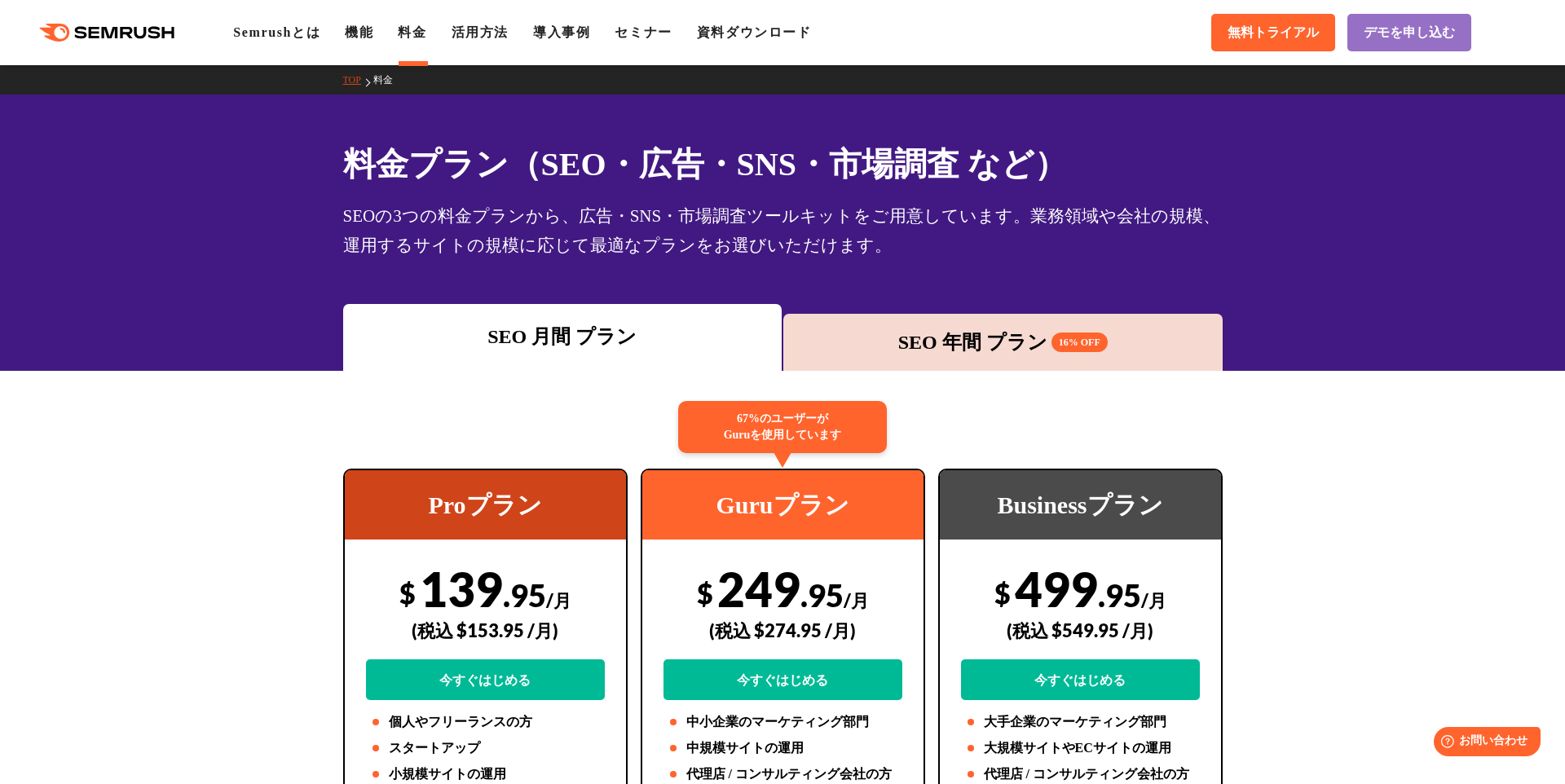
click at [427, 165] on h1 "料金プラン（SEO・広告・SNS・市場調査 など）" at bounding box center [782, 163] width 879 height 48
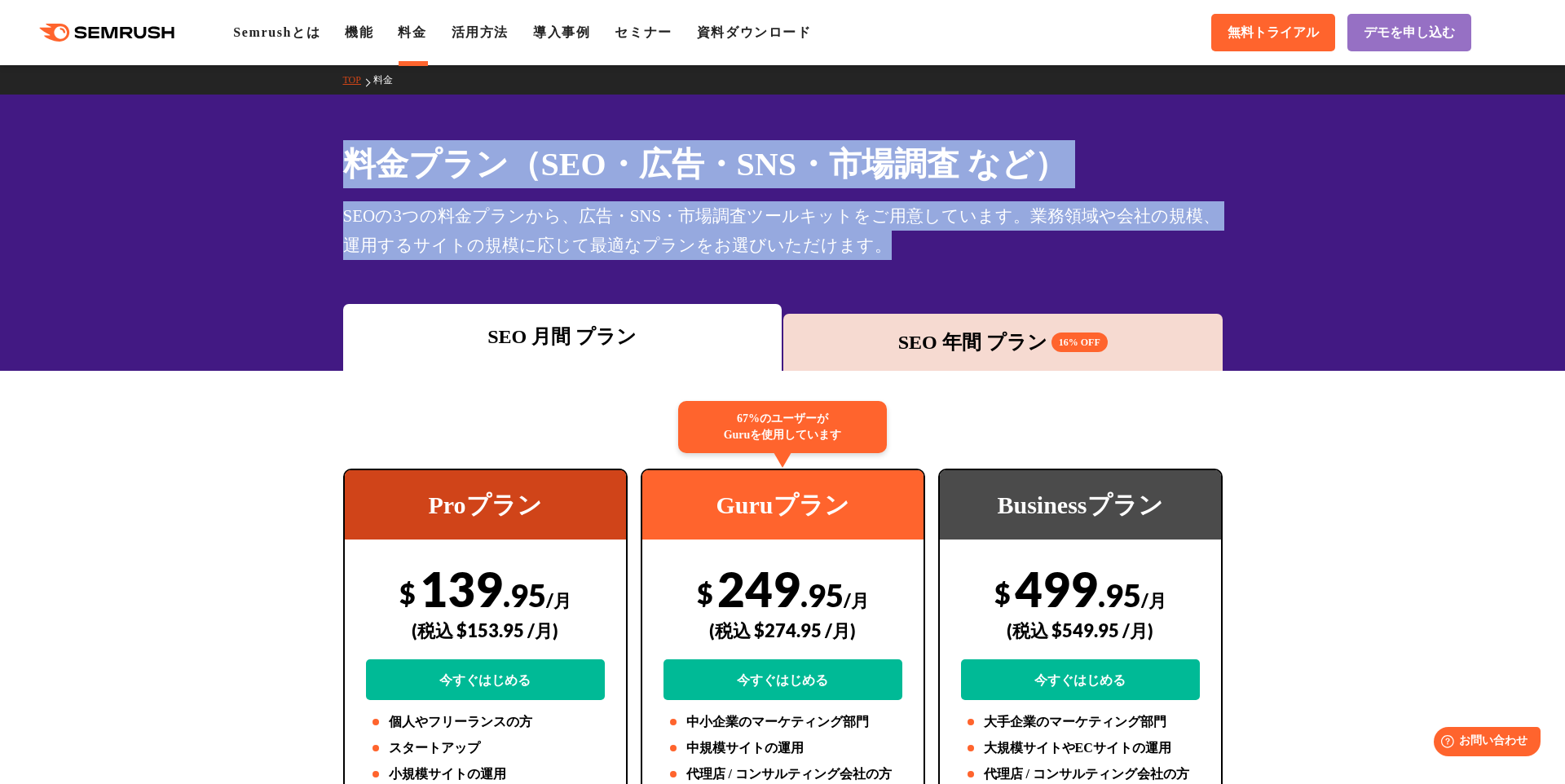
drag, startPoint x: 349, startPoint y: 160, endPoint x: 855, endPoint y: 264, distance: 516.6
click at [855, 264] on div "料金プラン（SEO・広告・SNS・市場調査 など） SEOの3つの料金プランから、広告・SNS・市場調査ツールキットをご用意しています。業務領域や会社の規模、…" at bounding box center [782, 233] width 1565 height 276
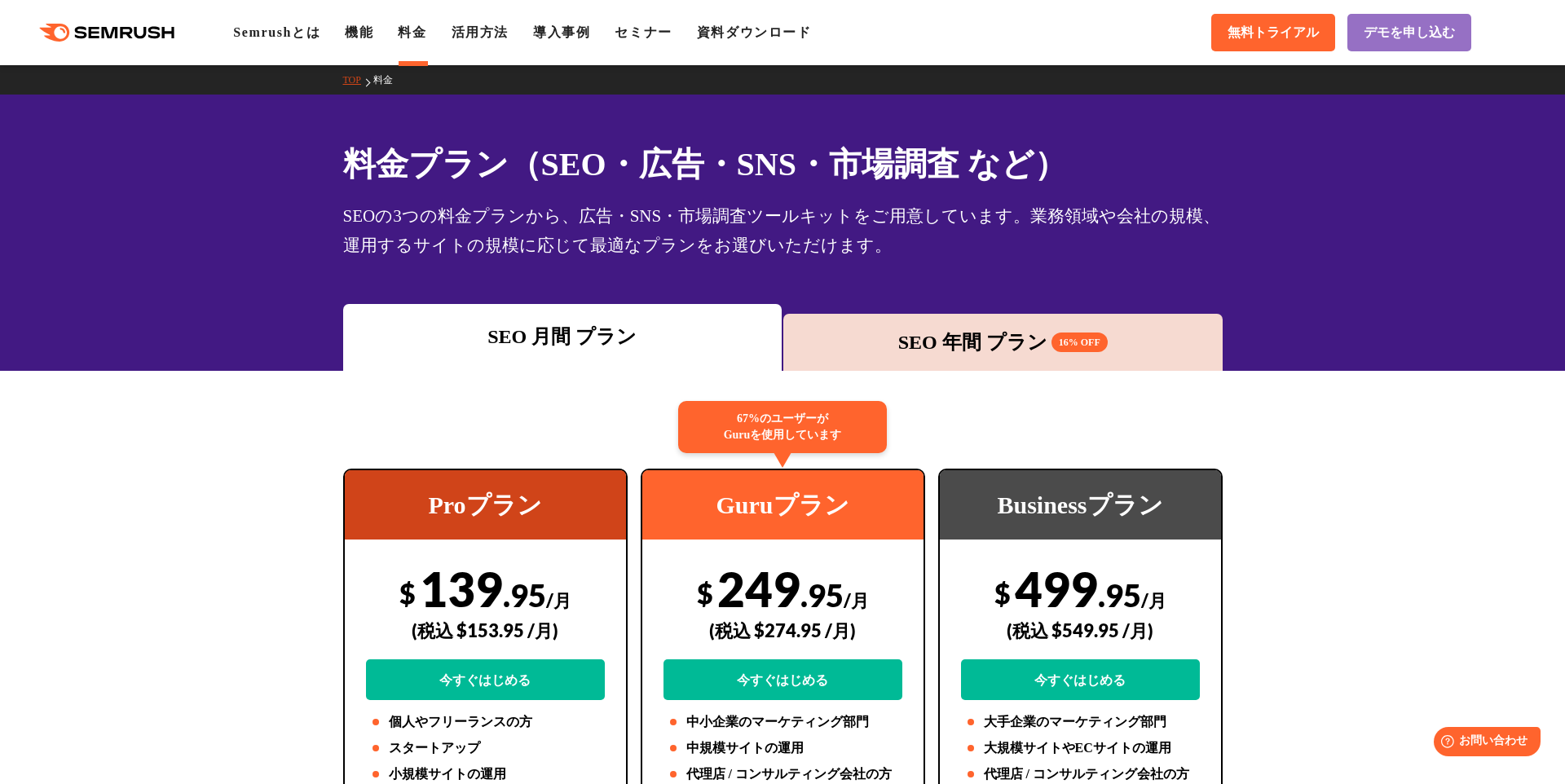
drag, startPoint x: 877, startPoint y: 256, endPoint x: 884, endPoint y: 250, distance: 9.2
click at [877, 256] on div "SEOの3つの料金プランから、広告・SNS・市場調査ツールキットをご用意しています。業務領域や会社の規模、運用するサイトの規模に応じて最適なプランをお選びいた…" at bounding box center [782, 231] width 879 height 59
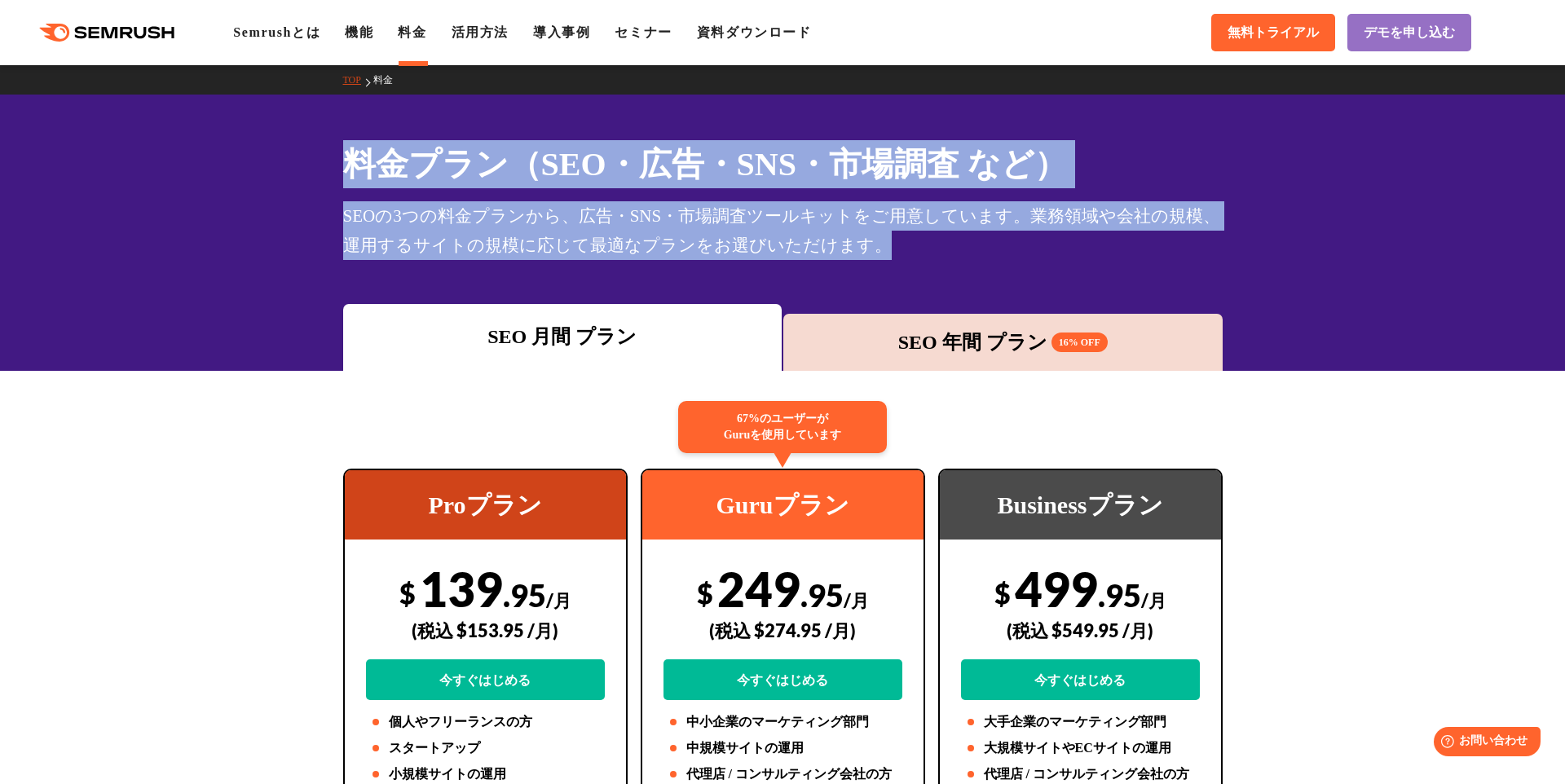
drag, startPoint x: 884, startPoint y: 250, endPoint x: 202, endPoint y: 144, distance: 690.2
click at [202, 144] on div "料金プラン（SEO・広告・SNS・市場調査 など） SEOの3つの料金プランから、広告・SNS・市場調査ツールキットをご用意しています。業務領域や会社の規模、…" at bounding box center [782, 233] width 1565 height 276
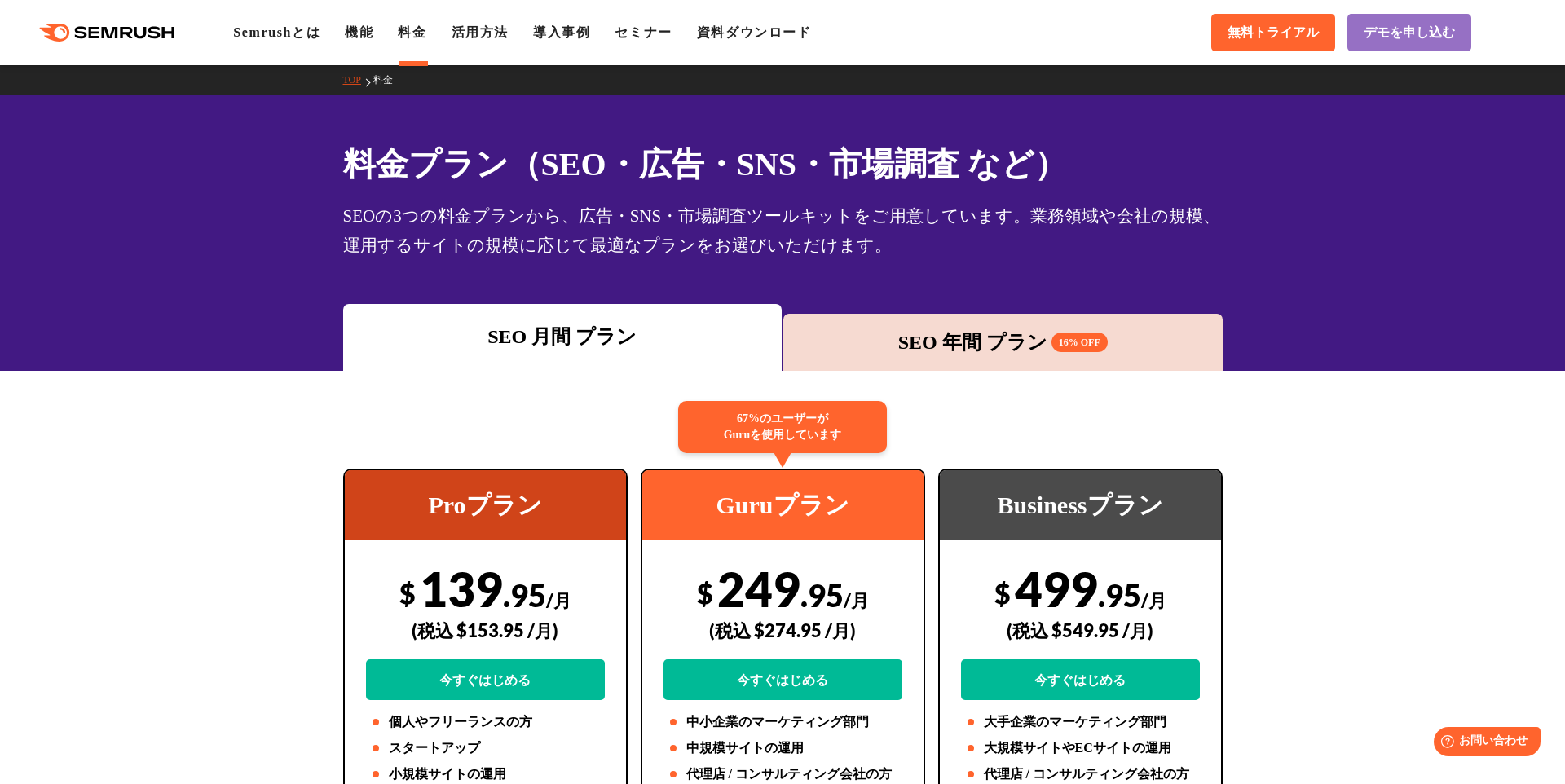
drag, startPoint x: 202, startPoint y: 144, endPoint x: 212, endPoint y: 146, distance: 10.2
click at [209, 145] on div "料金プラン（SEO・広告・SNS・市場調査 など） SEOの3つの料金プランから、広告・SNS・市場調査ツールキットをご用意しています。業務領域や会社の規模、…" at bounding box center [782, 233] width 1565 height 276
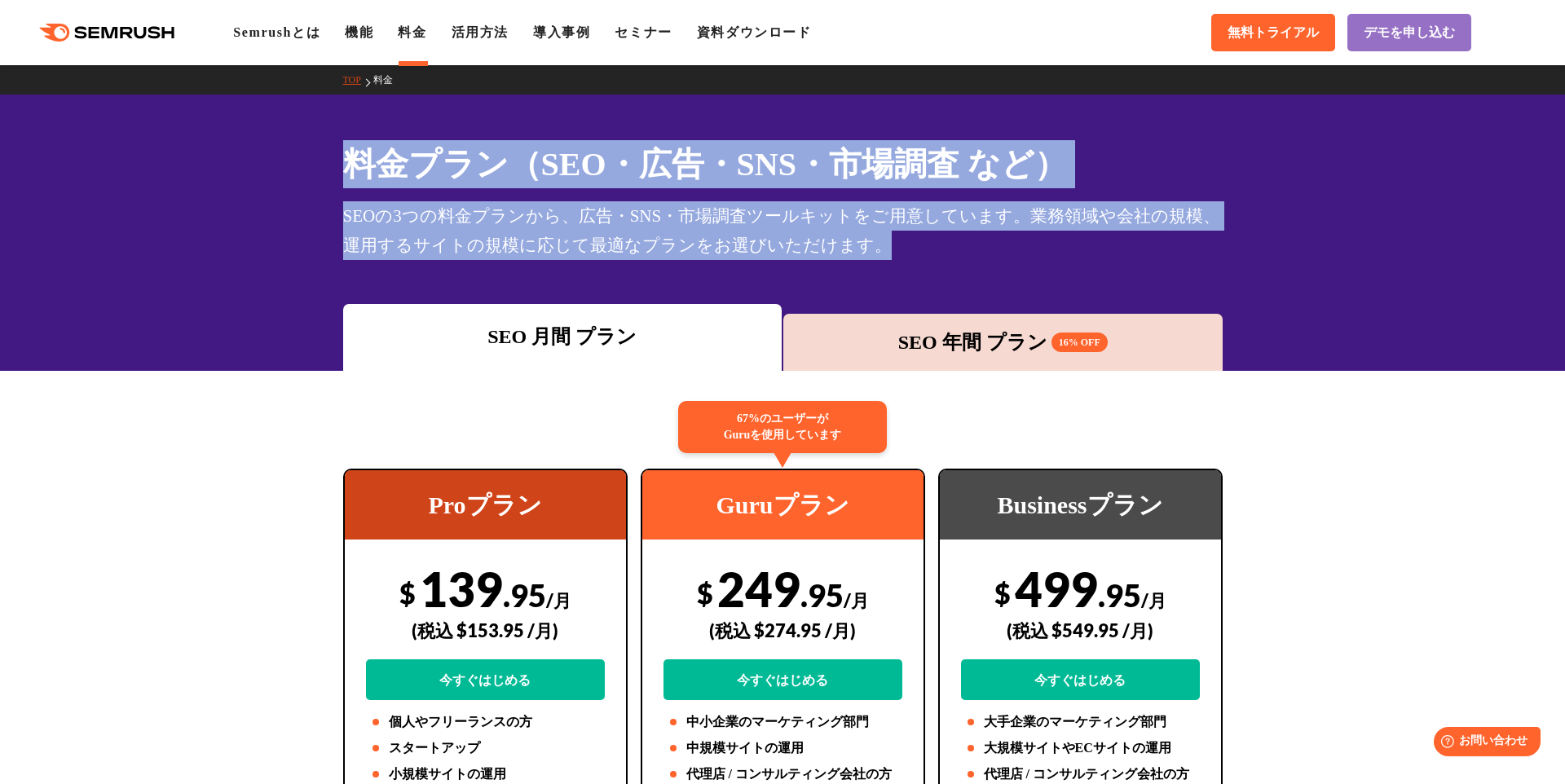
drag, startPoint x: 212, startPoint y: 146, endPoint x: 907, endPoint y: 250, distance: 702.7
click at [907, 250] on div "料金プラン（SEO・広告・SNS・市場調査 など） SEOの3つの料金プランから、広告・SNS・市場調査ツールキットをご用意しています。業務領域や会社の規模、…" at bounding box center [782, 233] width 1565 height 276
click at [903, 247] on div "SEOの3つの料金プランから、広告・SNS・市場調査ツールキットをご用意しています。業務領域や会社の規模、運用するサイトの規模に応じて最適なプランをお選びいた…" at bounding box center [782, 231] width 879 height 59
drag, startPoint x: 907, startPoint y: 247, endPoint x: 249, endPoint y: 138, distance: 667.0
click at [249, 138] on div "料金プラン（SEO・広告・SNS・市場調査 など） SEOの3つの料金プランから、広告・SNS・市場調査ツールキットをご用意しています。業務領域や会社の規模、…" at bounding box center [782, 233] width 1565 height 276
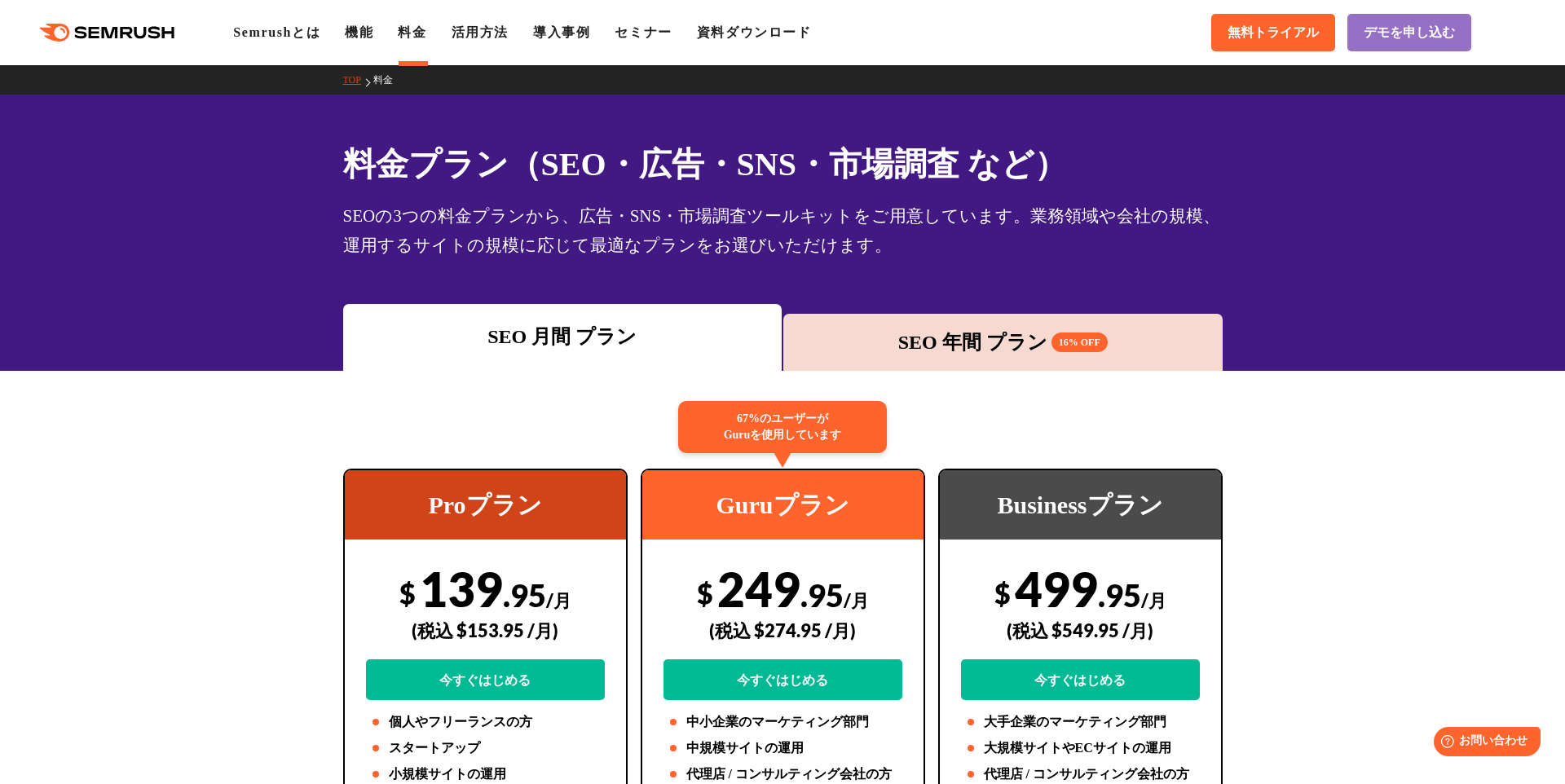
drag, startPoint x: 249, startPoint y: 138, endPoint x: 350, endPoint y: 153, distance: 102.1
click at [267, 143] on div "料金プラン（SEO・広告・SNS・市場調査 など） SEOの3つの料金プランから、広告・SNS・市場調査ツールキットをご用意しています。業務領域や会社の規模、…" at bounding box center [782, 233] width 1565 height 276
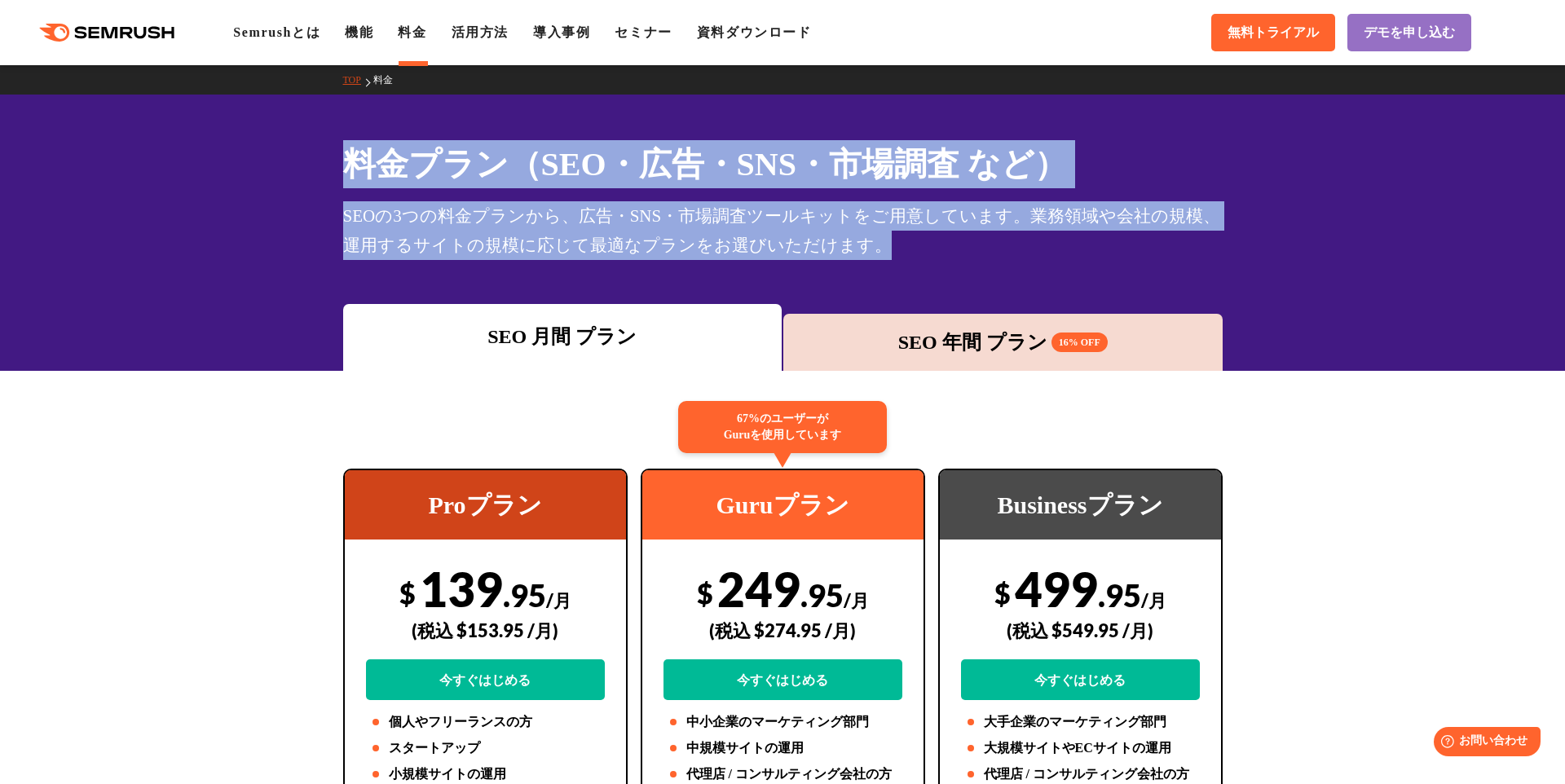
drag, startPoint x: 350, startPoint y: 153, endPoint x: 885, endPoint y: 238, distance: 541.7
click at [885, 238] on div "料金プラン（SEO・広告・SNS・市場調査 など） SEOの3つの料金プランから、広告・SNS・市場調査ツールキットをご用意しています。業務領域や会社の規模、…" at bounding box center [782, 233] width 1565 height 276
drag, startPoint x: 885, startPoint y: 238, endPoint x: 1107, endPoint y: 211, distance: 223.6
click at [886, 238] on div "SEOの3つの料金プランから、広告・SNS・市場調査ツールキットをご用意しています。業務領域や会社の規模、運用するサイトの規模に応じて最適なプランをお選びいた…" at bounding box center [782, 231] width 879 height 59
drag, startPoint x: 877, startPoint y: 243, endPoint x: 187, endPoint y: 139, distance: 697.8
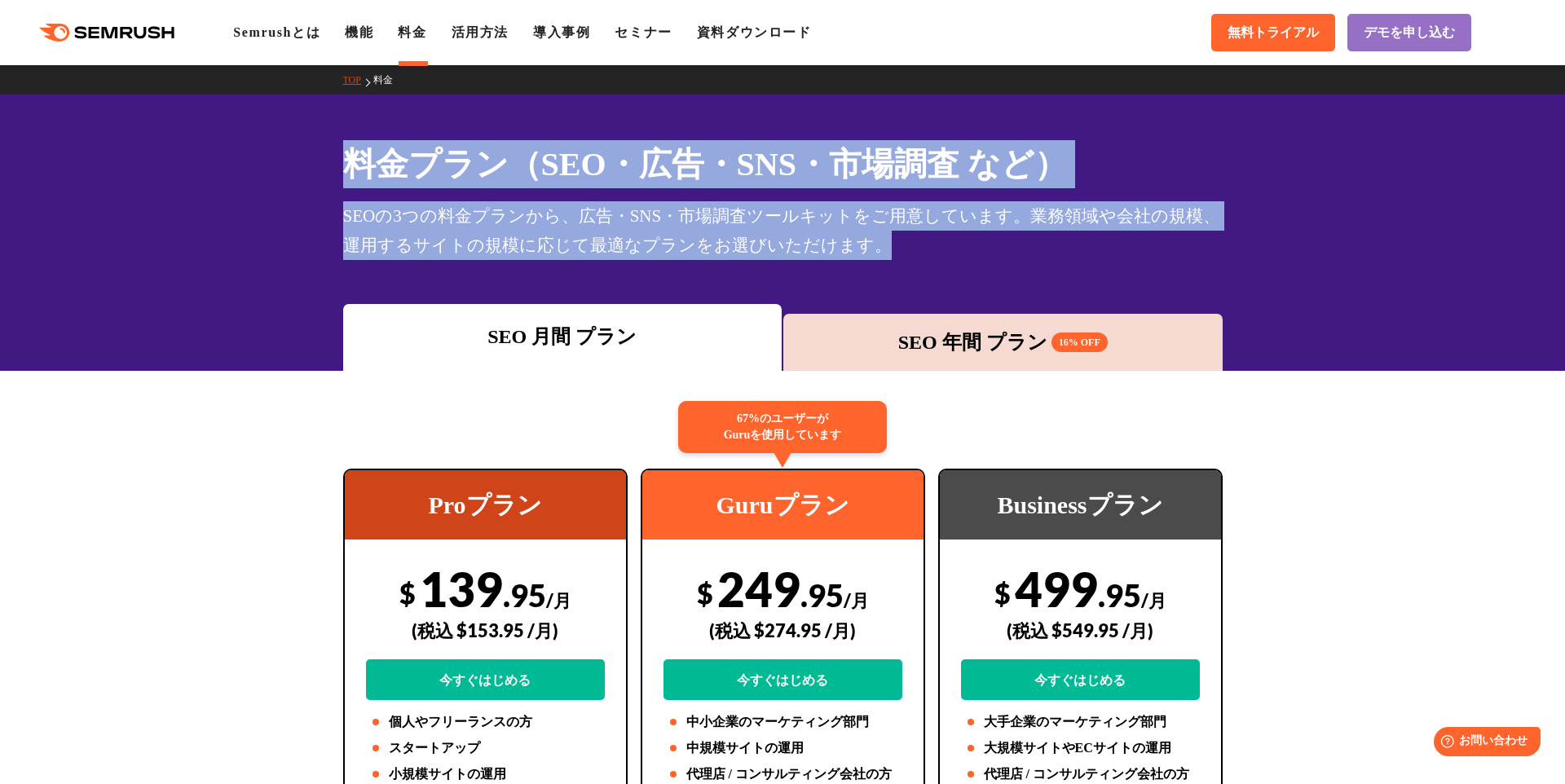
click at [187, 139] on div "料金プラン（SEO・広告・SNS・市場調査 など） SEOの3つの料金プランから、広告・SNS・市場調査ツールキットをご用意しています。業務領域や会社の規模、…" at bounding box center [782, 233] width 1565 height 276
drag, startPoint x: 371, startPoint y: 165, endPoint x: 1076, endPoint y: 280, distance: 714.3
click at [1076, 280] on div "料金プラン（SEO・広告・SNS・市場調査 など） SEOの3つの料金プランから、広告・SNS・市場調査ツールキットをご用意しています。業務領域や会社の規模、…" at bounding box center [782, 233] width 1565 height 276
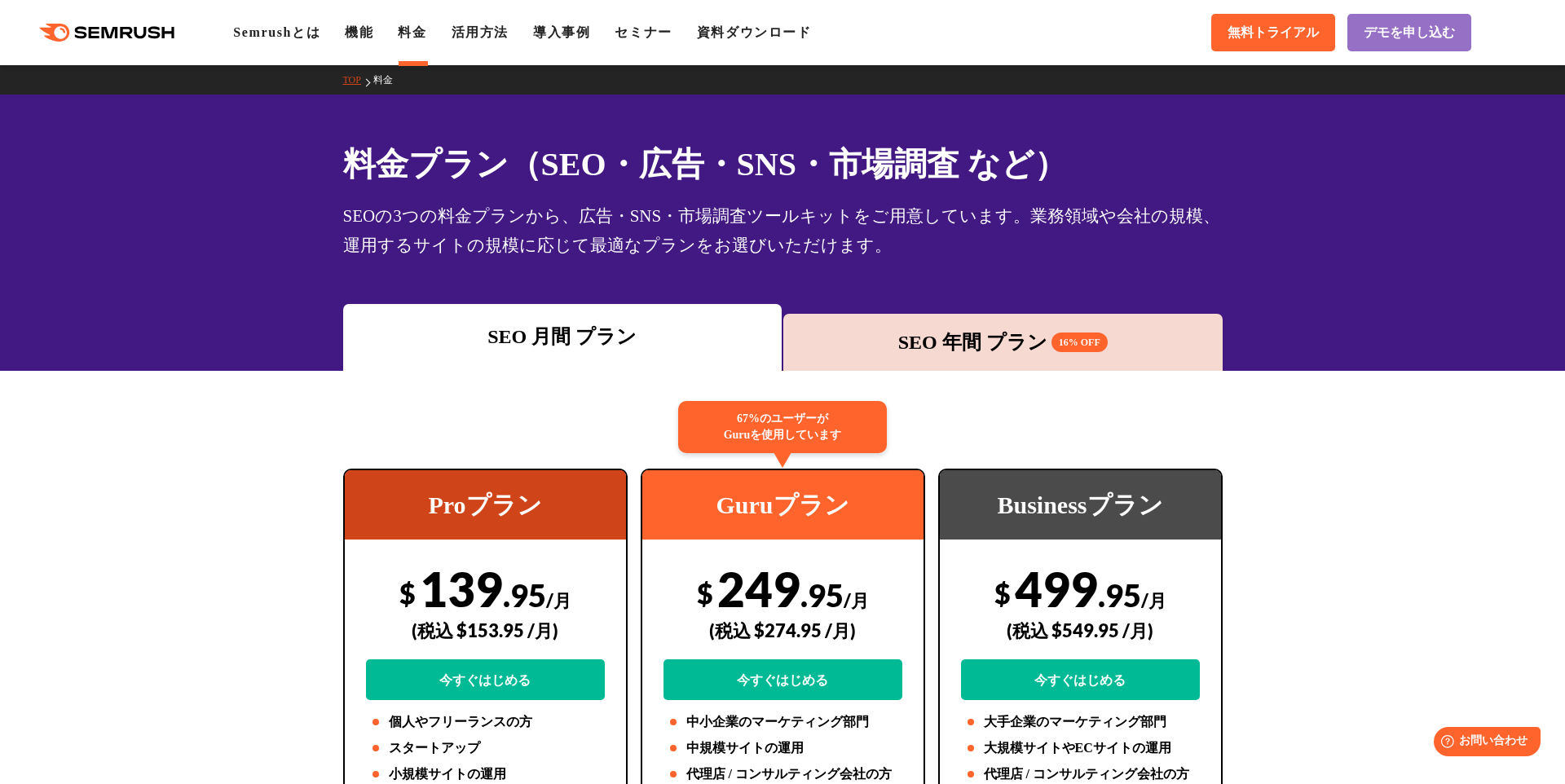
click at [1076, 280] on div "料金プラン（SEO・広告・SNS・市場調査 など） SEOの3つの料金プランから、広告・SNS・市場調査ツールキットをご用意しています。業務領域や会社の規模、…" at bounding box center [782, 233] width 1565 height 276
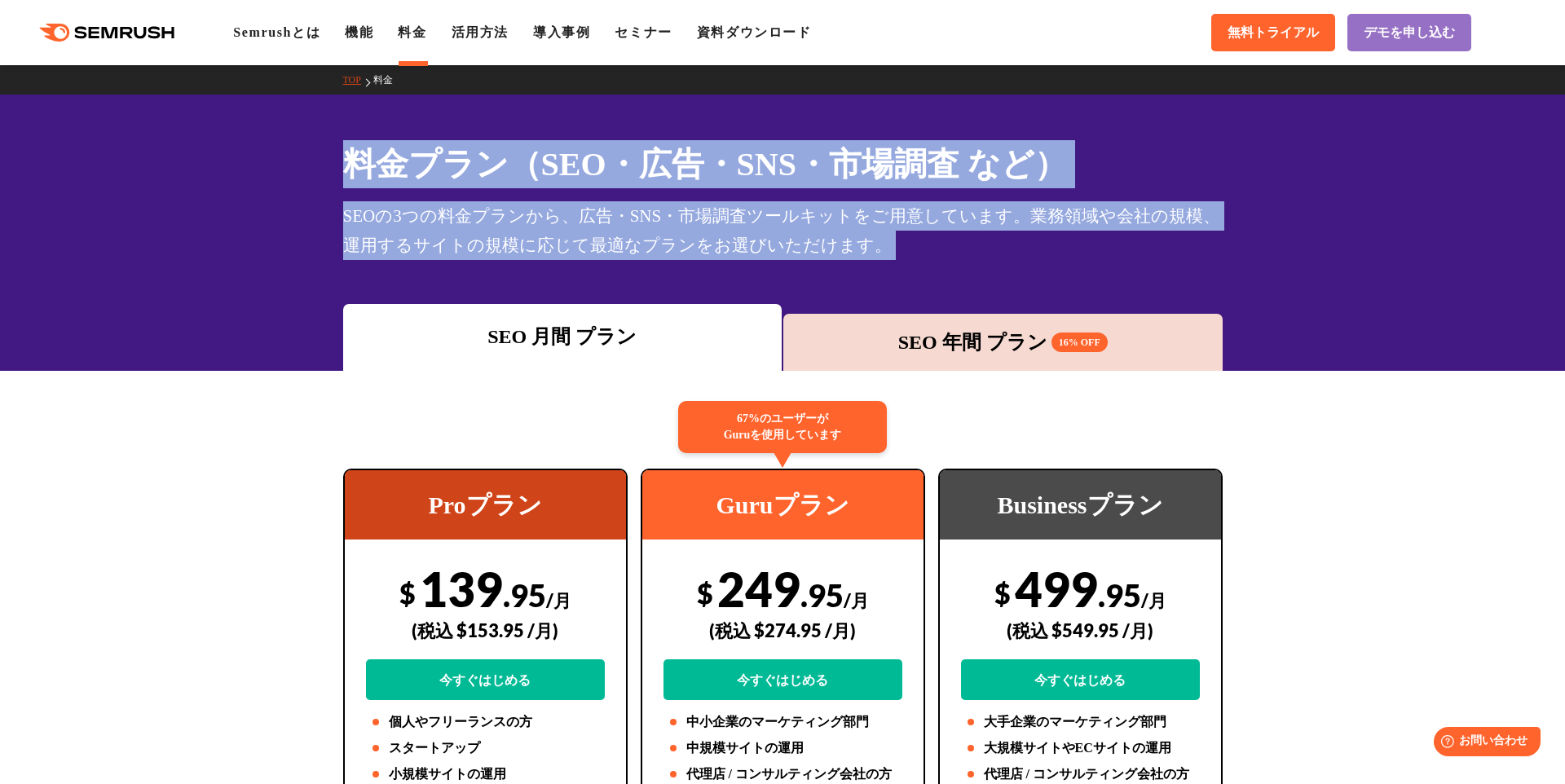
drag, startPoint x: 799, startPoint y: 217, endPoint x: 193, endPoint y: 139, distance: 611.0
click at [192, 139] on div "料金プラン（SEO・広告・SNS・市場調査 など） SEOの3つの料金プランから、広告・SNS・市場調査ツールキットをご用意しています。業務領域や会社の規模、…" at bounding box center [782, 233] width 1565 height 276
click at [193, 139] on div "料金プラン（SEO・広告・SNS・市場調査 など） SEOの3つの料金プランから、広告・SNS・市場調査ツールキットをご用意しています。業務領域や会社の規模、…" at bounding box center [782, 233] width 1565 height 276
drag, startPoint x: 770, startPoint y: 243, endPoint x: 1097, endPoint y: 283, distance: 329.4
click at [1097, 283] on div "料金プラン（SEO・広告・SNS・市場調査 など） SEOの3つの料金プランから、広告・SNS・市場調査ツールキットをご用意しています。業務領域や会社の規模、…" at bounding box center [782, 233] width 1565 height 276
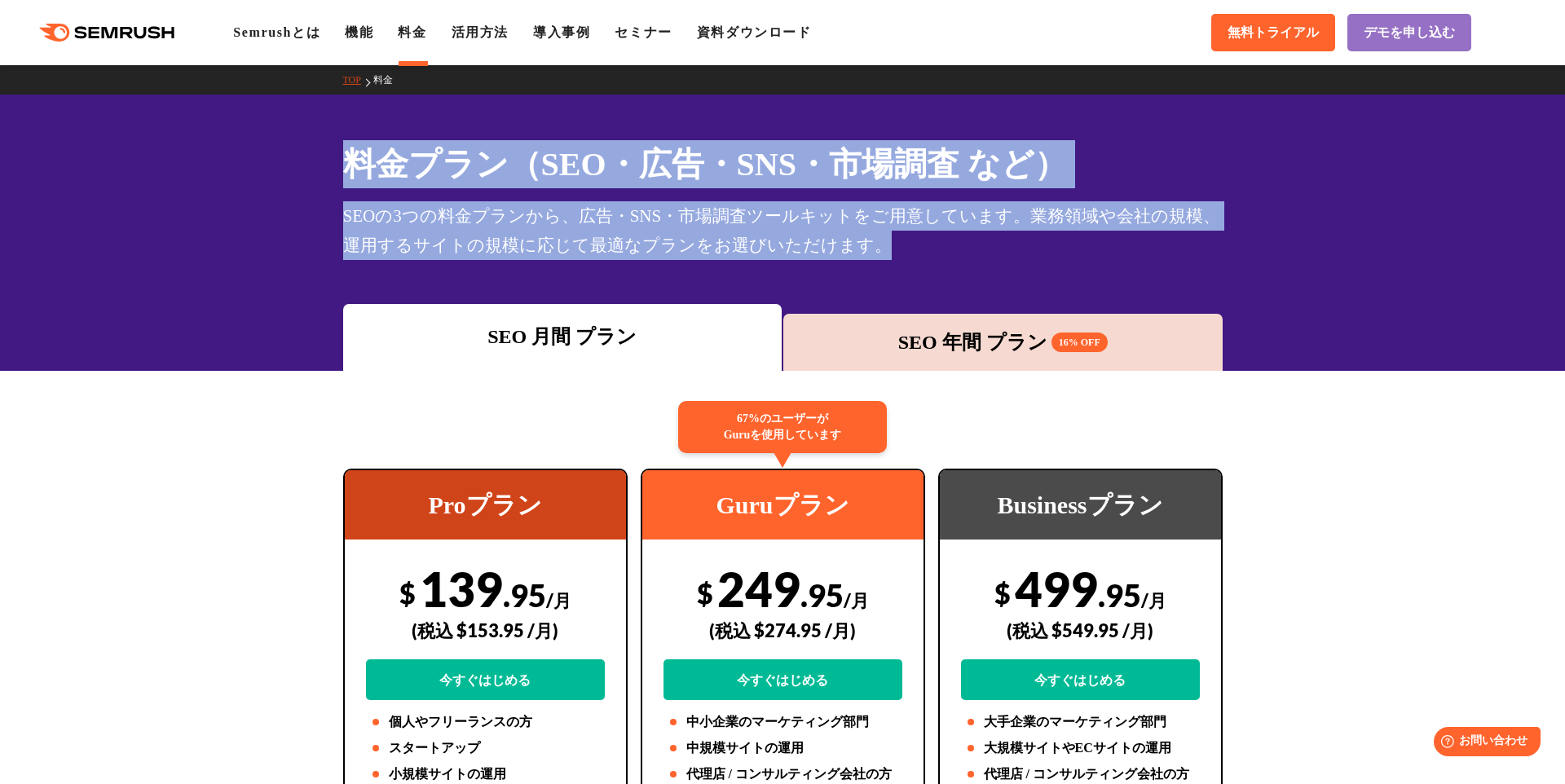
click at [1097, 283] on div "料金プラン（SEO・広告・SNS・市場調査 など） SEOの3つの料金プランから、広告・SNS・市場調査ツールキットをご用意しています。業務領域や会社の規模、…" at bounding box center [782, 233] width 1565 height 276
drag, startPoint x: 283, startPoint y: 160, endPoint x: 143, endPoint y: 132, distance: 142.8
click at [142, 132] on div "料金プラン（SEO・広告・SNS・市場調査 など） SEOの3つの料金プランから、広告・SNS・市場調査ツールキットをご用意しています。業務領域や会社の規模、…" at bounding box center [782, 233] width 1565 height 276
click at [144, 132] on div "料金プラン（SEO・広告・SNS・市場調査 など） SEOの3つの料金プランから、広告・SNS・市場調査ツールキットをご用意しています。業務領域や会社の規模、…" at bounding box center [782, 233] width 1565 height 276
drag, startPoint x: 156, startPoint y: 134, endPoint x: 933, endPoint y: 232, distance: 783.2
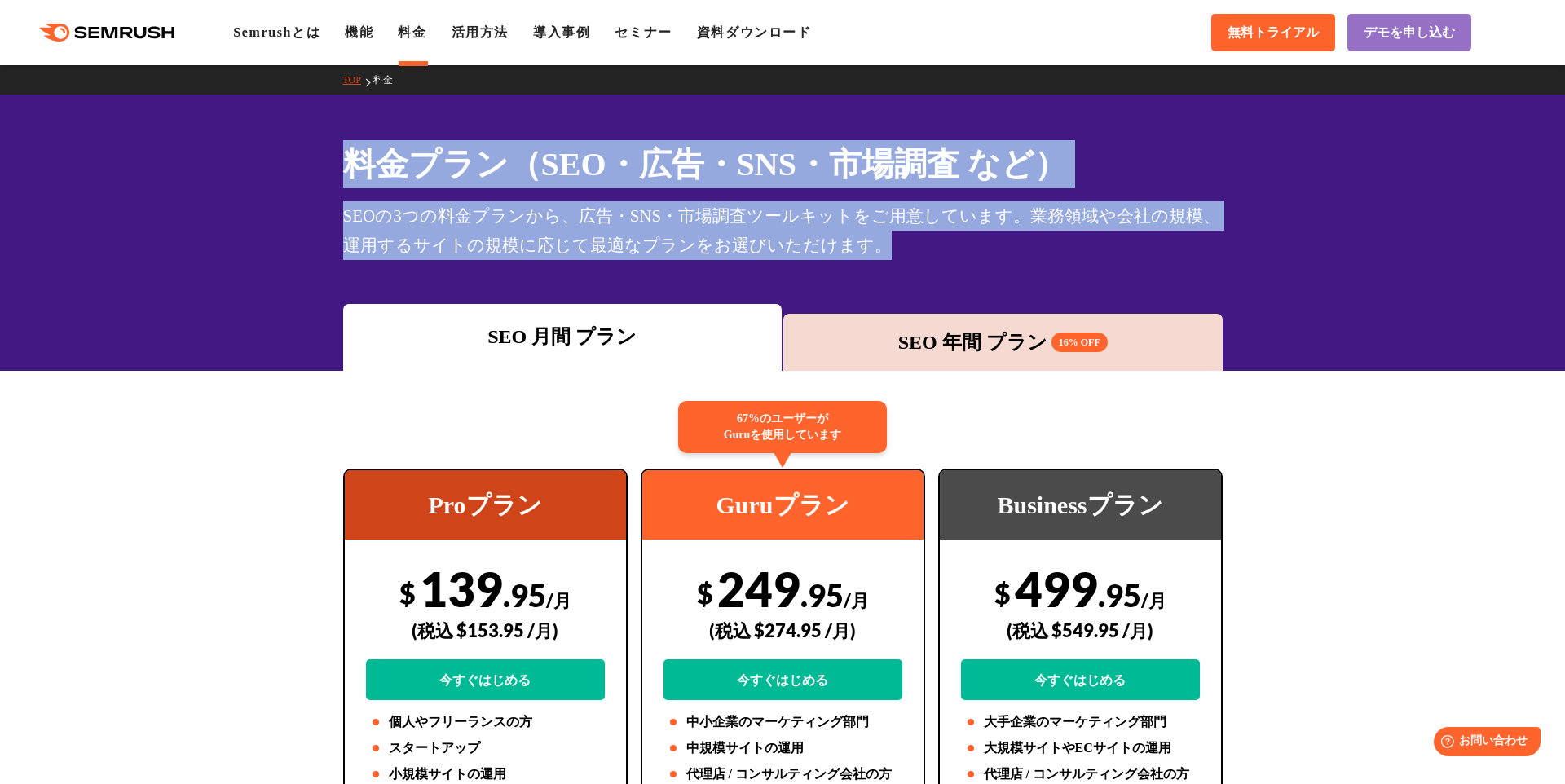
click at [933, 232] on div "料金プラン（SEO・広告・SNS・市場調査 など） SEOの3つの料金プランから、広告・SNS・市場調査ツールキットをご用意しています。業務領域や会社の規模、…" at bounding box center [782, 233] width 1565 height 276
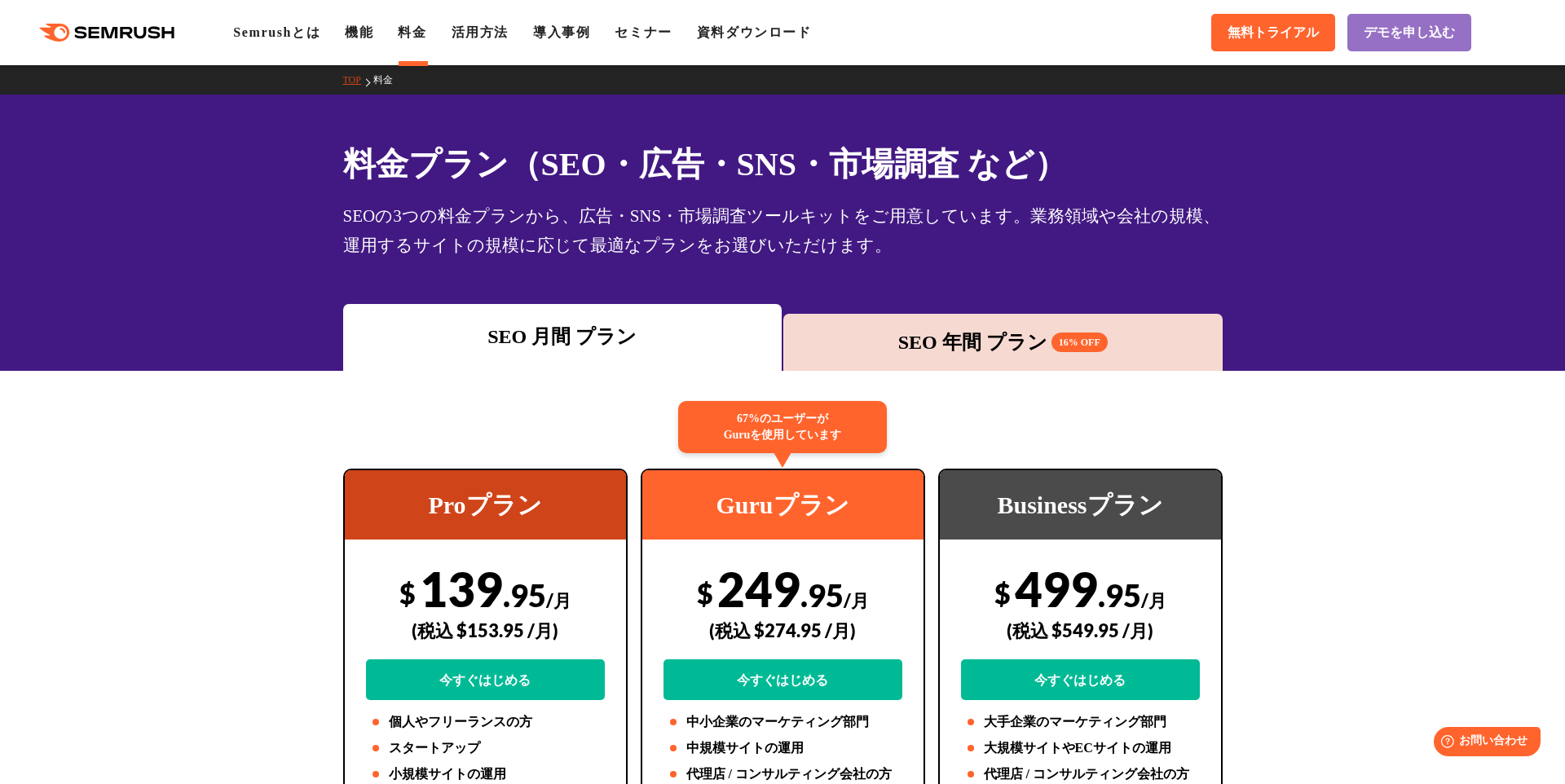
drag, startPoint x: 933, startPoint y: 232, endPoint x: 1006, endPoint y: 235, distance: 73.1
click at [933, 232] on div "SEOの3つの料金プランから、広告・SNS・市場調査ツールキットをご用意しています。業務領域や会社の規模、運用するサイトの規模に応じて最適なプランをお選びいた…" at bounding box center [782, 231] width 879 height 59
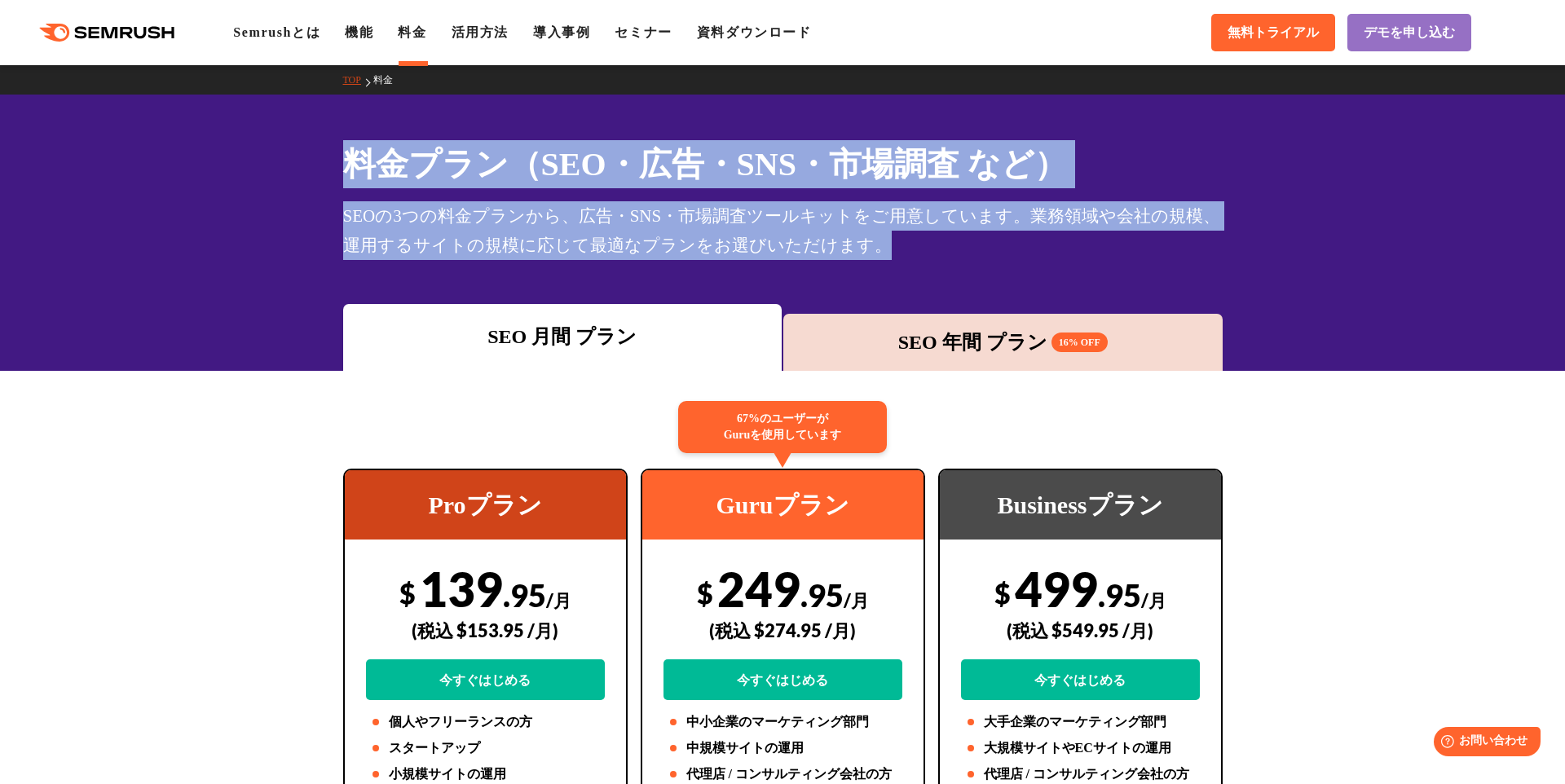
drag
click at [75, 165] on div "料金プラン（SEO・広告・SNS・市場調査 など） SEOの3つの料金プランから、広告・SNS・市場調査ツールキットをご用意しています。業務領域や会社の規模、…" at bounding box center [782, 233] width 1565 height 276
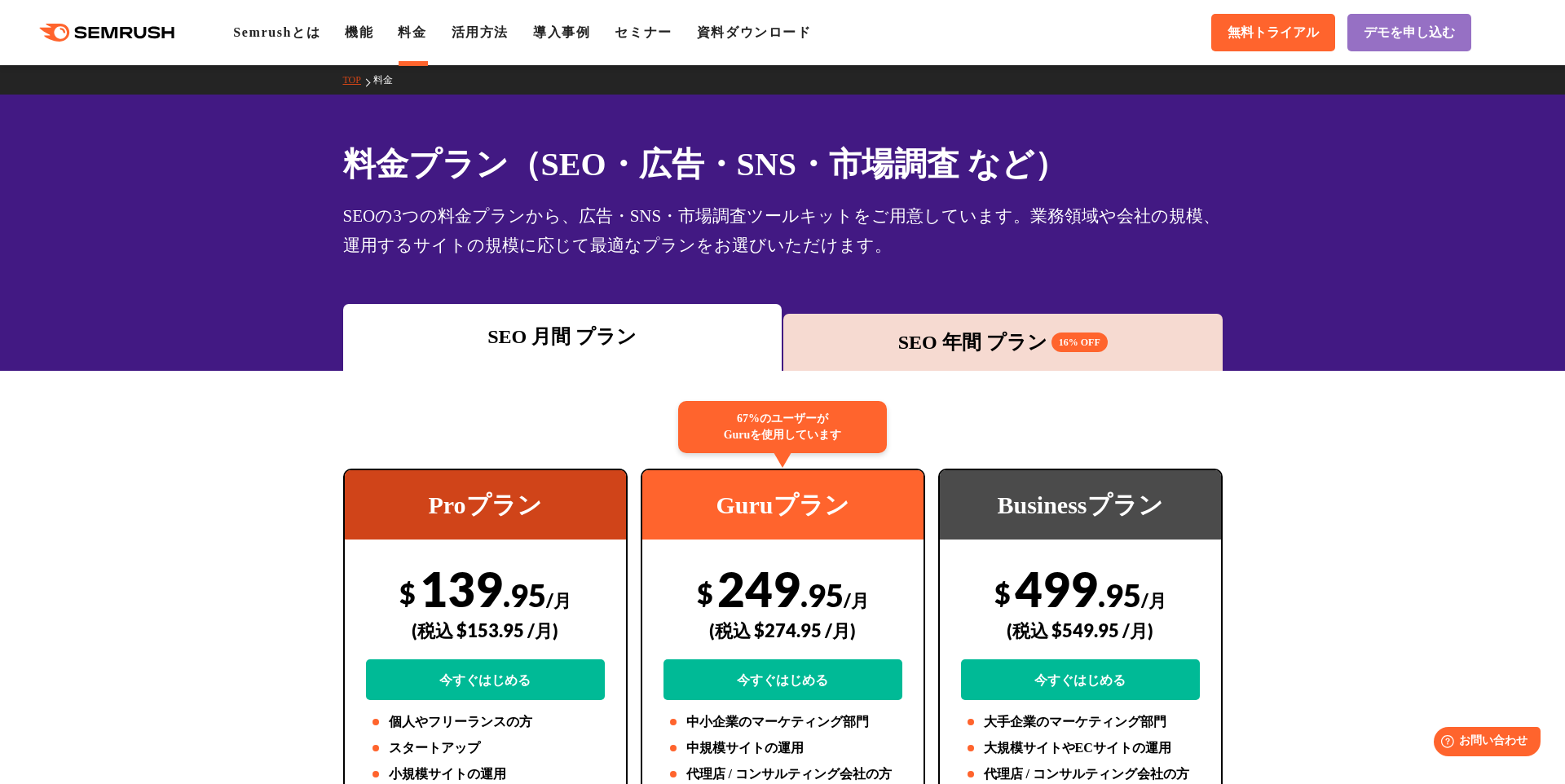
click at [211, 176] on div "料金プラン（SEO・広告・SNS・市場調査 など） SEOの3つの料金プランから、広告・SNS・市場調査ツールキットをご用意しています。業務領域や会社の規模、…" at bounding box center [782, 233] width 1565 height 276
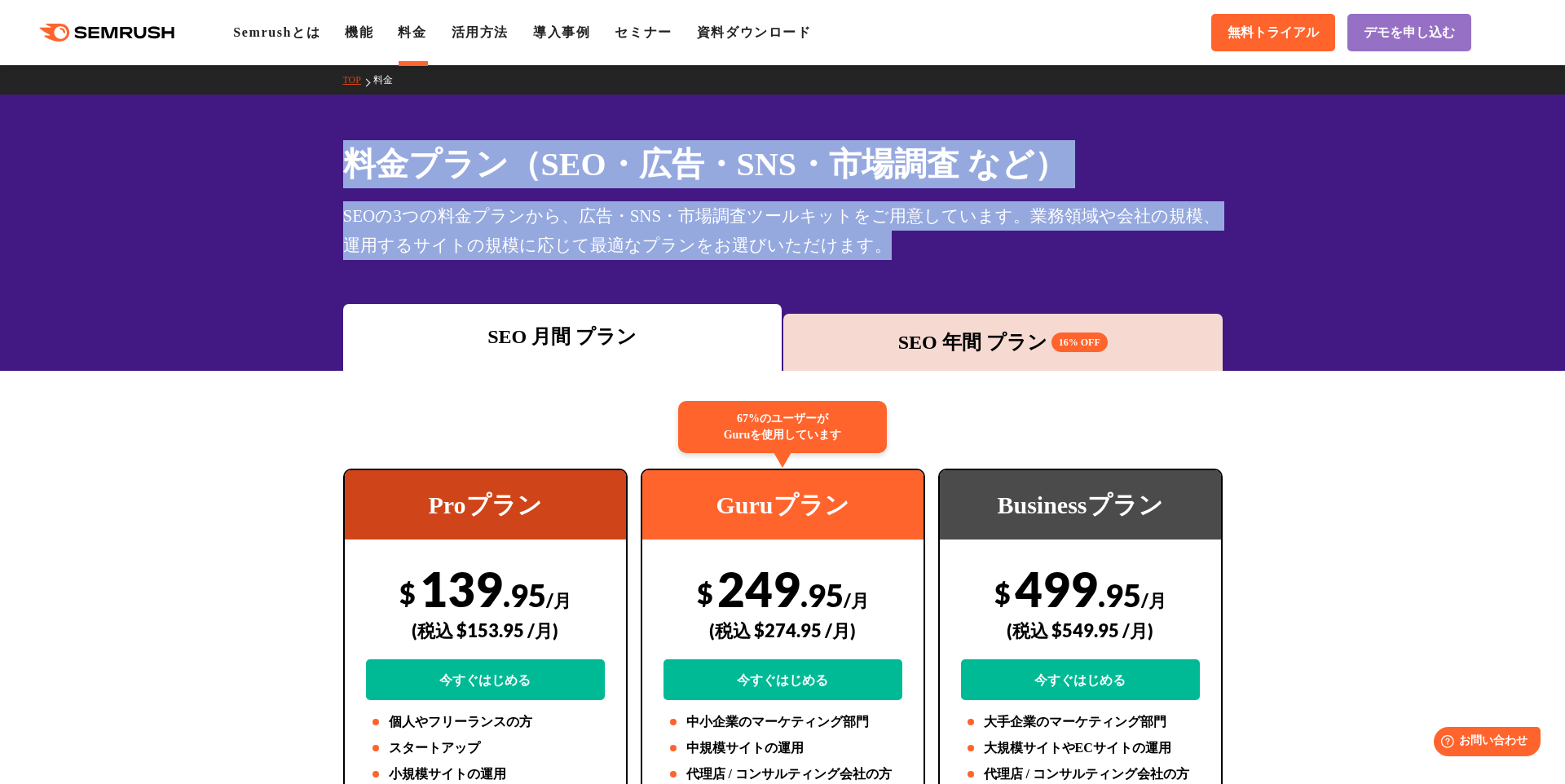
click at [1052, 269] on div "料金プラン（SEO・広告・SNS・市場調査 など） SEOの3つの料金プランから、広告・SNS・市場調査ツールキットをご用意しています。業務領域や会社の規模、…" at bounding box center [782, 233] width 1565 height 276
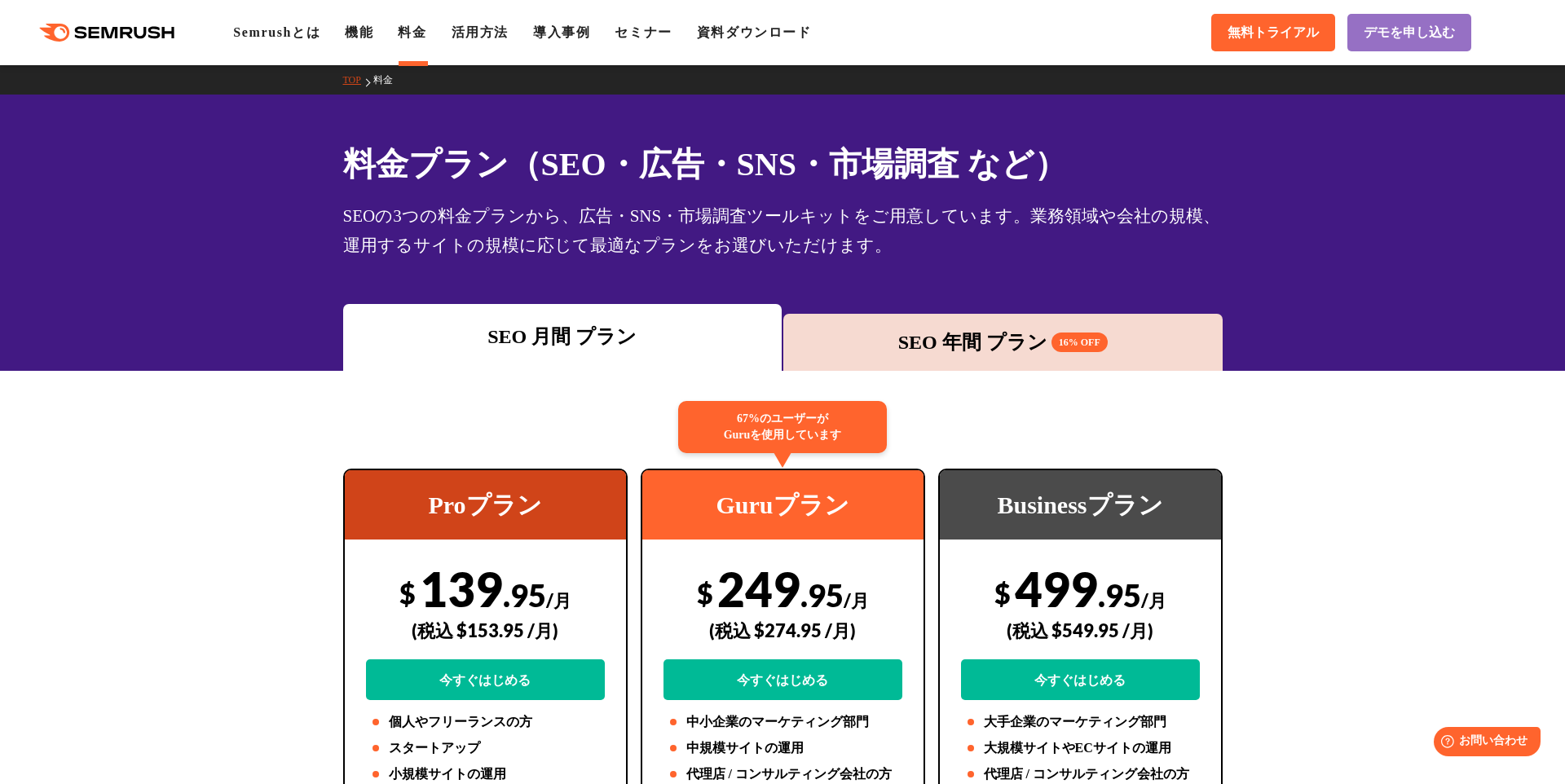
click at [1050, 269] on div "料金プラン（SEO・広告・SNS・市場調査 など） SEOの3つの料金プランから、広告・SNS・市場調査ツールキットをご用意しています。業務領域や会社の規模、…" at bounding box center [782, 233] width 1565 height 276
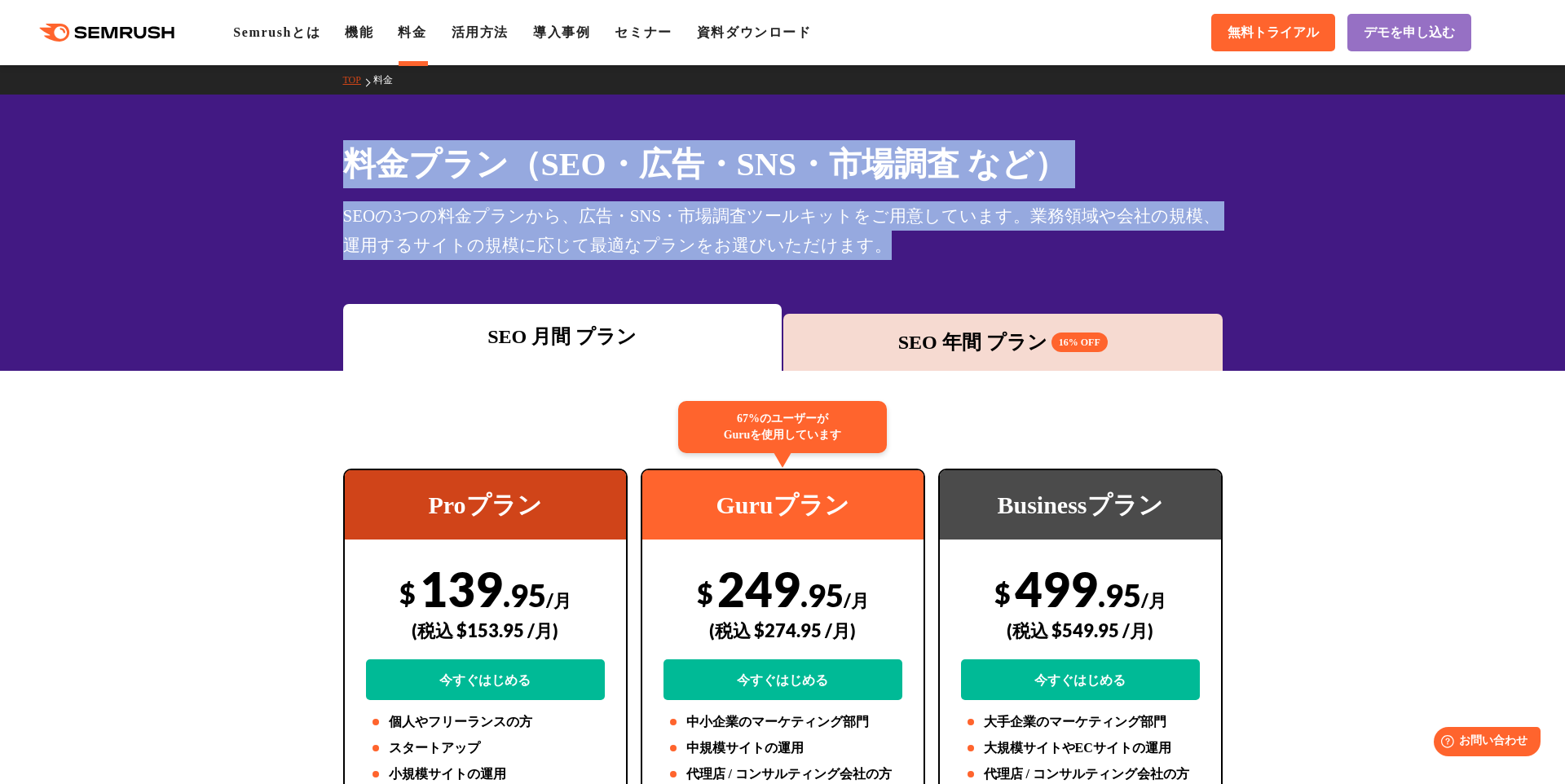
click at [7, 125] on div "料金プラン（SEO・広告・SNS・市場調査 など） SEOの3つの料金プランから、広告・SNS・市場調査ツールキットをご用意しています。業務領域や会社の規模、…" at bounding box center [782, 233] width 1565 height 276
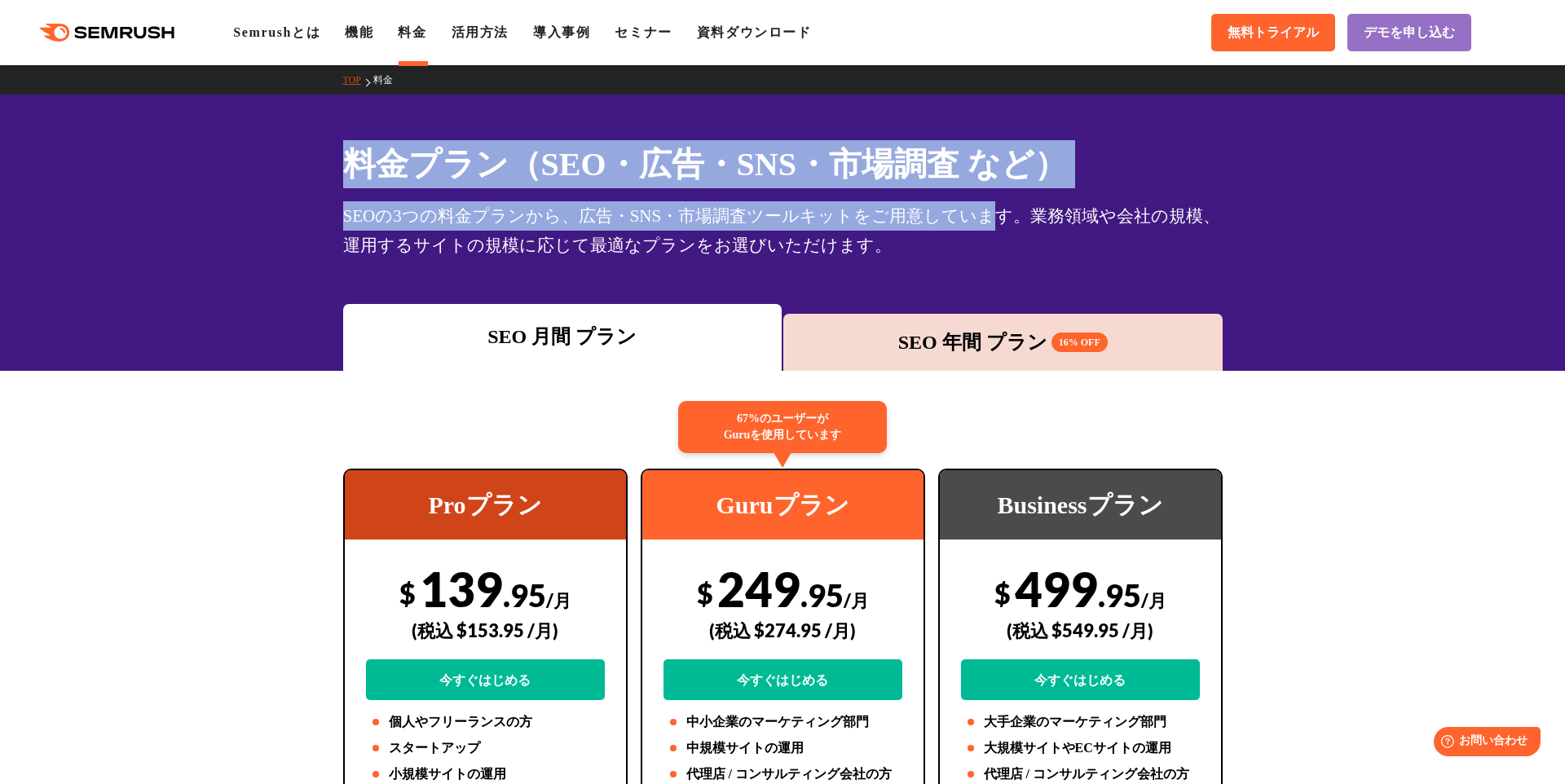
click at [987, 224] on div "料金プラン（SEO・広告・SNS・市場調査 など） SEOの3つの料金プランから、広告・SNS・市場調査ツールキットをご用意しています。業務領域や会社の規模、…" at bounding box center [782, 233] width 1565 height 276
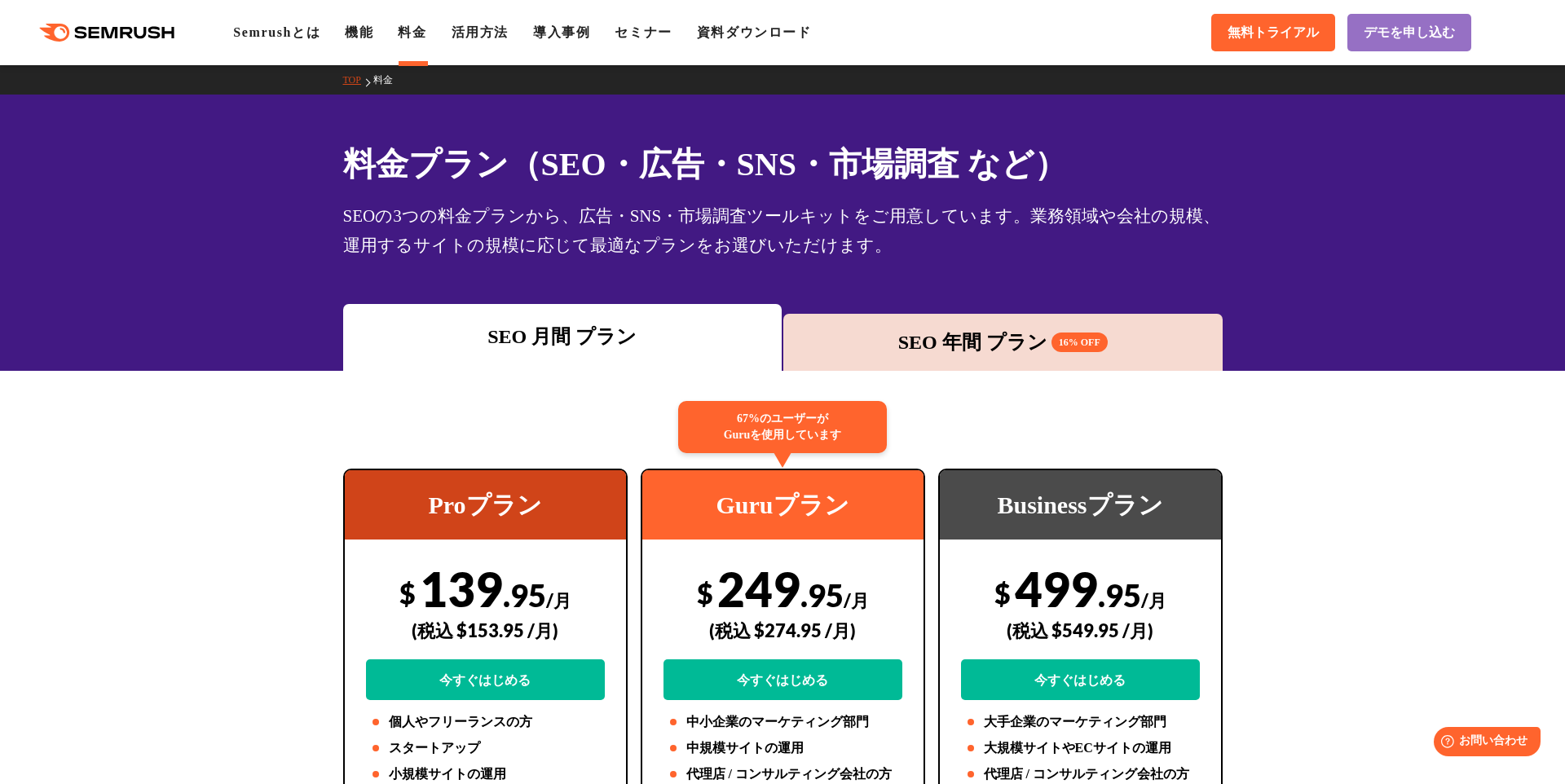
click at [987, 235] on div "SEOの3つの料金プランから、広告・SNS・市場調査ツールキットをご用意しています。業務領域や会社の規模、運用するサイトの規模に応じて最適なプランをお選びいた…" at bounding box center [782, 231] width 879 height 59
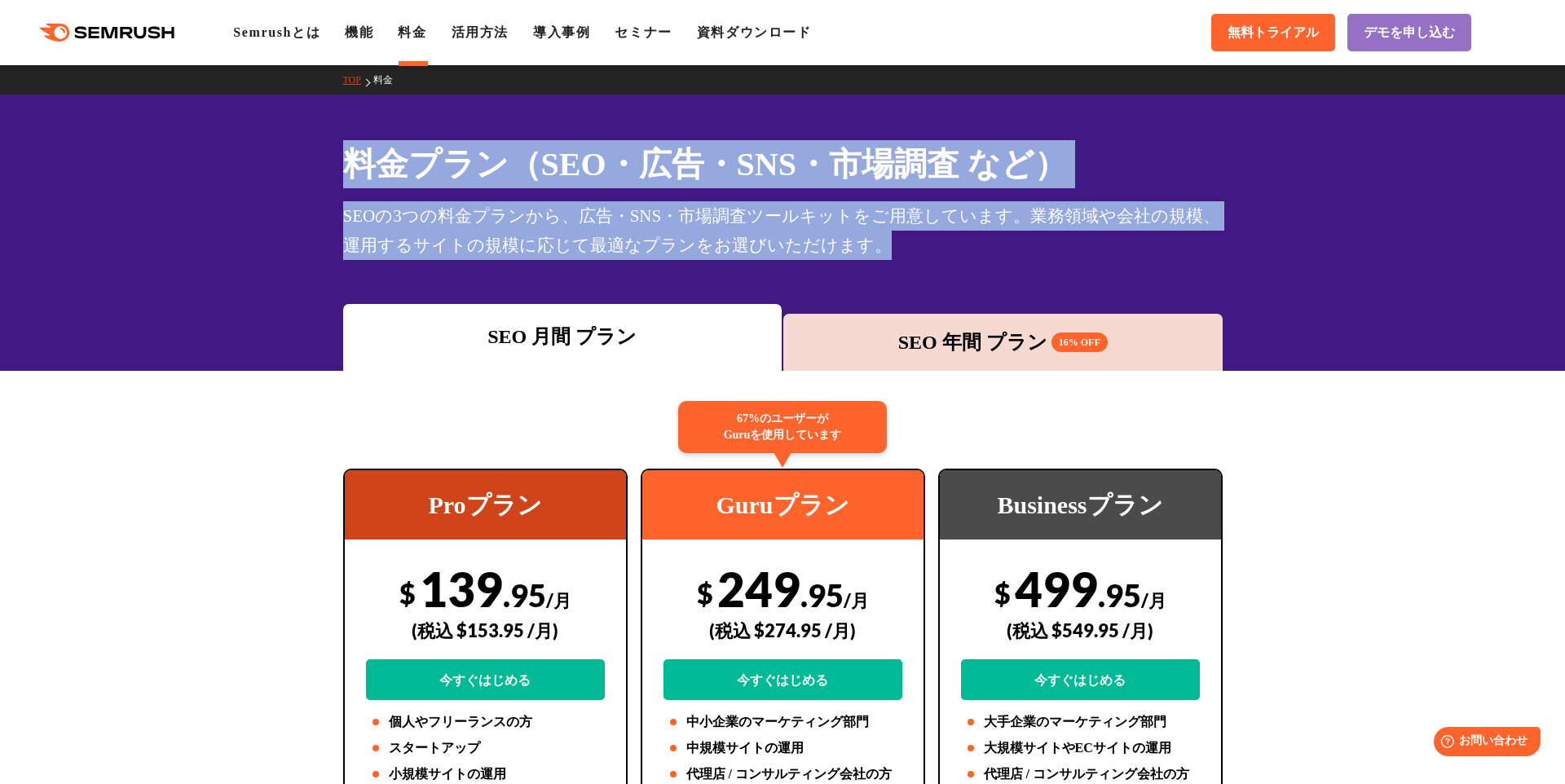
click at [90, 139] on div "料金プラン（SEO・広告・SNS・市場調査 など） SEOの3つの料金プランから、広告・SNS・市場調査ツールキットをご用意しています。業務領域や会社の規模、…" at bounding box center [782, 233] width 1565 height 276
click at [856, 251] on div "料金プラン（SEO・広告・SNS・市場調査 など） SEOの3つの料金プランから、広告・SNS・市場調査ツールキットをご用意しています。業務領域や会社の規模、…" at bounding box center [782, 233] width 1565 height 276
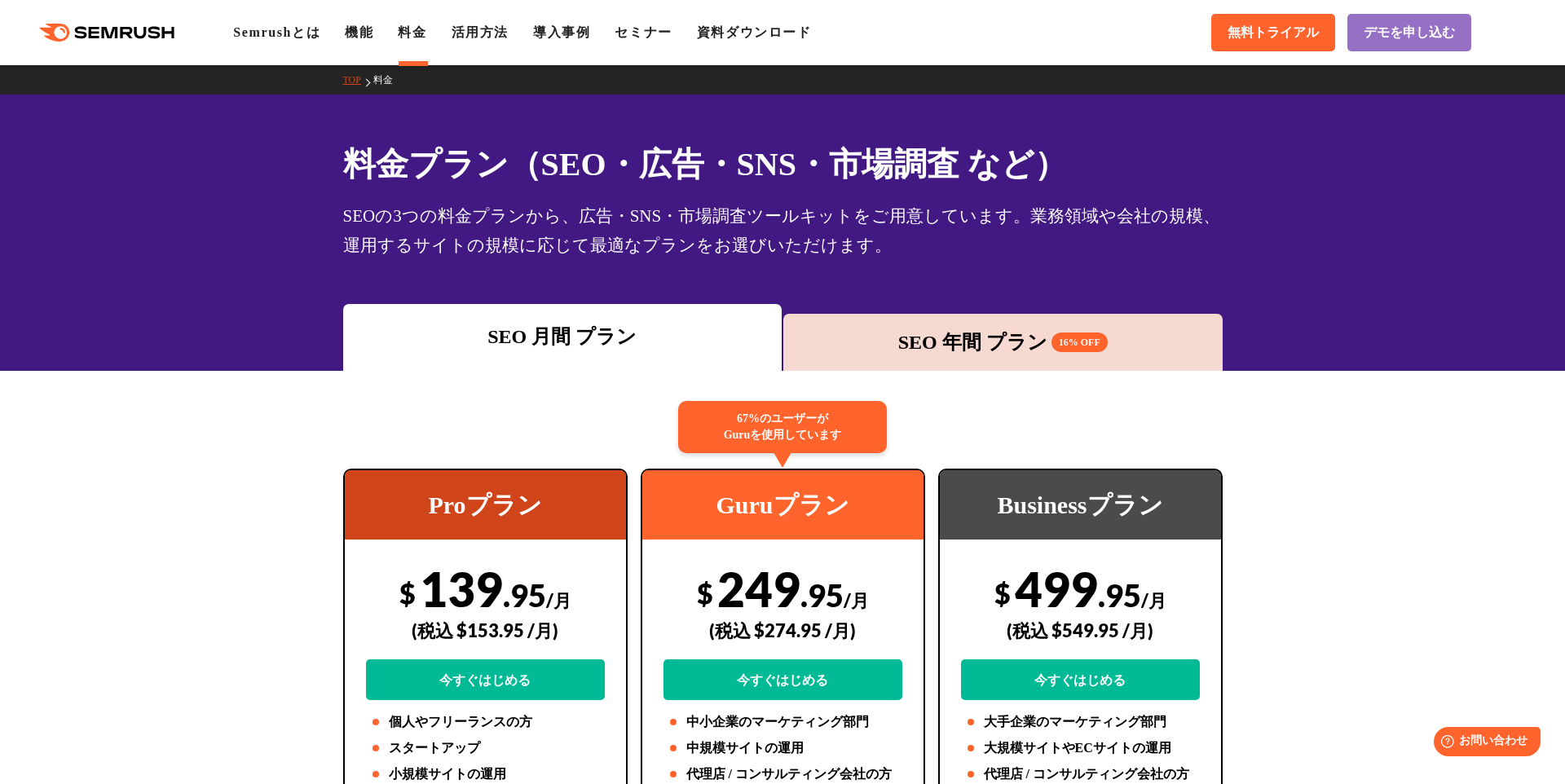
click at [868, 246] on div "SEOの3つの料金プランから、広告・SNS・市場調査ツールキットをご用意しています。業務領域や会社の規模、運用するサイトの規模に応じて最適なプランをお選びいた…" at bounding box center [782, 231] width 879 height 59
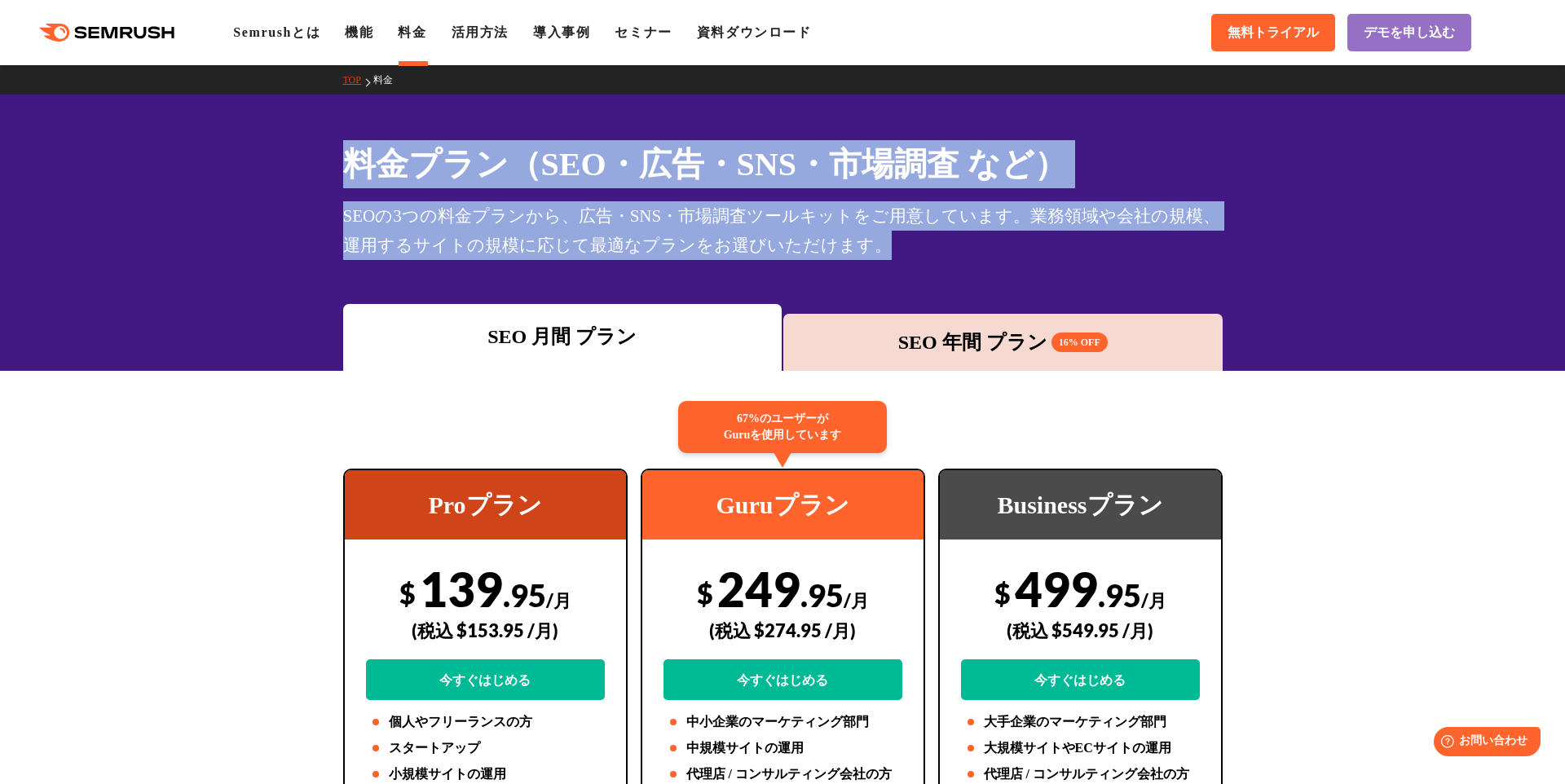
click at [148, 164] on div "料金プラン（SEO・広告・SNS・市場調査 など） SEOの3つの料金プランから、広告・SNS・市場調査ツールキットをご用意しています。業務領域や会社の規模、…" at bounding box center [782, 233] width 1565 height 276
click at [148, 165] on div "料金プラン（SEO・広告・SNS・市場調査 など） SEOの3つの料金プランから、広告・SNS・市場調査ツールキットをご用意しています。業務領域や会社の規模、…" at bounding box center [782, 233] width 1565 height 276
click at [848, 271] on div "料金プラン（SEO・広告・SNS・市場調査 など） SEOの3つの料金プランから、広告・SNS・市場調査ツールキットをご用意しています。業務領域や会社の規模、…" at bounding box center [782, 233] width 1565 height 276
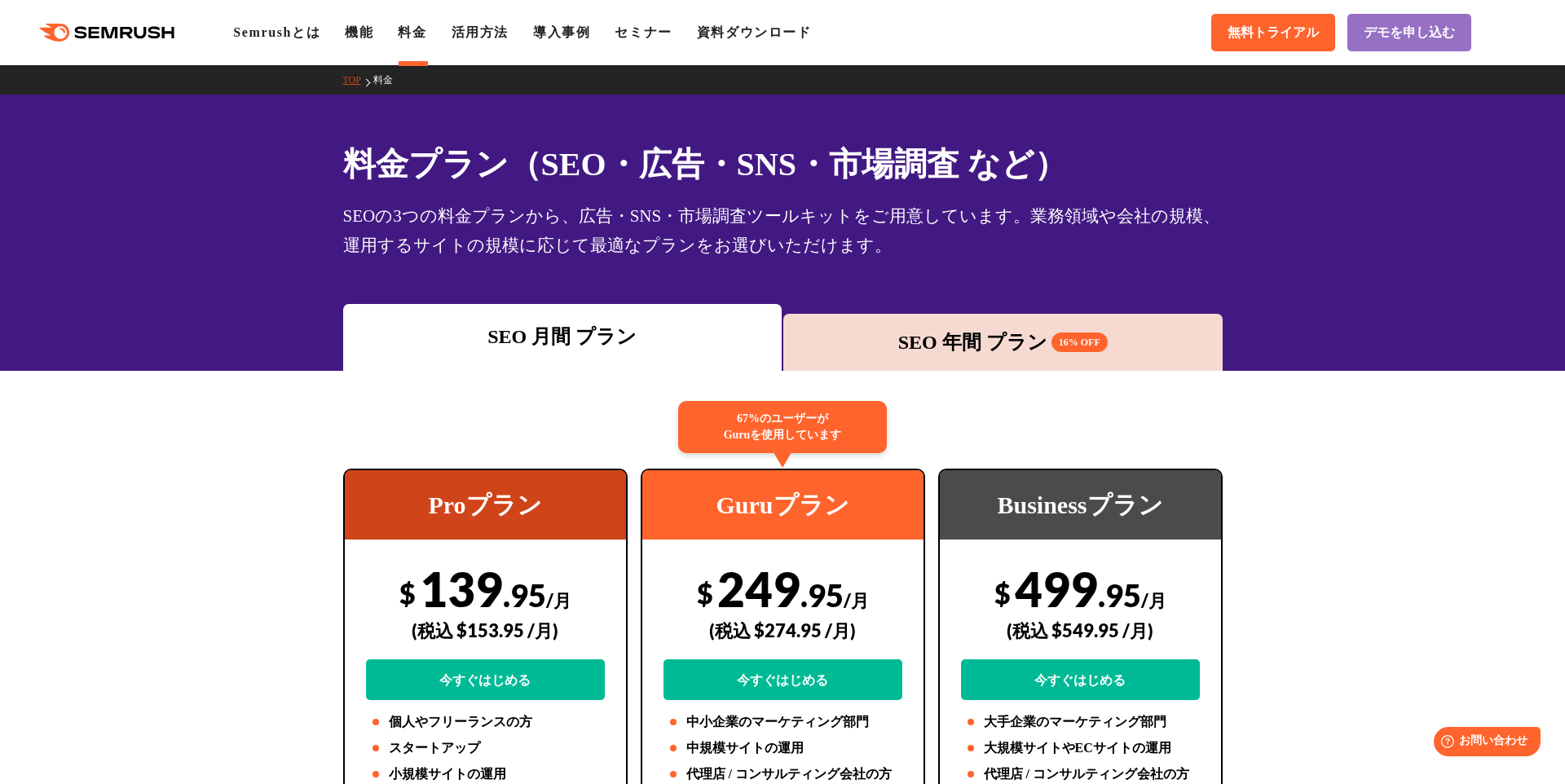
click at [848, 271] on div "料金プラン（SEO・広告・SNS・市場調査 など） SEOの3つの料金プランから、広告・SNS・市場調査ツールキットをご用意しています。業務領域や会社の規模、…" at bounding box center [782, 233] width 1565 height 276
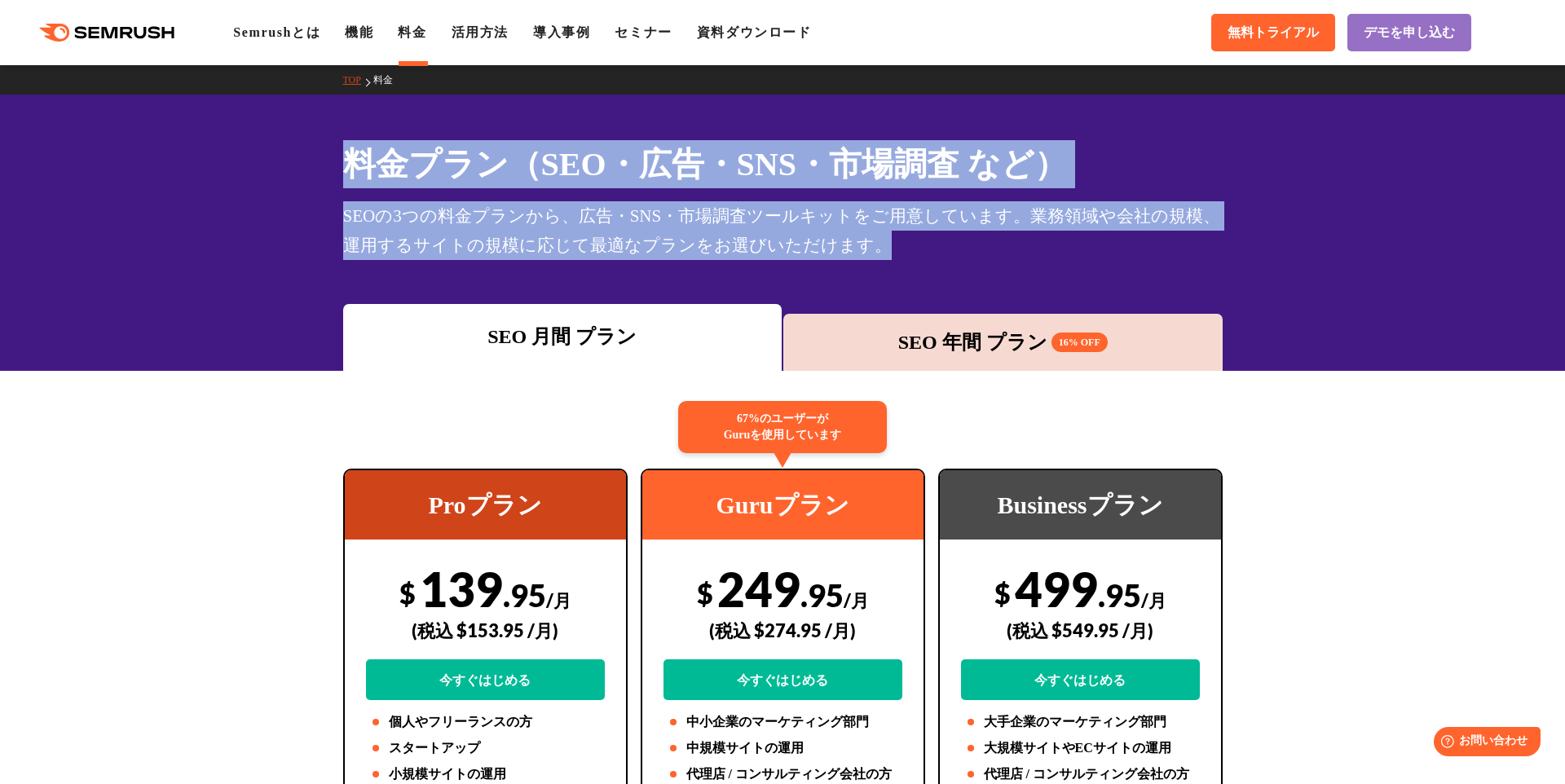
click at [0, 135] on div "料金プラン（SEO・広告・SNS・市場調査 など） SEOの3つの料金プランから、広告・SNS・市場調査ツールキットをご用意しています。業務領域や会社の規模、…" at bounding box center [782, 233] width 1565 height 276
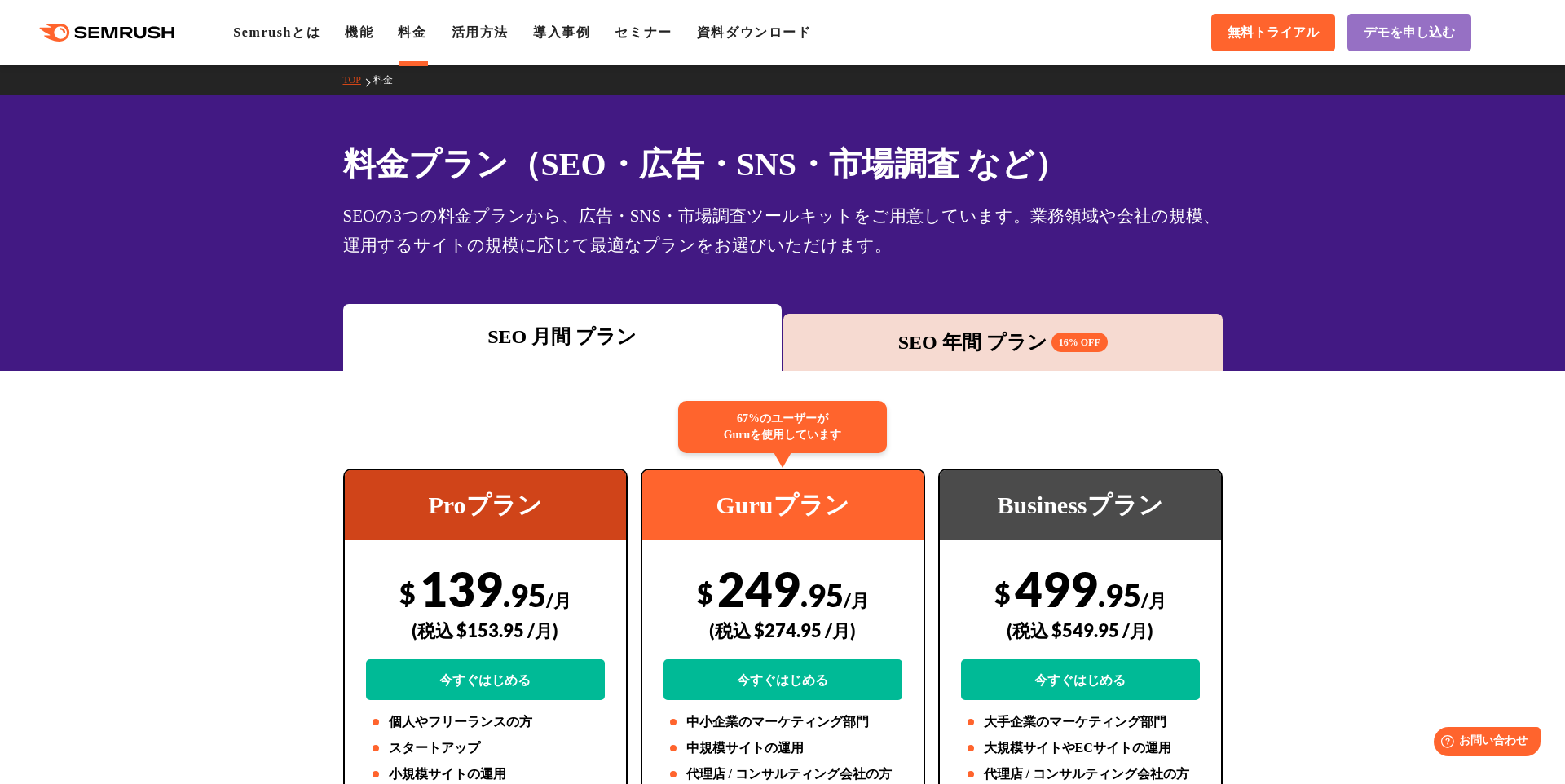
click at [167, 151] on div "料金プラン（SEO・広告・SNS・市場調査 など） SEOの3つの料金プランから、広告・SNS・市場調査ツールキットをご用意しています。業務領域や会社の規模、…" at bounding box center [782, 233] width 1565 height 276
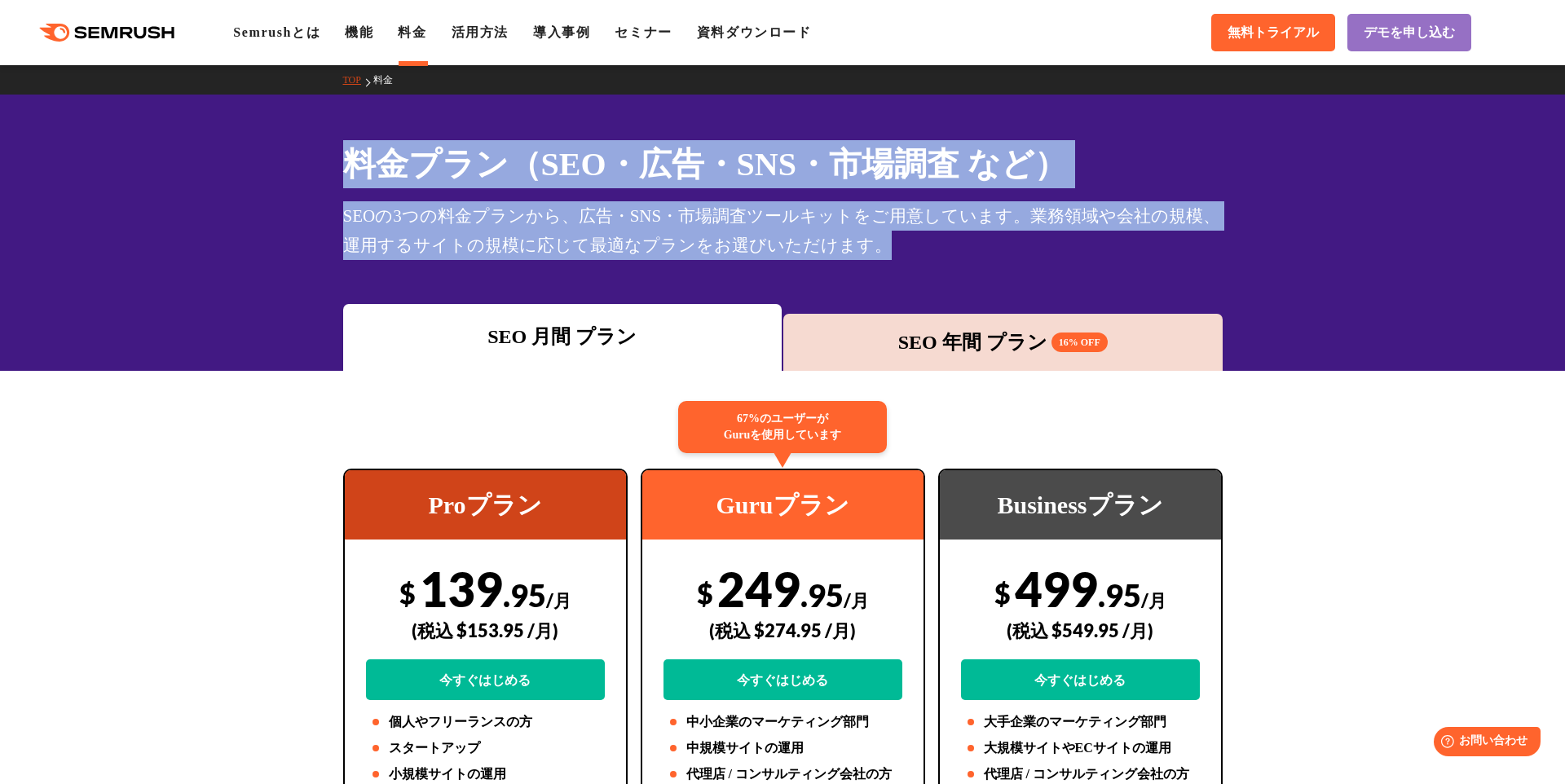
click at [985, 275] on div "料金プラン（SEO・広告・SNS・市場調査 など） SEOの3つの料金プランから、広告・SNS・市場調査ツールキットをご用意しています。業務領域や会社の規模、…" at bounding box center [782, 233] width 1565 height 276
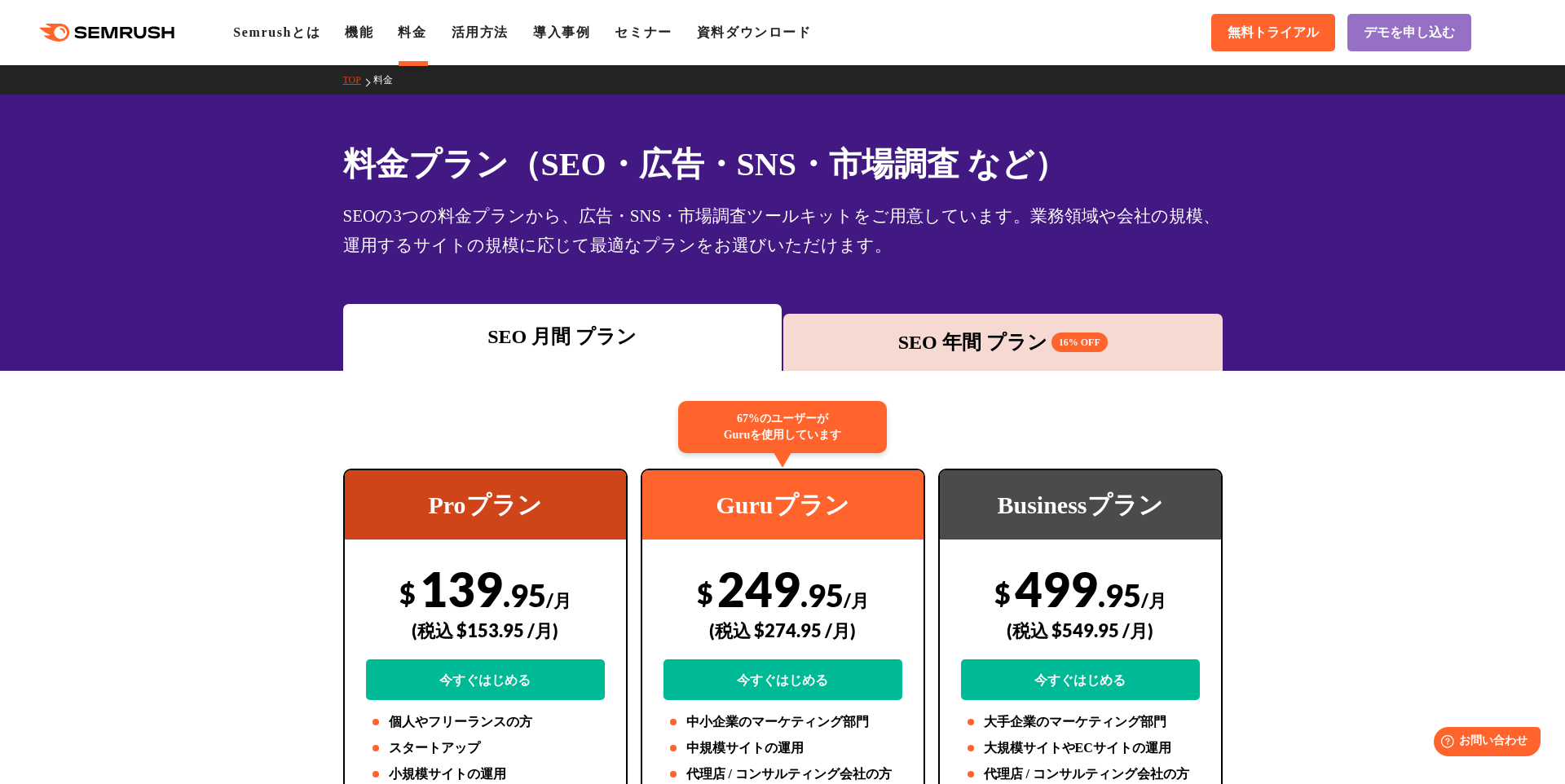
click at [981, 271] on div "料金プラン（SEO・広告・SNS・市場調査 など） SEOの3つの料金プランから、広告・SNS・市場調査ツールキットをご用意しています。業務領域や会社の規模、…" at bounding box center [782, 233] width 1565 height 276
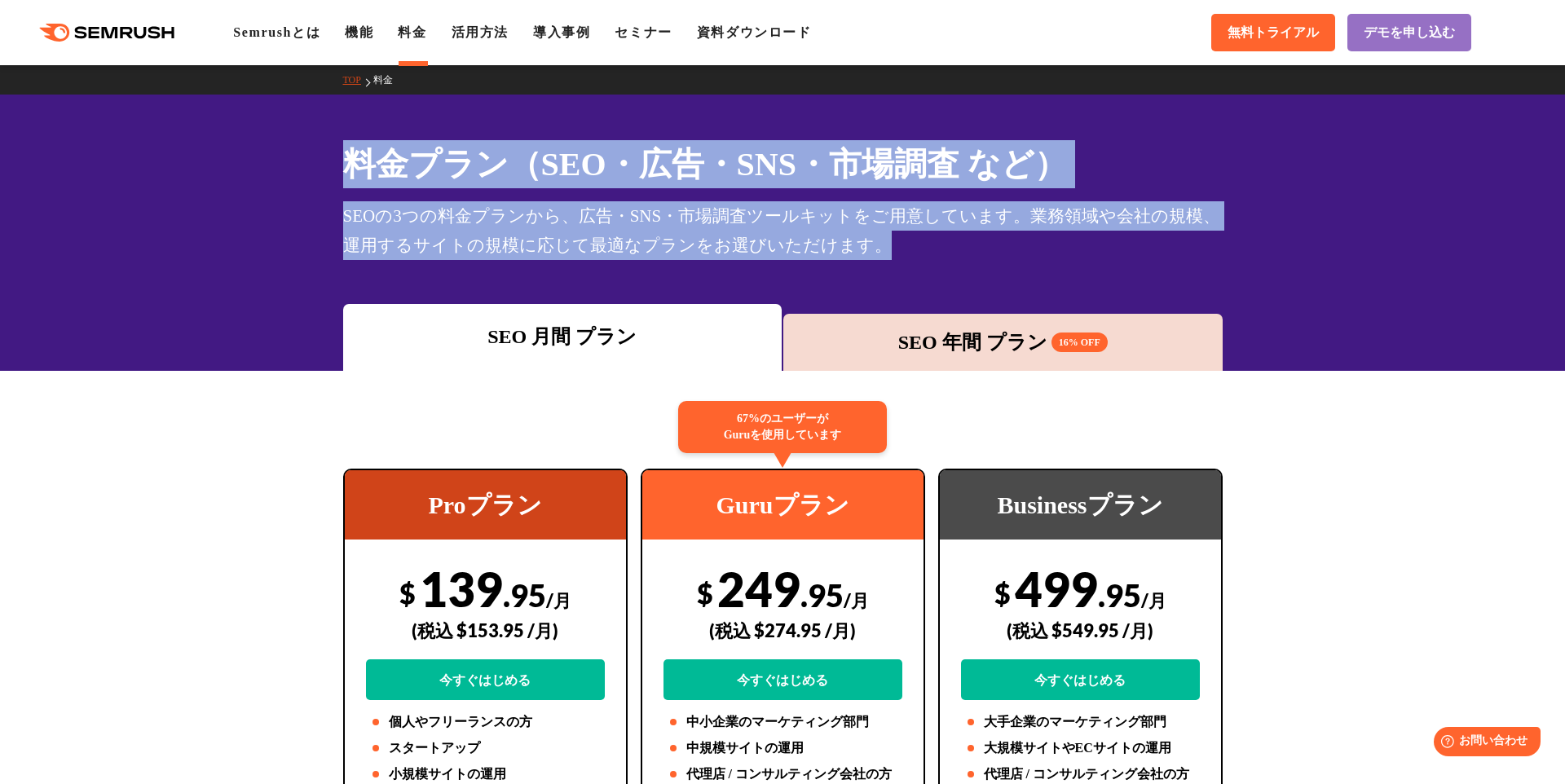
click at [95, 95] on div "料金プラン（SEO・広告・SNS・市場調査 など） SEOの3つの料金プランから、広告・SNS・市場調査ツールキットをご用意しています。業務領域や会社の規模、…" at bounding box center [782, 233] width 1565 height 276
click at [471, 237] on div "SEOの3つの料金プランから、広告・SNS・市場調査ツールキットをご用意しています。業務領域や会社の規模、運用するサイトの規模に応じて最適なプランをお選びいた…" at bounding box center [782, 231] width 879 height 59
click at [978, 262] on div "料金プラン（SEO・広告・SNS・市場調査 など） SEOの3つの料金プランから、広告・SNS・市場調査ツールキットをご用意しています。業務領域や会社の規模、…" at bounding box center [782, 233] width 1565 height 276
